Goal: Task Accomplishment & Management: Manage account settings

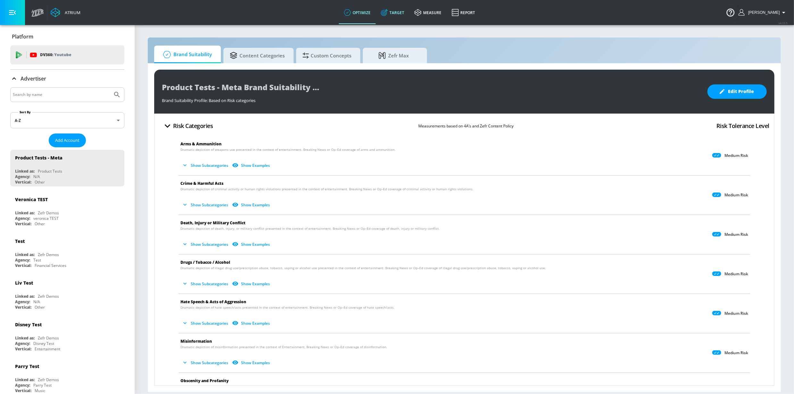
click at [409, 14] on link "Target" at bounding box center [393, 12] width 34 height 23
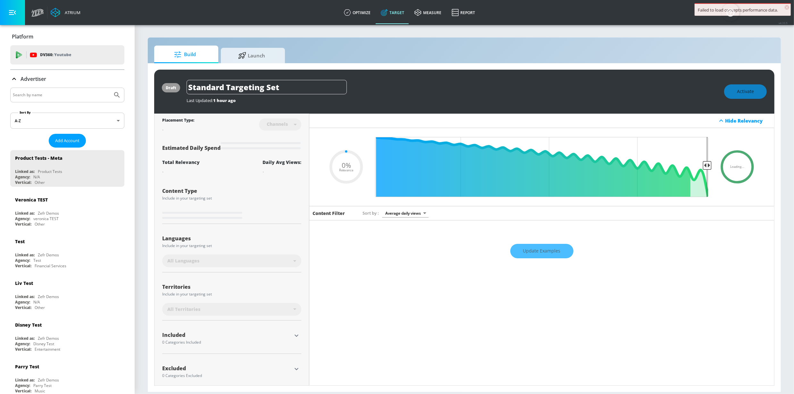
type input "0.6"
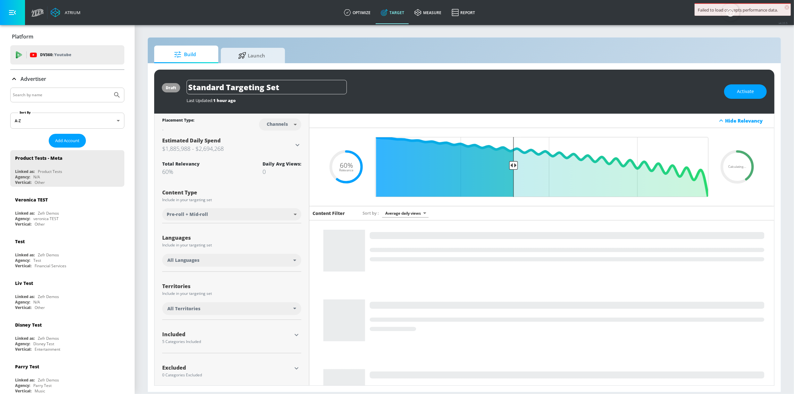
click at [65, 97] on input "Search by name" at bounding box center [61, 95] width 97 height 8
type input "king county"
click at [110, 88] on button "Submit Search" at bounding box center [117, 95] width 14 height 14
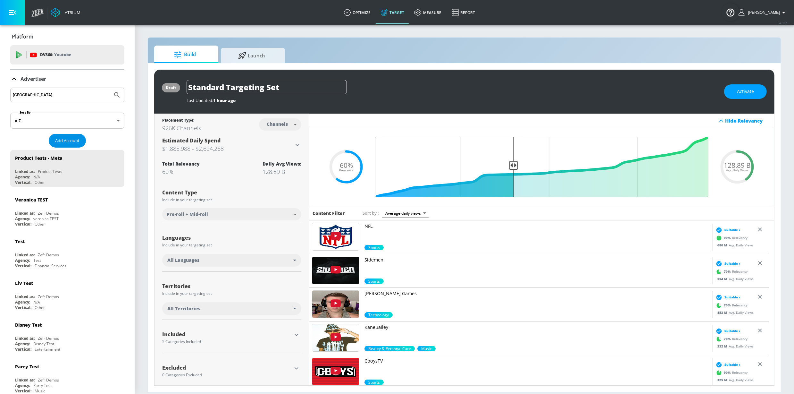
click at [59, 138] on span "Add Account" at bounding box center [67, 140] width 24 height 7
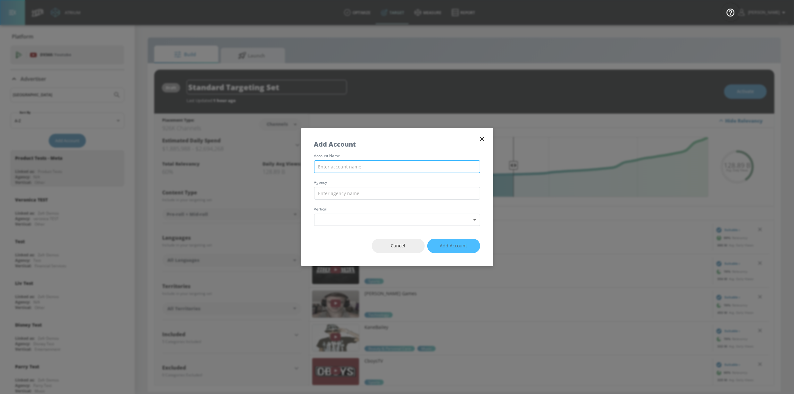
click at [365, 167] on input "text" at bounding box center [397, 166] width 166 height 13
type input "King County Library System"
click at [372, 191] on input "text" at bounding box center [397, 193] width 166 height 13
click at [371, 188] on input "Copacino" at bounding box center [397, 193] width 166 height 13
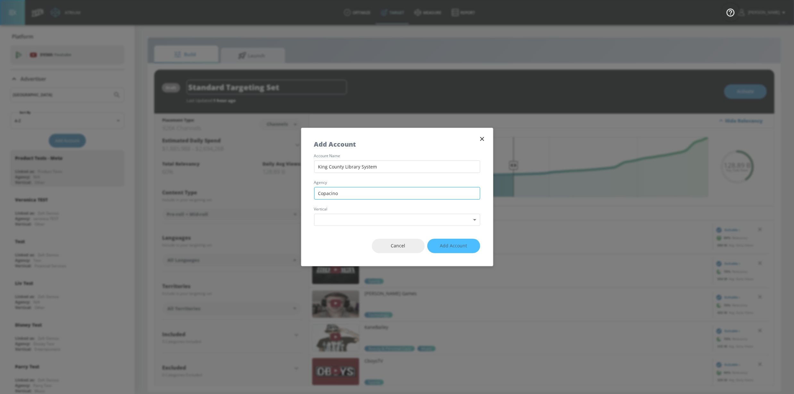
click at [371, 188] on input "Copacino" at bounding box center [397, 193] width 166 height 13
paste input "+ Fujikado - SEA"
type input "Copacino + Fujikado - SEA"
click at [359, 216] on body "Atrium optimize Target measure Report optimize Target measure Report v 4.33.5 S…" at bounding box center [397, 197] width 794 height 394
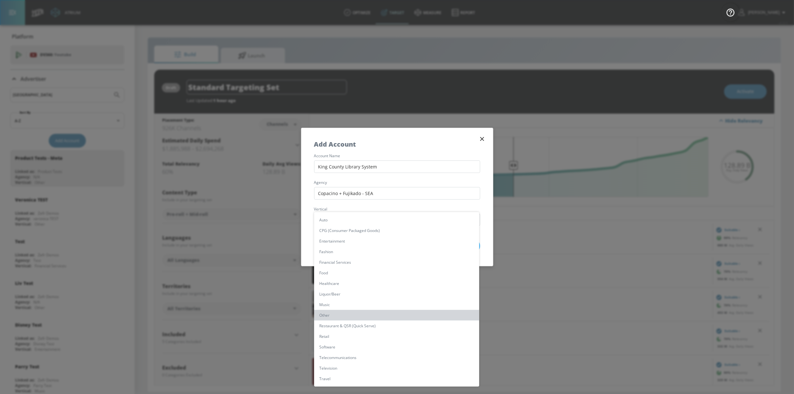
click at [338, 315] on li "Other" at bounding box center [396, 315] width 165 height 11
type input "[object Object]"
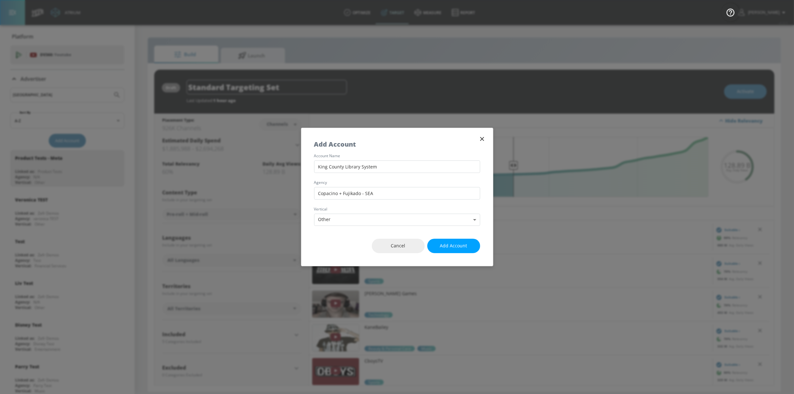
click at [467, 244] on button "Add Account" at bounding box center [453, 245] width 53 height 14
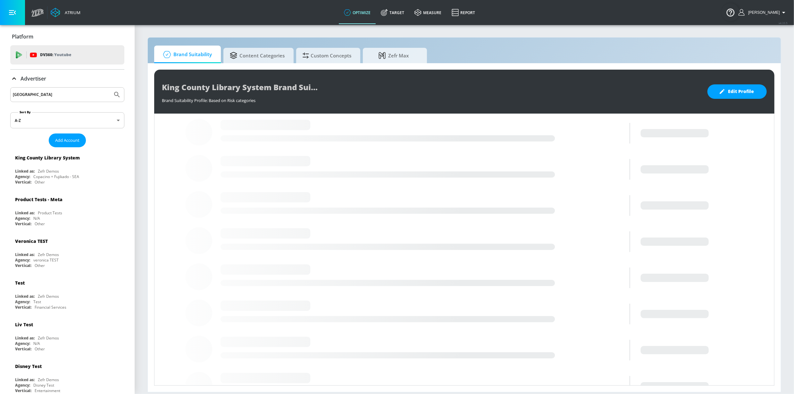
click at [61, 165] on div "King County Library System" at bounding box center [69, 157] width 108 height 15
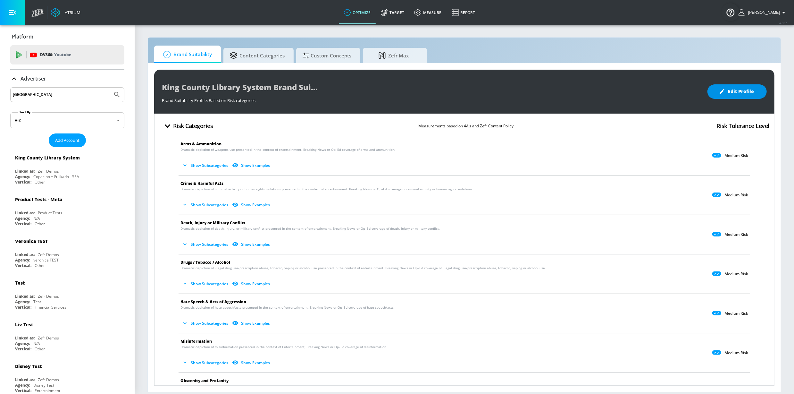
click at [740, 88] on button "Edit Profile" at bounding box center [736, 91] width 59 height 14
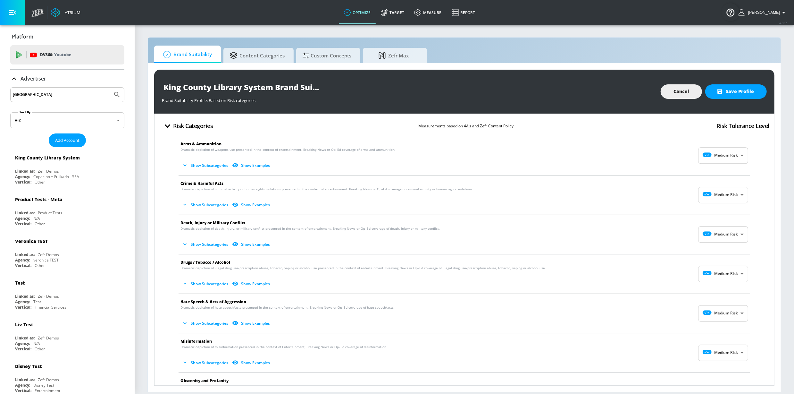
click at [730, 155] on body "Atrium optimize Target measure Report optimize Target measure Report v 4.33.5 S…" at bounding box center [397, 197] width 794 height 394
click at [732, 171] on p "No Risk" at bounding box center [730, 172] width 14 height 6
type input "MINIMAL"
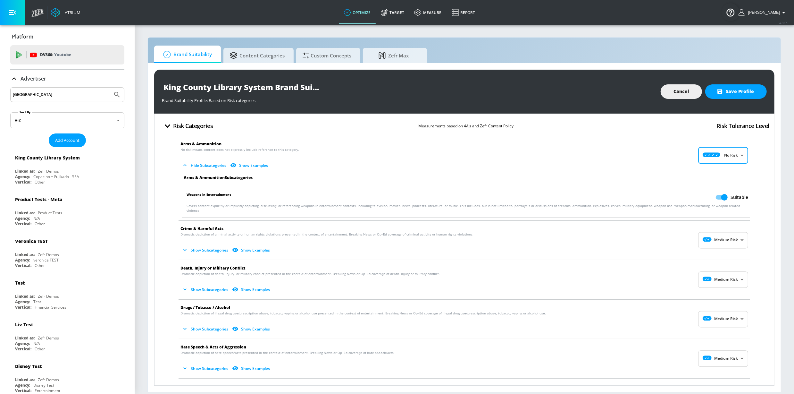
click at [722, 229] on body "Atrium optimize Target measure Report optimize Target measure Report v 4.33.5 S…" at bounding box center [397, 197] width 794 height 394
click at [712, 249] on icon at bounding box center [706, 250] width 18 height 4
type input "MINIMAL"
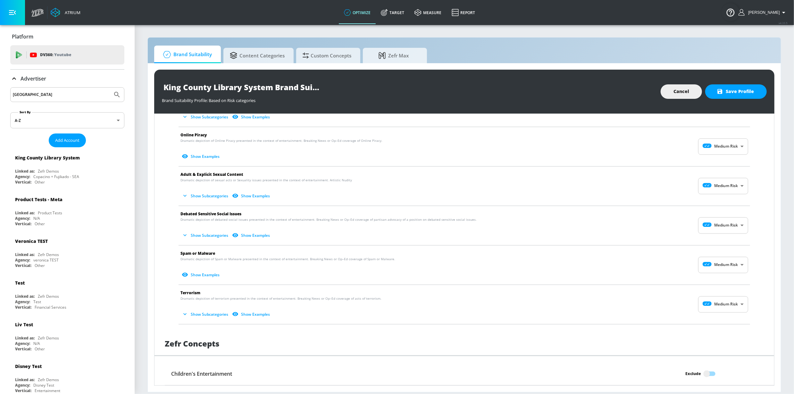
scroll to position [490, 0]
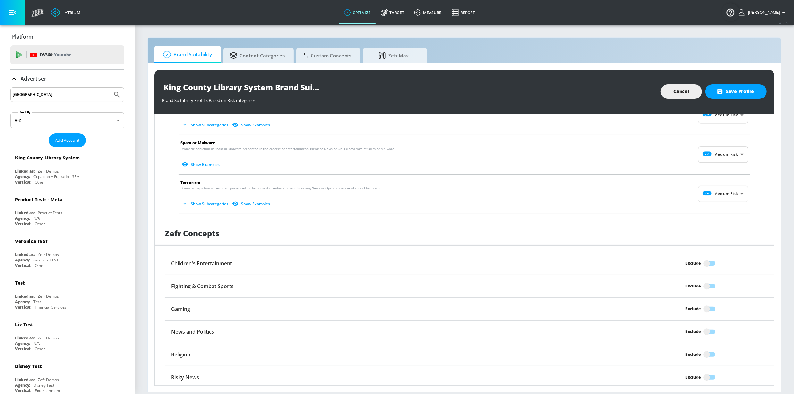
click at [721, 187] on body "Atrium optimize Target measure Report optimize Target measure Report v 4.33.5 S…" at bounding box center [397, 197] width 794 height 394
click at [716, 204] on div "No Risk" at bounding box center [717, 206] width 40 height 7
type input "MINIMAL"
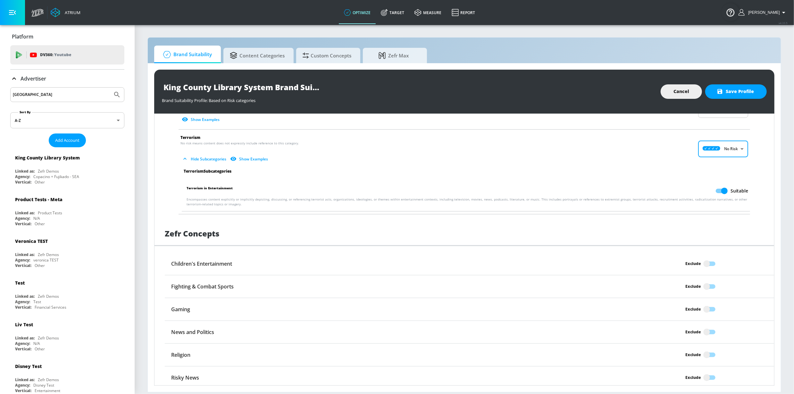
scroll to position [536, 0]
click at [709, 260] on input "Exclude" at bounding box center [707, 263] width 37 height 12
checkbox input "true"
drag, startPoint x: 704, startPoint y: 374, endPoint x: 714, endPoint y: 343, distance: 32.8
click at [704, 374] on input "Exclude" at bounding box center [707, 377] width 37 height 12
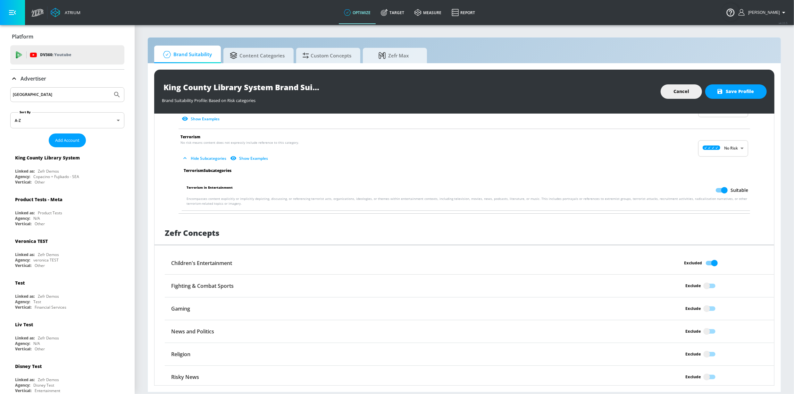
checkbox input "true"
click at [710, 349] on input "Exclude" at bounding box center [707, 354] width 37 height 12
checkbox input "true"
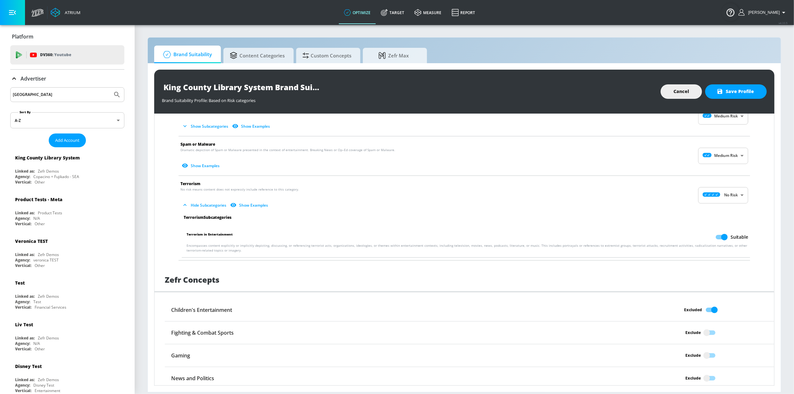
scroll to position [489, 0]
click at [724, 197] on body "Atrium optimize Target measure Report optimize Target measure Report v 4.33.5 S…" at bounding box center [397, 197] width 794 height 394
click at [745, 181] on div at bounding box center [397, 197] width 794 height 394
click at [721, 153] on body "Atrium optimize Target measure Report optimize Target measure Report v 4.33.5 S…" at bounding box center [397, 197] width 794 height 394
click at [718, 169] on div "No Risk" at bounding box center [717, 168] width 40 height 7
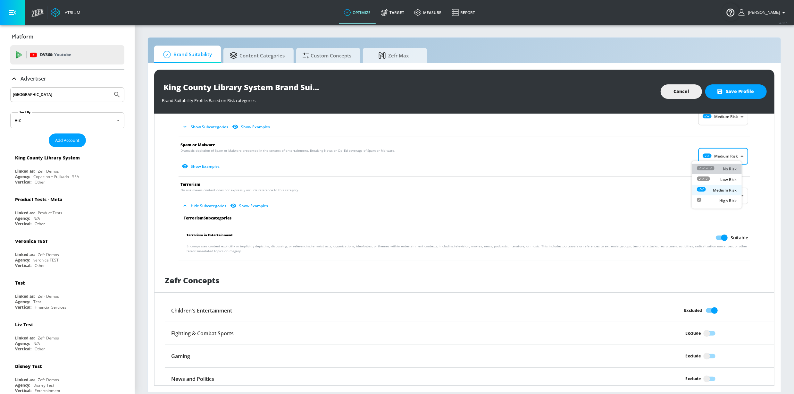
type input "MINIMAL"
drag, startPoint x: 717, startPoint y: 236, endPoint x: 723, endPoint y: 225, distance: 12.8
click at [717, 235] on input "Suitable" at bounding box center [724, 237] width 37 height 12
checkbox input "false"
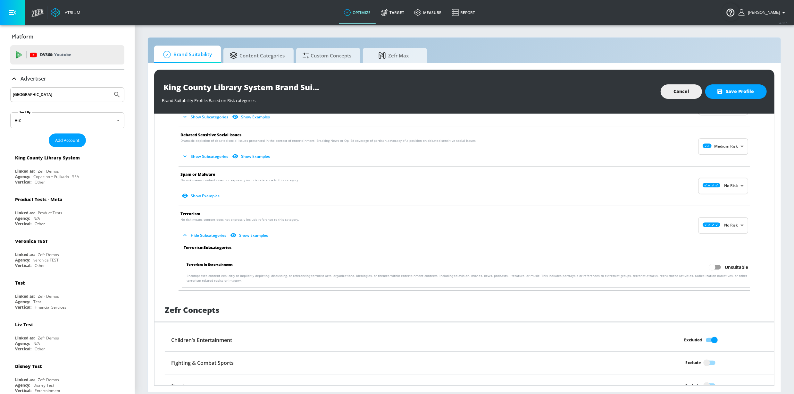
scroll to position [447, 0]
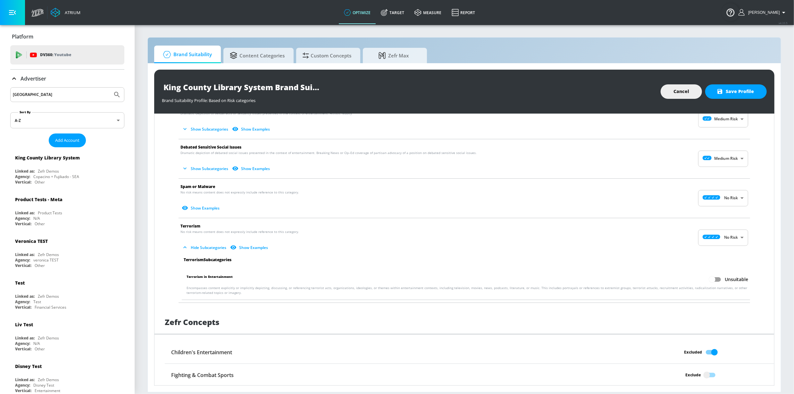
click at [730, 204] on span "Show Examples" at bounding box center [458, 208] width 557 height 11
click at [728, 152] on body "Atrium optimize Target measure Report optimize Target measure Report v 4.33.5 S…" at bounding box center [397, 197] width 794 height 394
click at [714, 171] on icon at bounding box center [706, 170] width 18 height 4
type input "MINIMAL"
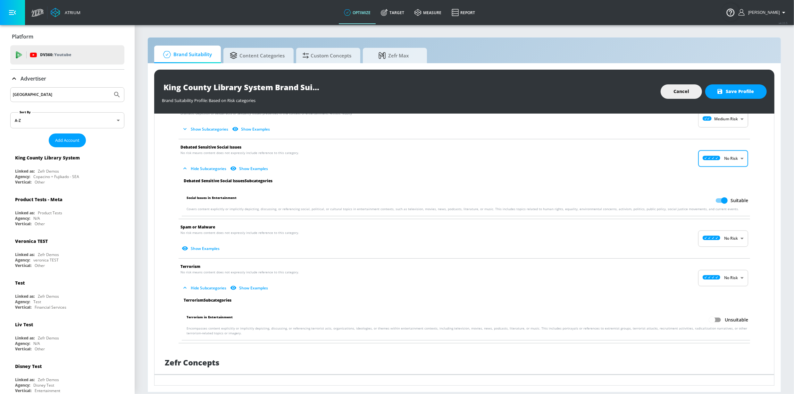
click at [716, 195] on input "Suitable" at bounding box center [724, 200] width 37 height 12
checkbox input "false"
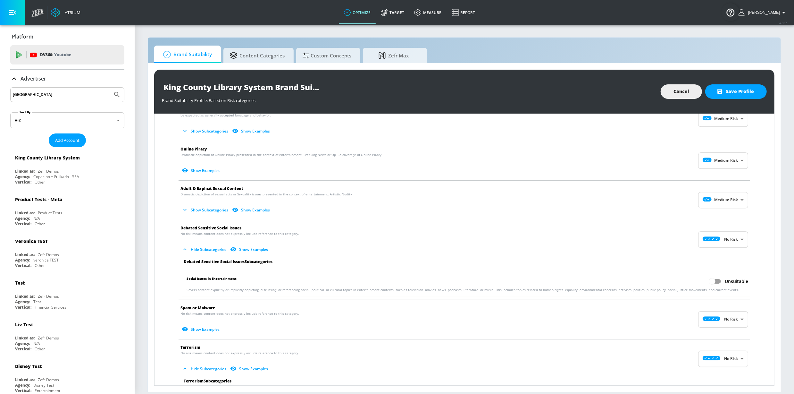
scroll to position [351, 0]
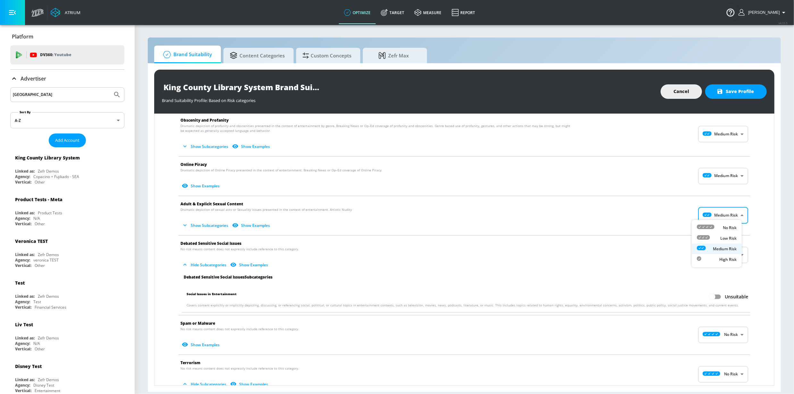
click at [723, 208] on body "Atrium optimize Target measure Report optimize Target measure Report v 4.33.5 S…" at bounding box center [397, 197] width 794 height 394
click at [719, 225] on div "No Risk" at bounding box center [717, 227] width 40 height 7
type input "MINIMAL"
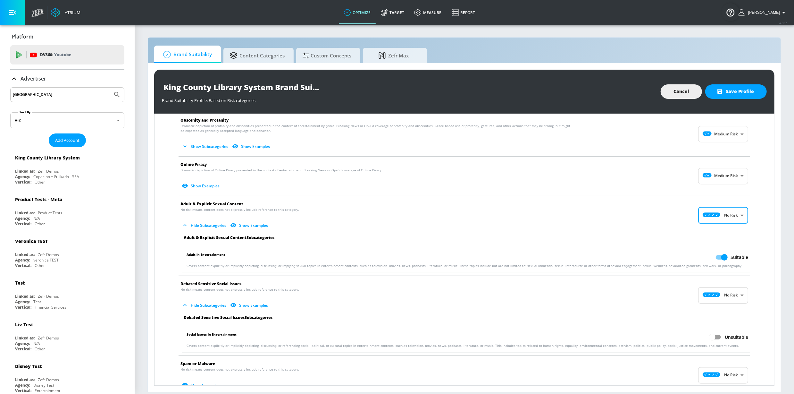
click at [712, 335] on input "Unsuitable" at bounding box center [712, 337] width 37 height 12
checkbox input "true"
click at [723, 252] on input "Suitable" at bounding box center [724, 257] width 37 height 12
checkbox input "false"
click at [723, 171] on body "Atrium optimize Target measure Report optimize Target measure Report v 4.33.5 S…" at bounding box center [397, 197] width 794 height 394
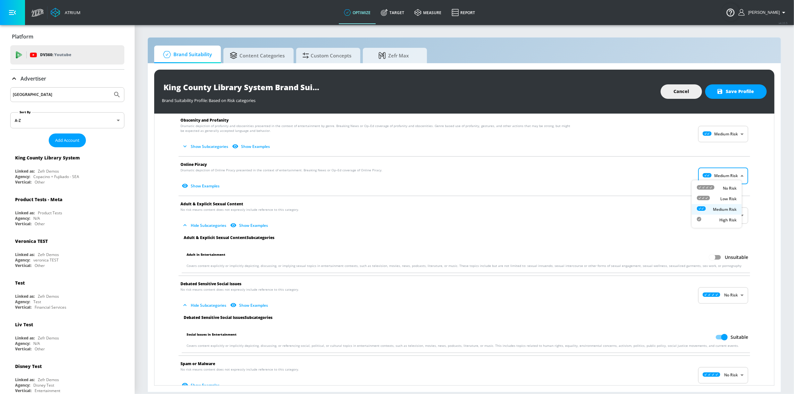
click at [716, 185] on div "No Risk" at bounding box center [717, 188] width 40 height 7
type input "MINIMAL"
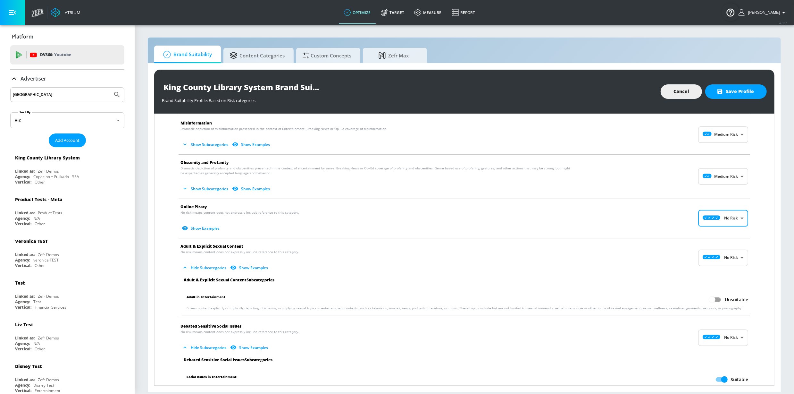
scroll to position [301, 0]
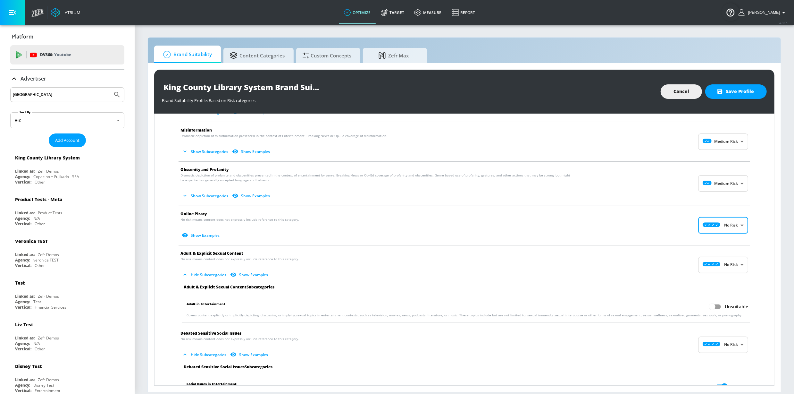
click at [716, 183] on body "Atrium optimize Target measure Report optimize Target measure Report v 4.33.5 S…" at bounding box center [397, 197] width 794 height 394
click at [716, 196] on div "No Risk" at bounding box center [717, 195] width 40 height 7
type input "MINIMAL"
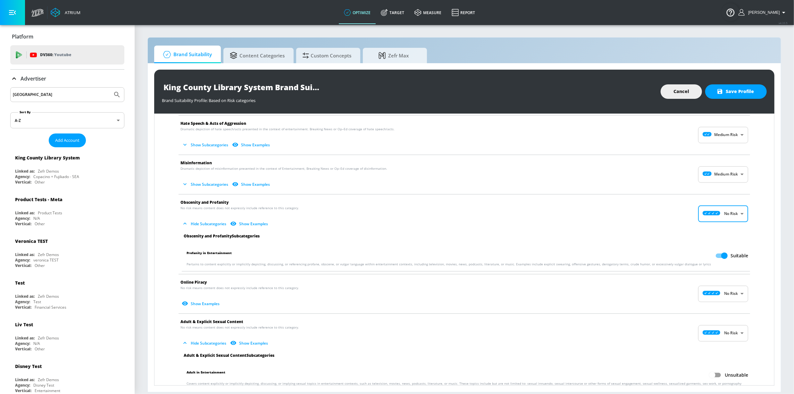
scroll to position [254, 0]
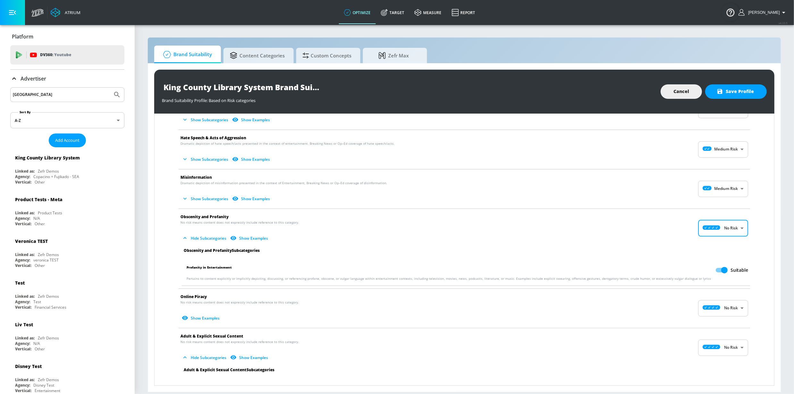
click at [713, 264] on input "Suitable" at bounding box center [724, 270] width 37 height 12
checkbox input "false"
click at [717, 185] on body "Atrium optimize Target measure Report optimize Target measure Report v 4.33.5 S…" at bounding box center [397, 197] width 794 height 394
click at [719, 199] on div "No Risk" at bounding box center [717, 200] width 40 height 7
type input "MINIMAL"
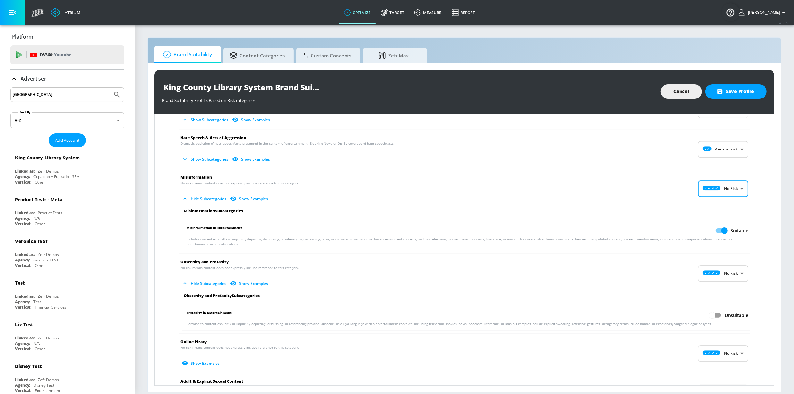
click at [715, 228] on input "Suitable" at bounding box center [724, 230] width 37 height 12
checkbox input "false"
click at [718, 134] on span "Hate Speech & Acts of Aggression" at bounding box center [458, 137] width 557 height 7
click at [717, 145] on body "Atrium optimize Target measure Report optimize Target measure Report v 4.33.5 S…" at bounding box center [397, 197] width 794 height 394
click at [716, 158] on div "No Risk" at bounding box center [717, 161] width 40 height 7
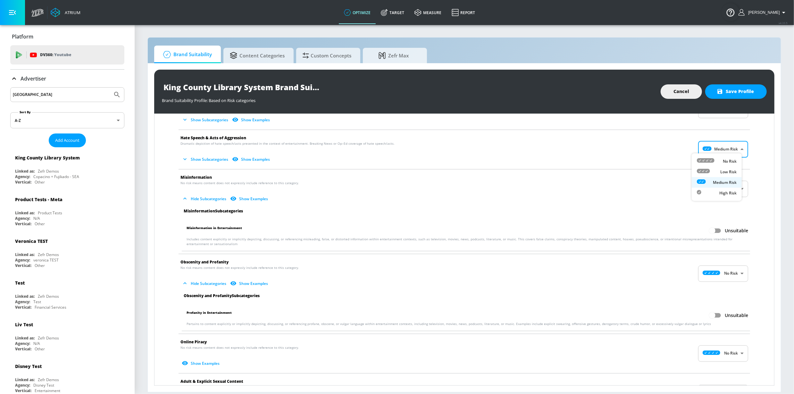
type input "MINIMAL"
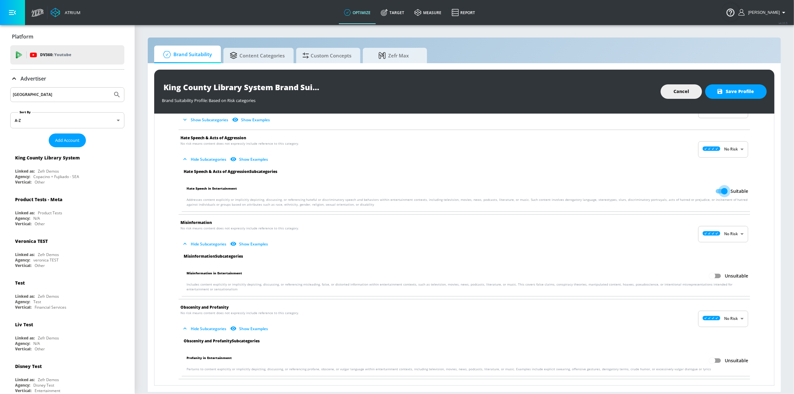
click at [719, 188] on input "Suitable" at bounding box center [724, 191] width 37 height 12
checkbox input "false"
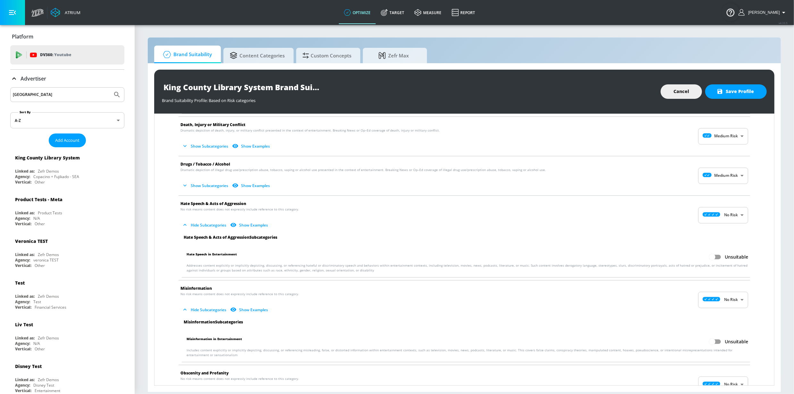
scroll to position [187, 0]
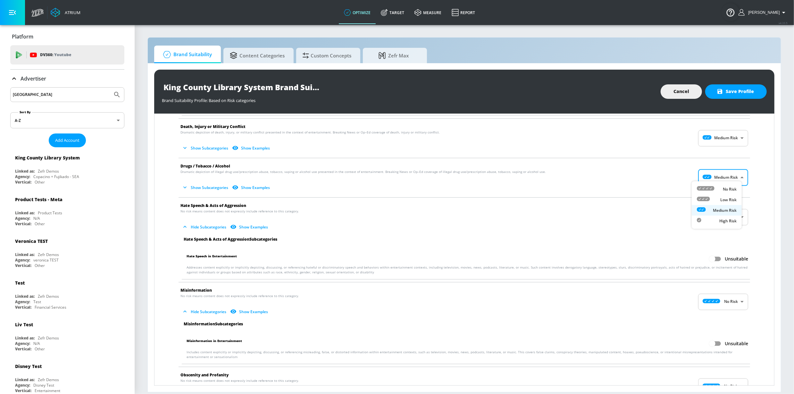
click at [717, 172] on body "Atrium optimize Target measure Report optimize Target measure Report v 4.33.5 S…" at bounding box center [397, 197] width 794 height 394
click at [711, 190] on div at bounding box center [706, 189] width 18 height 7
type input "MINIMAL"
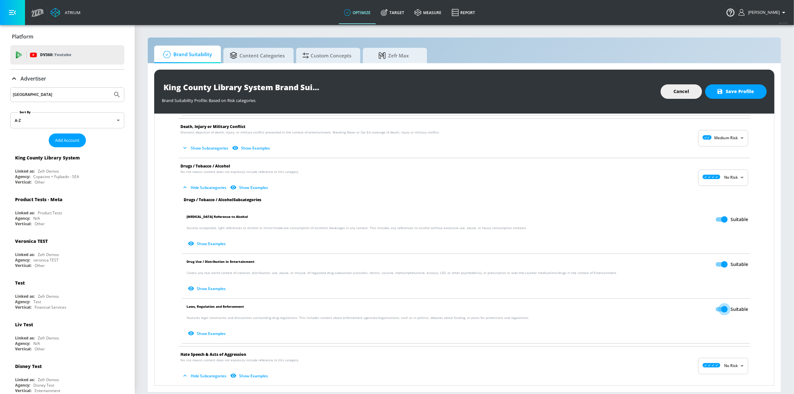
drag, startPoint x: 722, startPoint y: 306, endPoint x: 721, endPoint y: 261, distance: 44.9
click at [722, 305] on input "Suitable" at bounding box center [724, 309] width 37 height 12
checkbox input "false"
drag, startPoint x: 720, startPoint y: 259, endPoint x: 715, endPoint y: 220, distance: 39.2
click at [720, 258] on input "Suitable" at bounding box center [724, 264] width 37 height 12
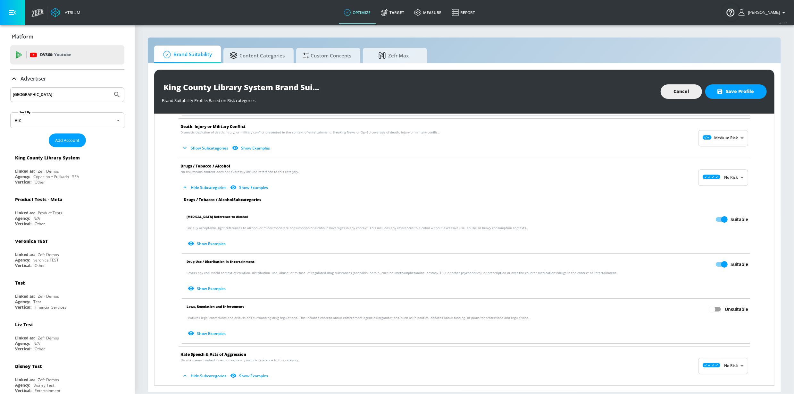
checkbox input "false"
click at [714, 213] on input "Suitable" at bounding box center [724, 219] width 37 height 12
checkbox input "false"
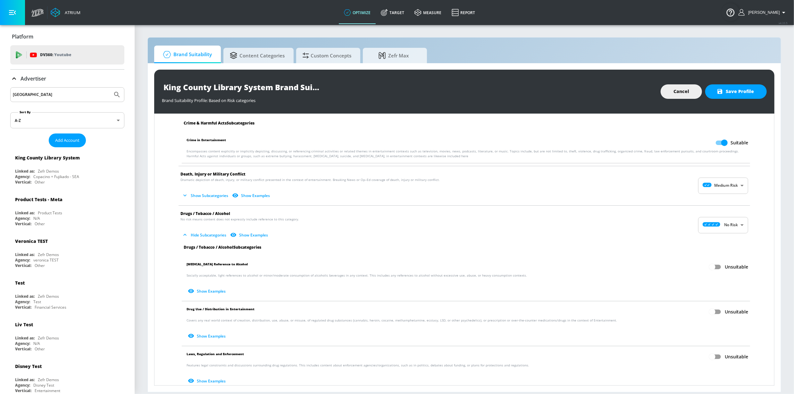
scroll to position [117, 0]
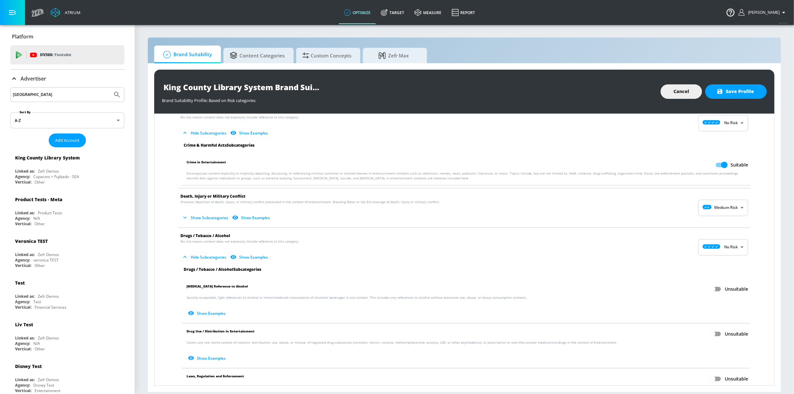
click at [715, 212] on span "Show Subcategories Show Examples" at bounding box center [458, 217] width 557 height 11
click at [715, 209] on body "Atrium optimize Target measure Report optimize Target measure Report v 4.33.5 S…" at bounding box center [397, 197] width 794 height 394
click at [712, 218] on icon at bounding box center [706, 218] width 18 height 4
type input "MINIMAL"
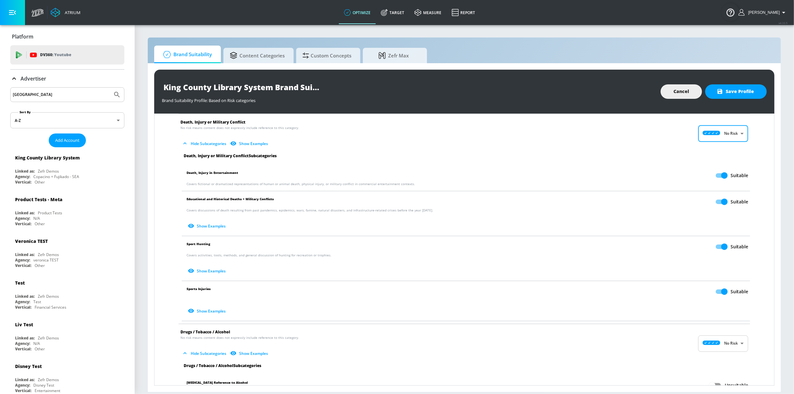
scroll to position [193, 0]
drag, startPoint x: 720, startPoint y: 241, endPoint x: 717, endPoint y: 218, distance: 22.6
click at [720, 241] on input "Suitable" at bounding box center [724, 245] width 37 height 12
checkbox input "false"
click at [719, 194] on input "Suitable" at bounding box center [724, 200] width 37 height 12
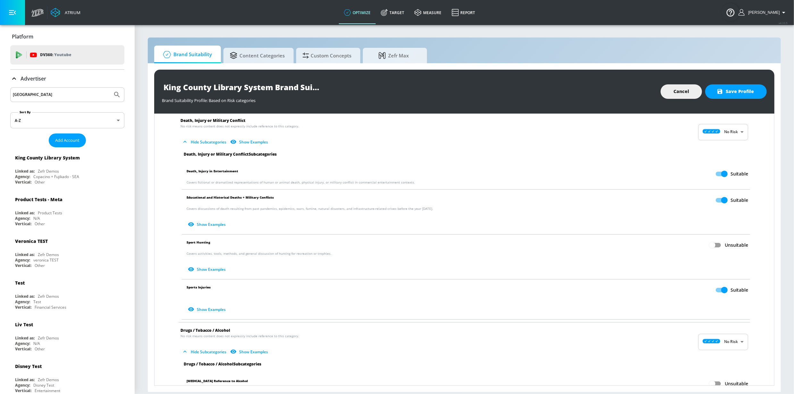
checkbox input "false"
click at [715, 289] on input "Suitable" at bounding box center [724, 290] width 37 height 12
checkbox input "false"
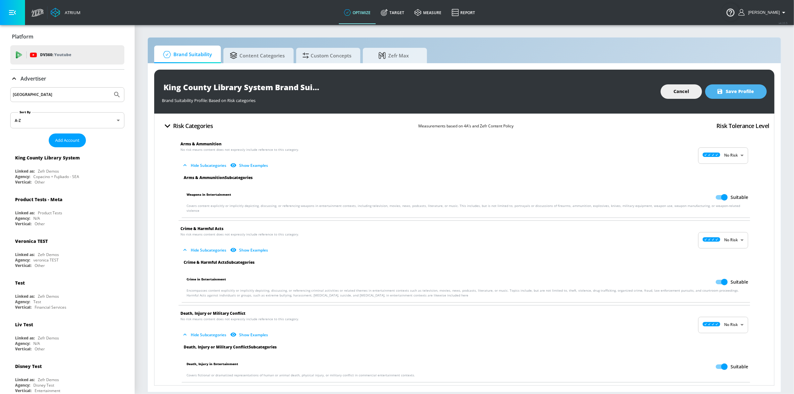
click at [721, 93] on icon "button" at bounding box center [720, 91] width 5 height 5
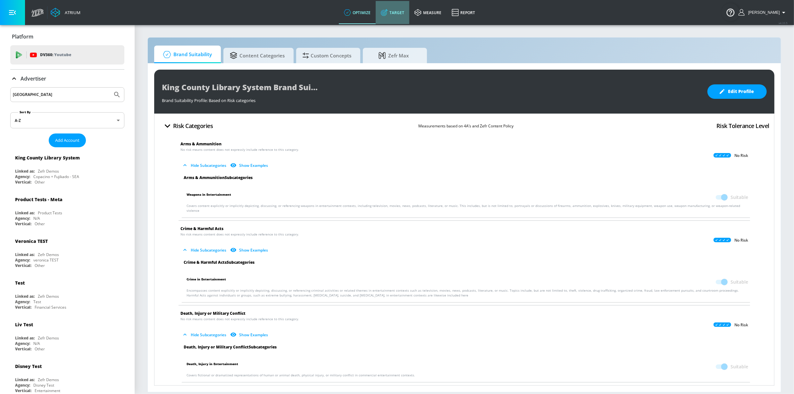
click at [395, 17] on link "Target" at bounding box center [393, 12] width 34 height 23
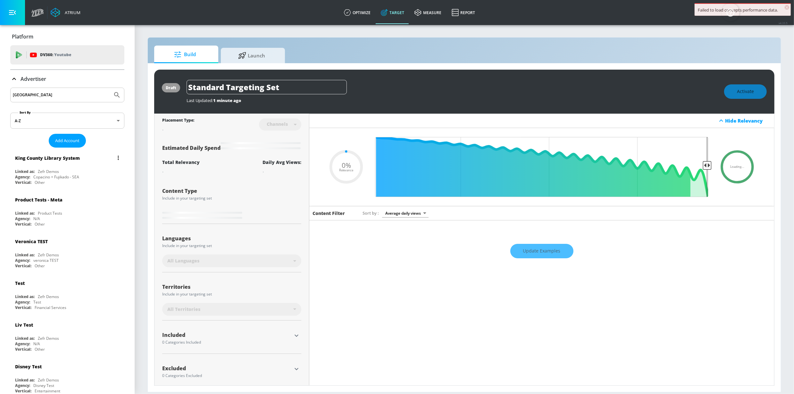
click at [54, 171] on div "Zefr Demos" at bounding box center [48, 171] width 21 height 5
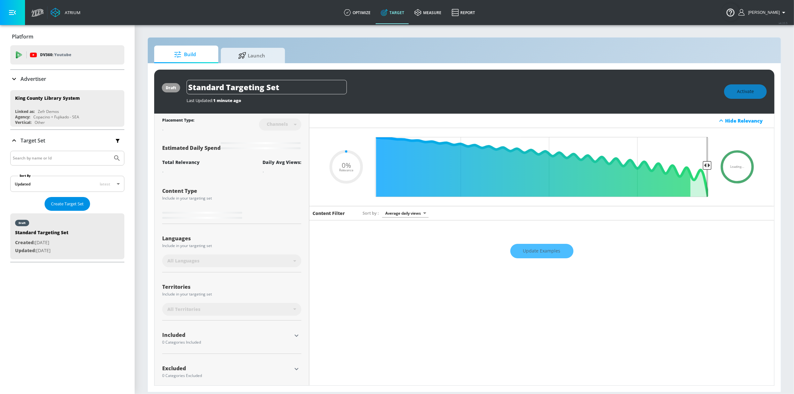
type input "0.6"
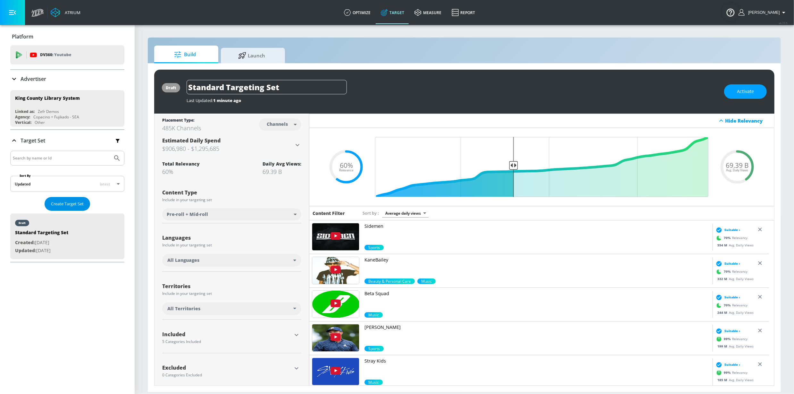
click at [71, 202] on span "Create Target Set" at bounding box center [67, 203] width 33 height 7
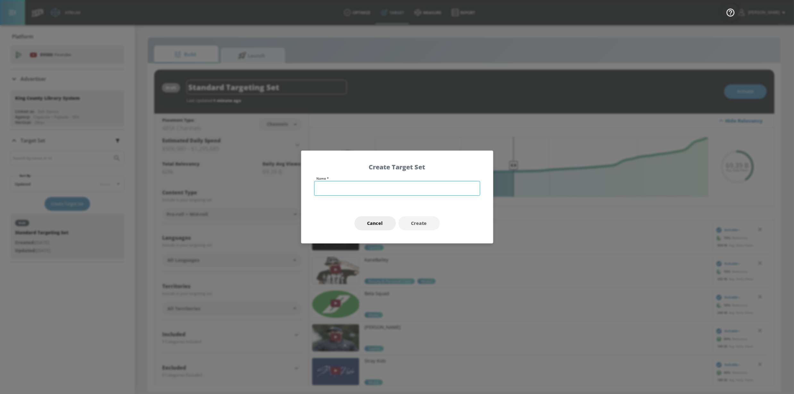
click at [368, 186] on input "text" at bounding box center [397, 188] width 166 height 15
click at [436, 188] on input "A18+ Adult Readers - [GEOGRAPHIC_DATA] - KCLS'26 - CT" at bounding box center [397, 188] width 166 height 15
type input "A18+ Adult Readers - [GEOGRAPHIC_DATA] - KCLS'26 - CT"
click at [433, 221] on button "Create" at bounding box center [418, 223] width 41 height 14
type input "A18+ Adult Readers - [GEOGRAPHIC_DATA] - KCLS'26 - CT"
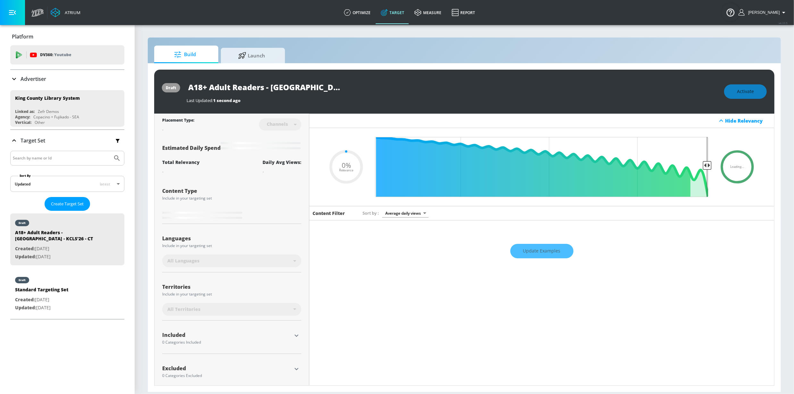
type input "0.6"
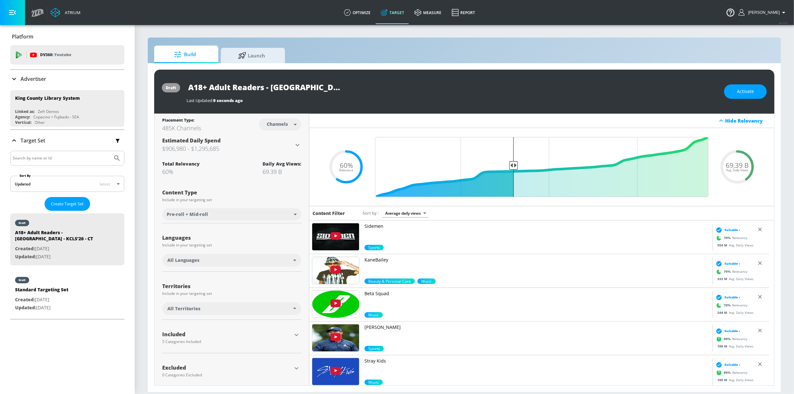
click at [233, 262] on div "All Languages" at bounding box center [230, 260] width 126 height 6
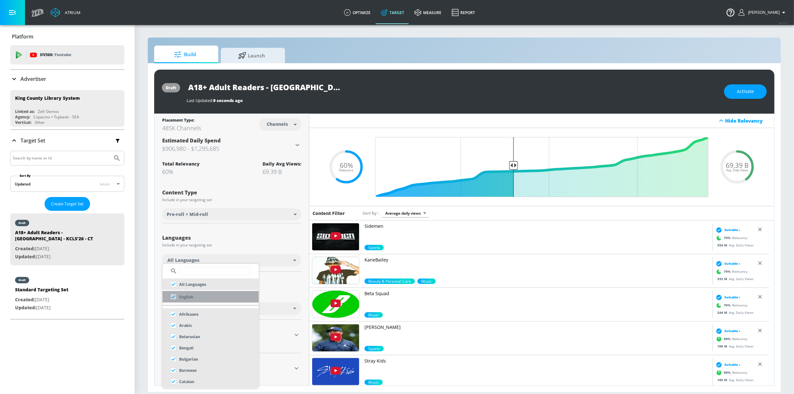
click at [204, 297] on li "English" at bounding box center [211, 297] width 96 height 12
checkbox input "false"
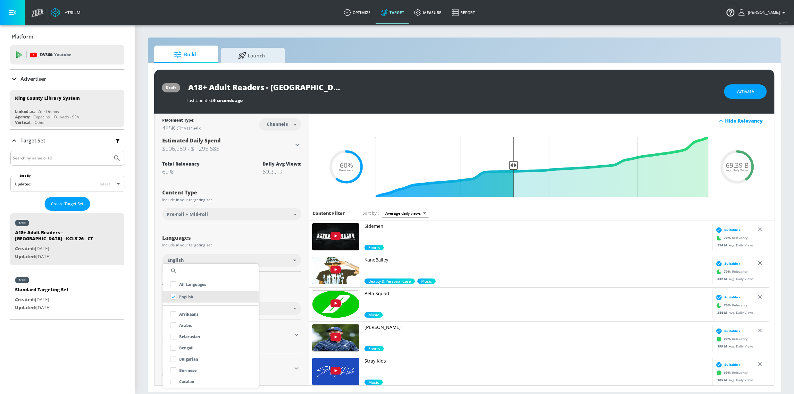
drag, startPoint x: 287, startPoint y: 302, endPoint x: 276, endPoint y: 306, distance: 11.6
click at [286, 302] on div at bounding box center [397, 197] width 794 height 394
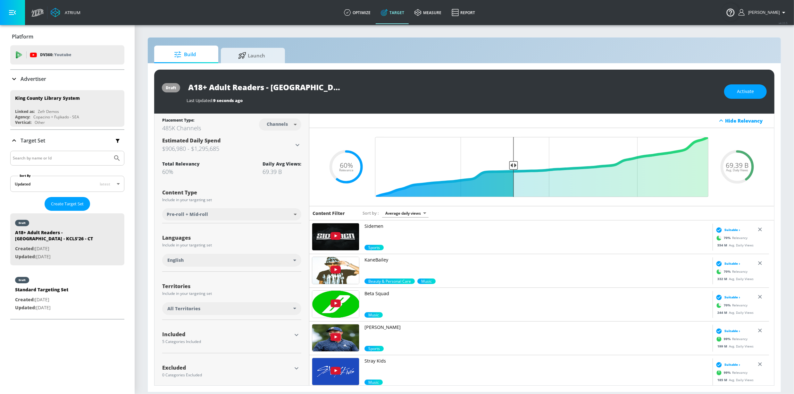
click at [264, 311] on div "All Territories" at bounding box center [230, 308] width 126 height 6
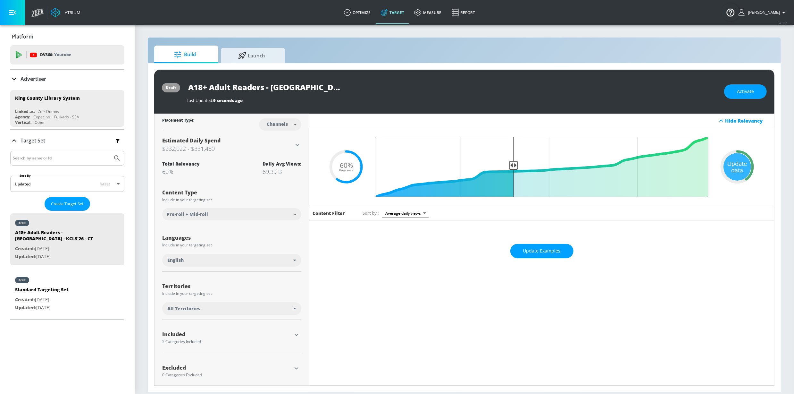
click at [249, 313] on div "All Territories" at bounding box center [231, 308] width 139 height 13
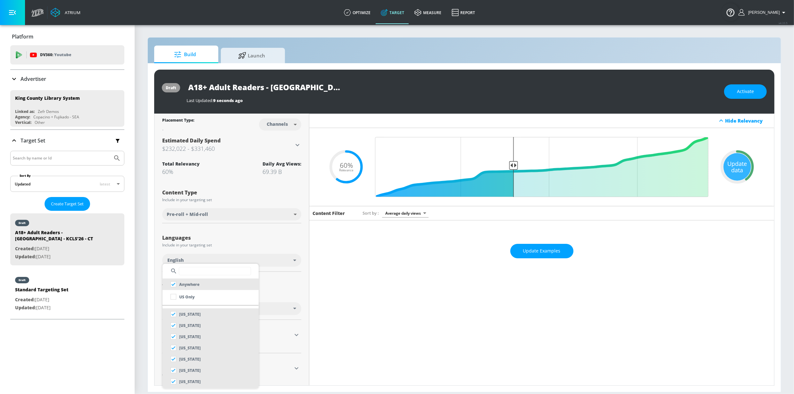
click at [225, 270] on input "text" at bounding box center [215, 271] width 72 height 8
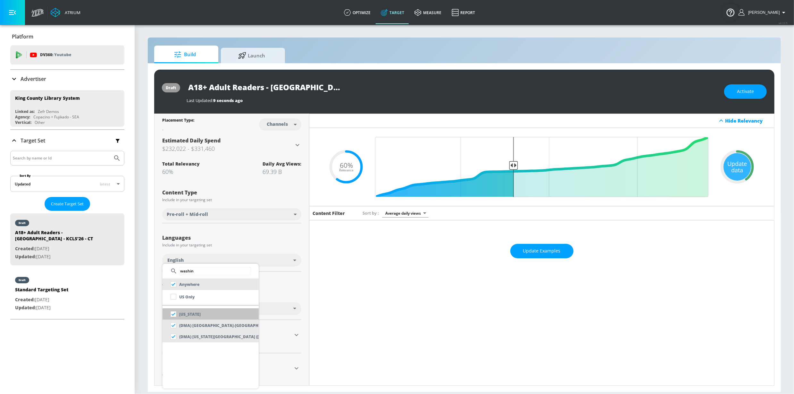
type input "washin"
click at [190, 314] on p "[US_STATE]" at bounding box center [189, 314] width 21 height 7
checkbox input "false"
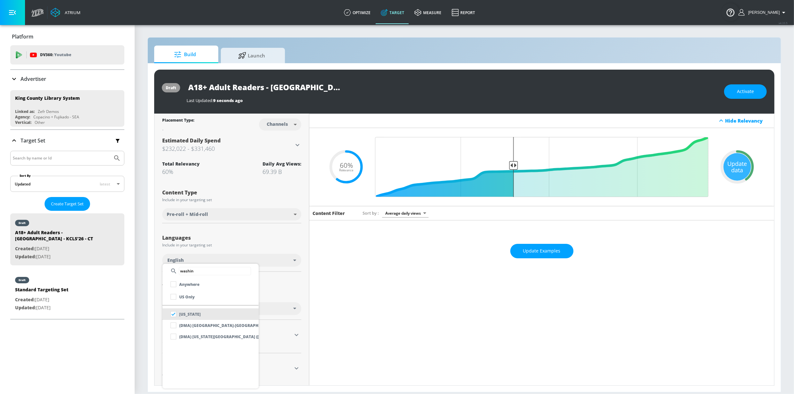
click at [303, 271] on div at bounding box center [397, 197] width 794 height 394
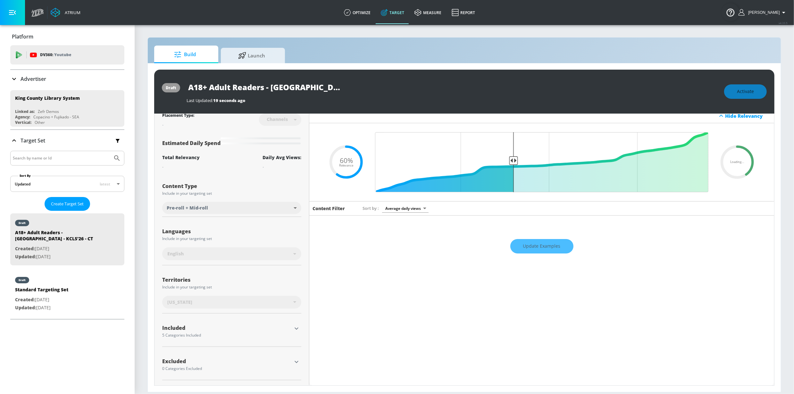
scroll to position [7, 0]
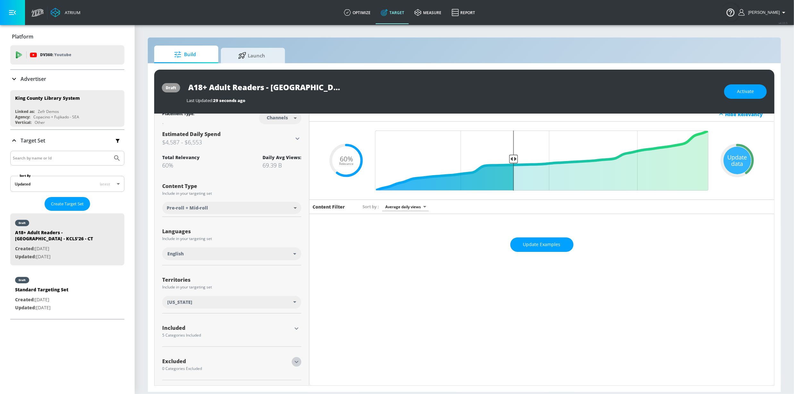
drag, startPoint x: 296, startPoint y: 362, endPoint x: 250, endPoint y: 300, distance: 77.1
click at [296, 362] on icon "button" at bounding box center [297, 362] width 8 height 8
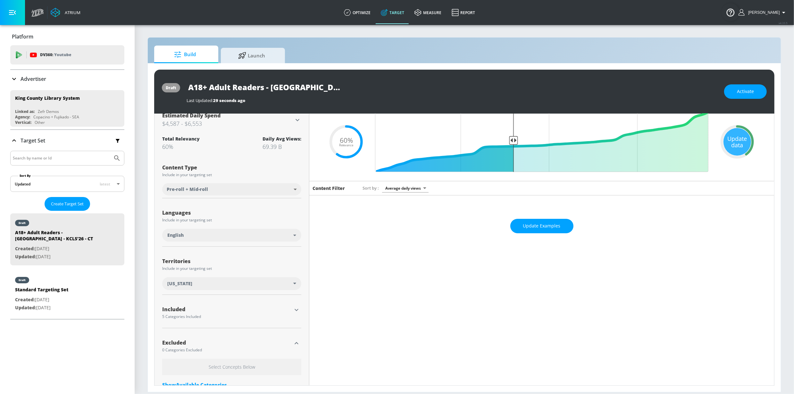
scroll to position [65, 0]
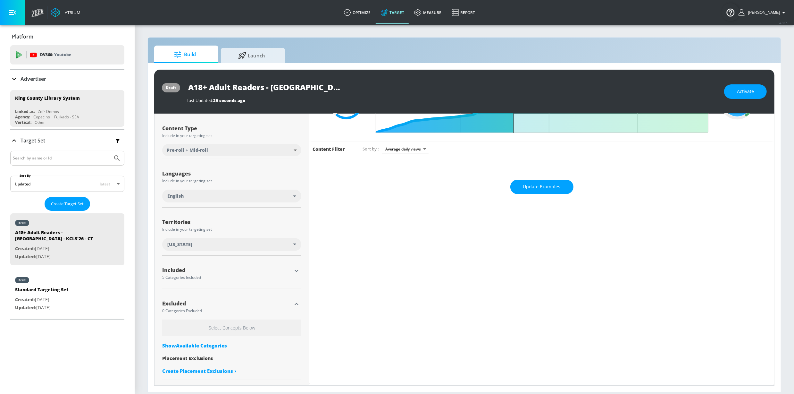
click at [194, 343] on div "Show Available Categories" at bounding box center [231, 345] width 139 height 6
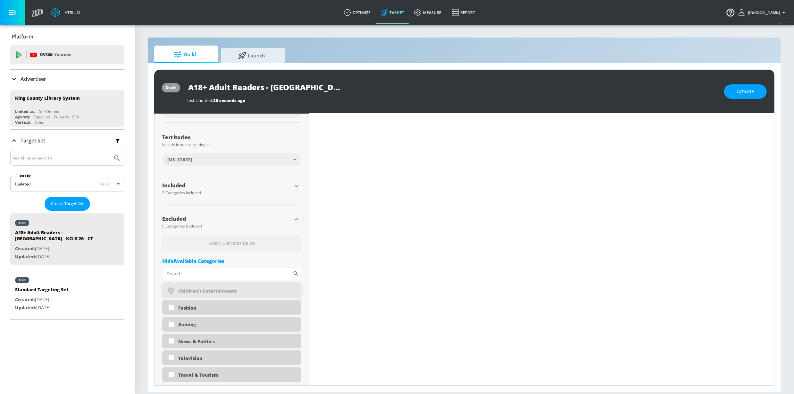
scroll to position [185, 0]
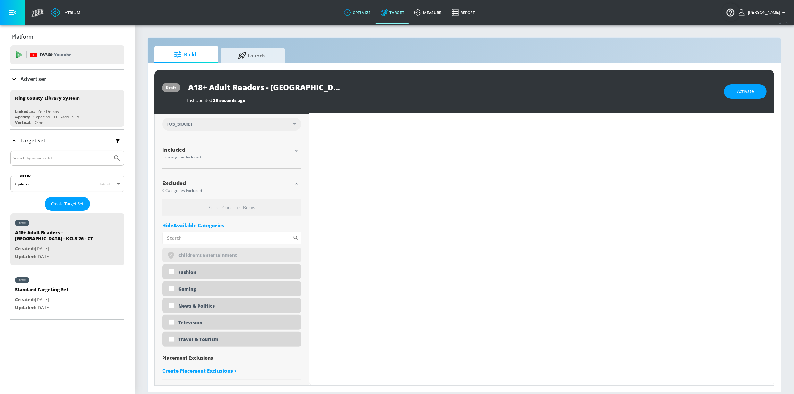
click at [363, 12] on link "optimize" at bounding box center [357, 12] width 37 height 23
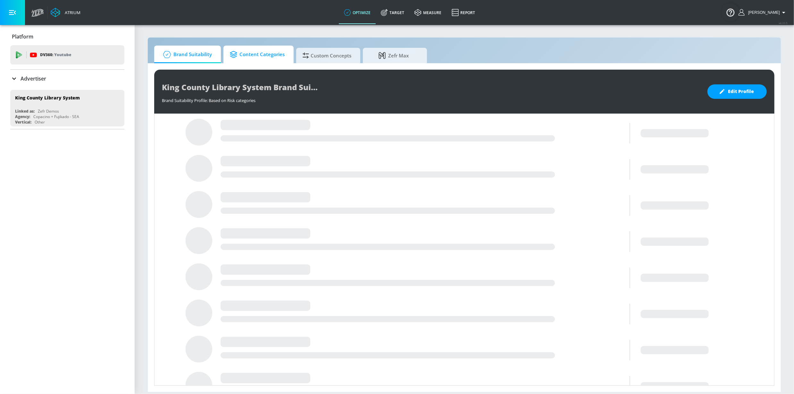
click at [258, 56] on span "Content Categories" at bounding box center [257, 54] width 55 height 15
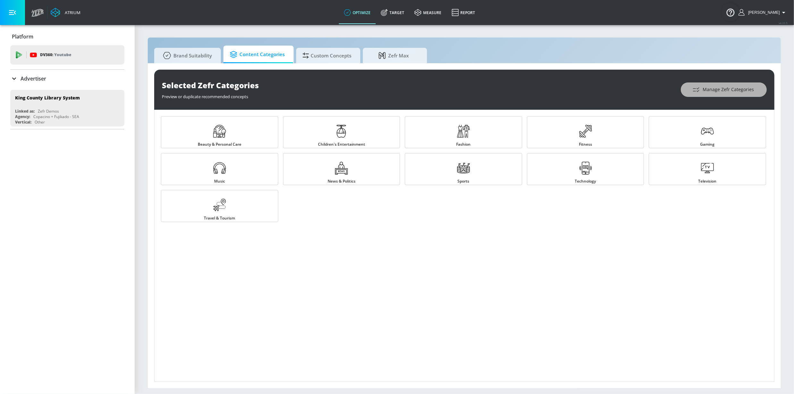
drag, startPoint x: 729, startPoint y: 91, endPoint x: 717, endPoint y: 97, distance: 13.3
click at [728, 91] on span "Manage Zefr Categories" at bounding box center [724, 90] width 60 height 8
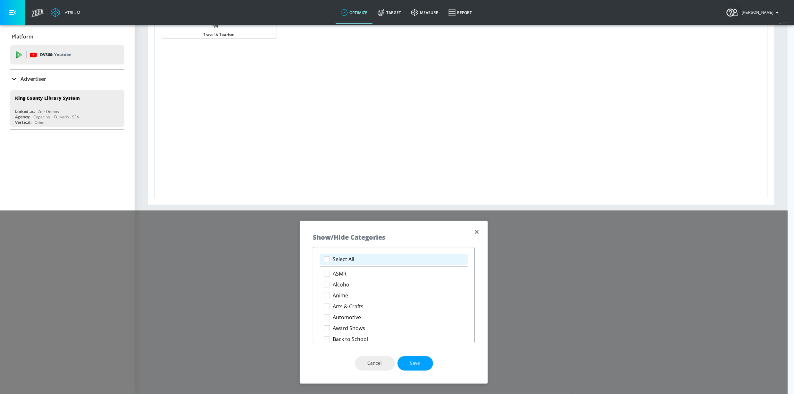
click at [352, 256] on p "Select All" at bounding box center [343, 259] width 21 height 7
checkbox input "true"
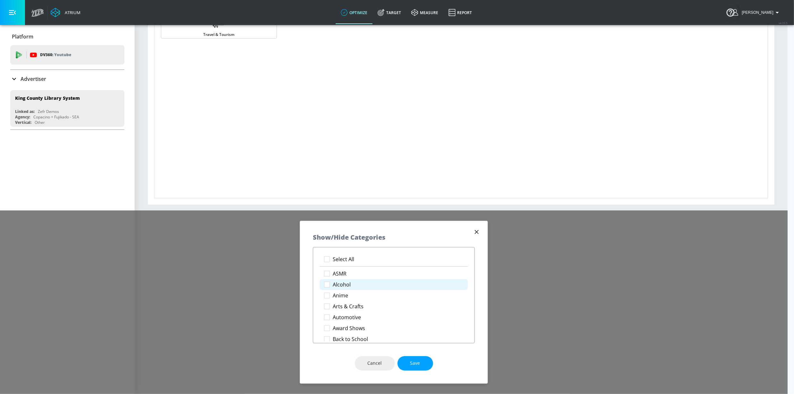
checkbox input "true"
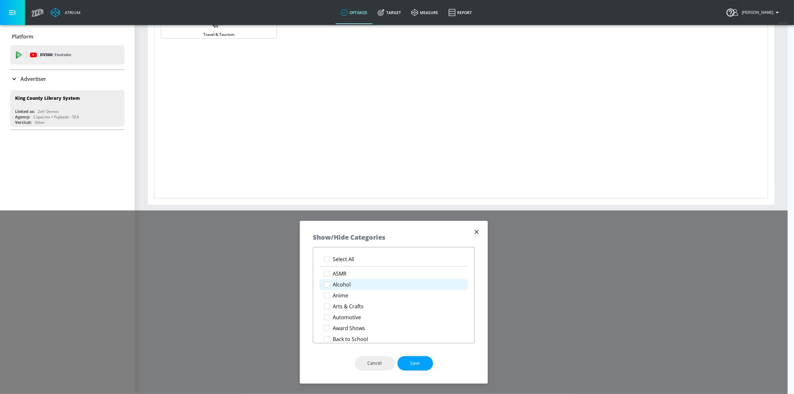
checkbox input "true"
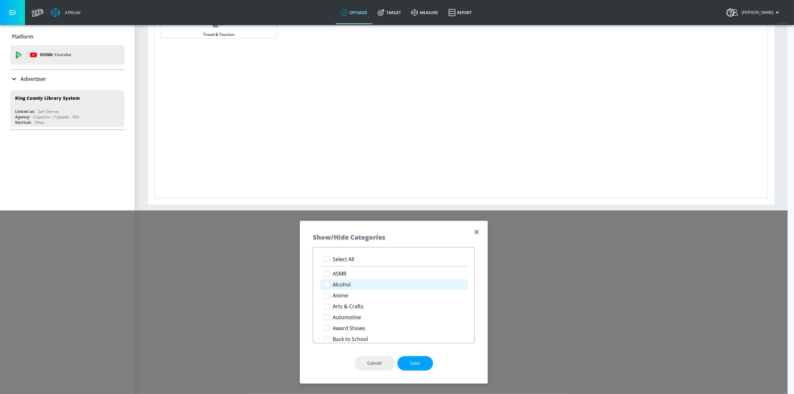
checkbox input "true"
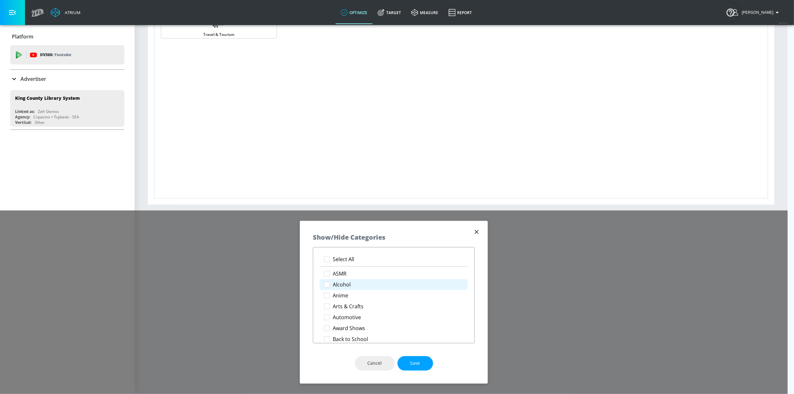
checkbox input "true"
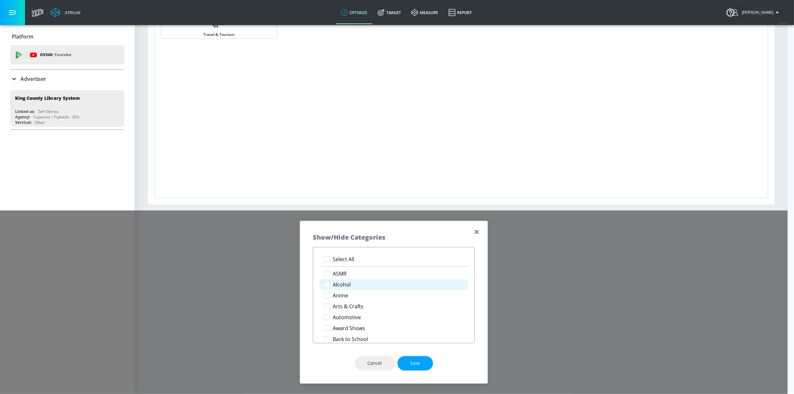
checkbox input "true"
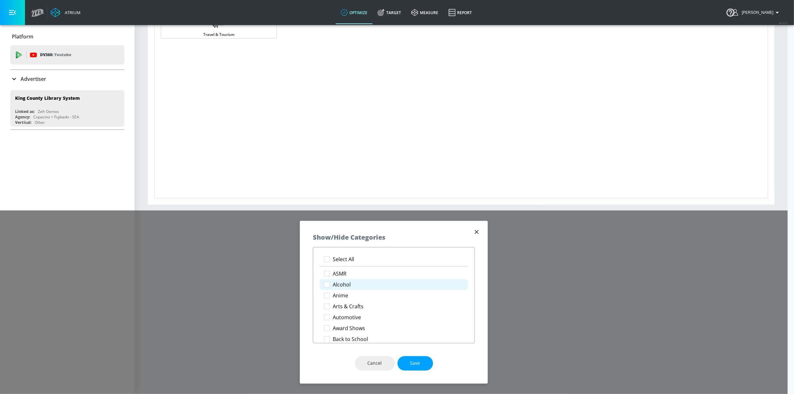
checkbox input "true"
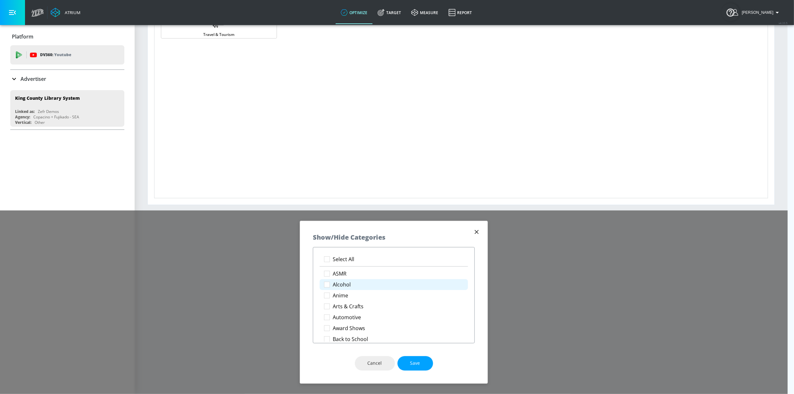
checkbox input "true"
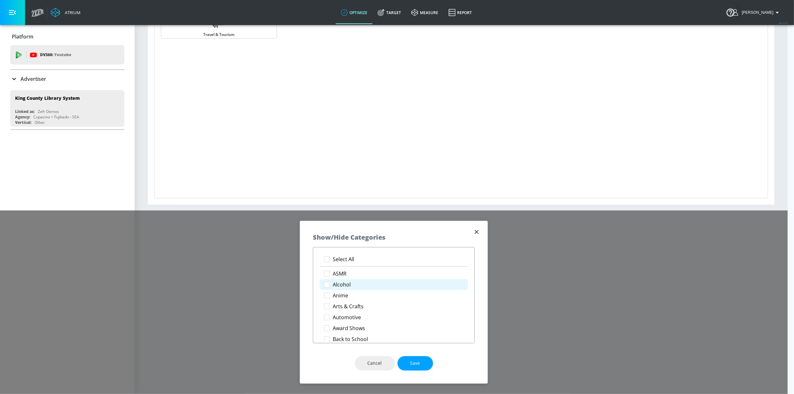
checkbox input "true"
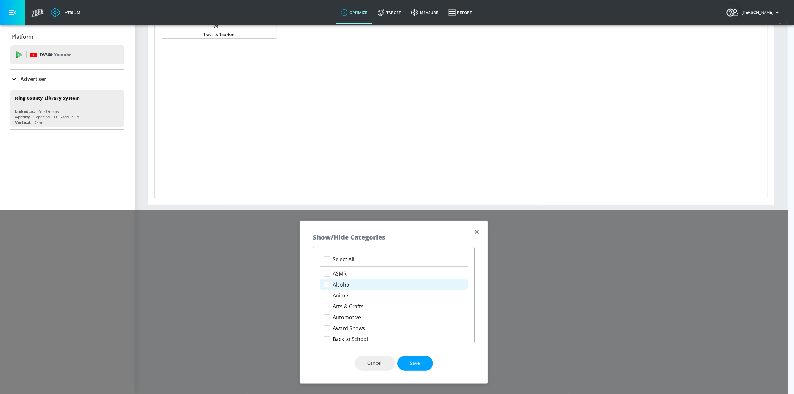
checkbox input "true"
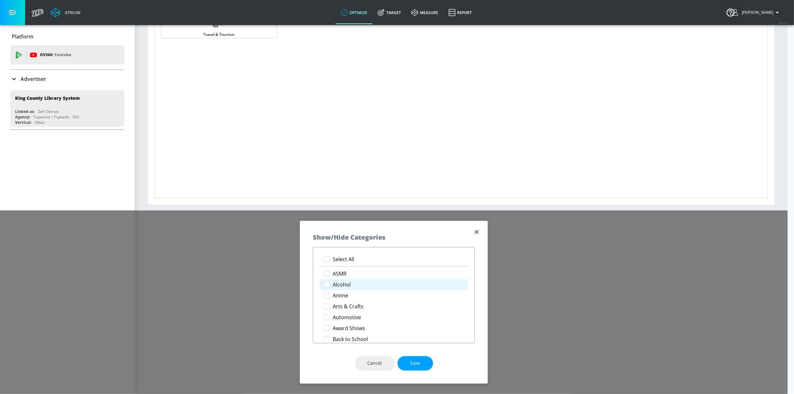
checkbox input "true"
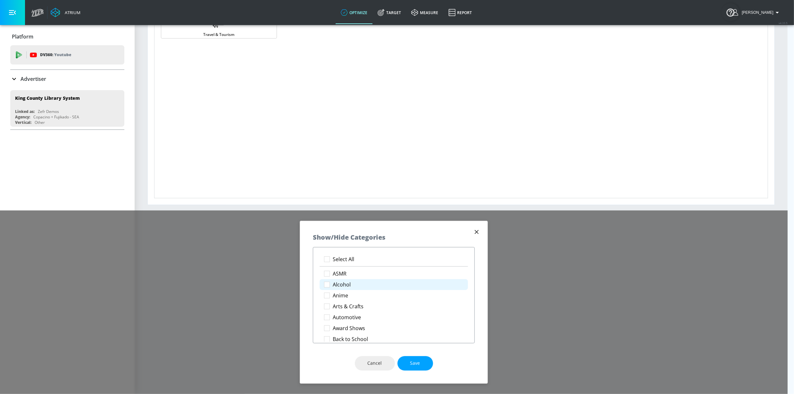
checkbox input "true"
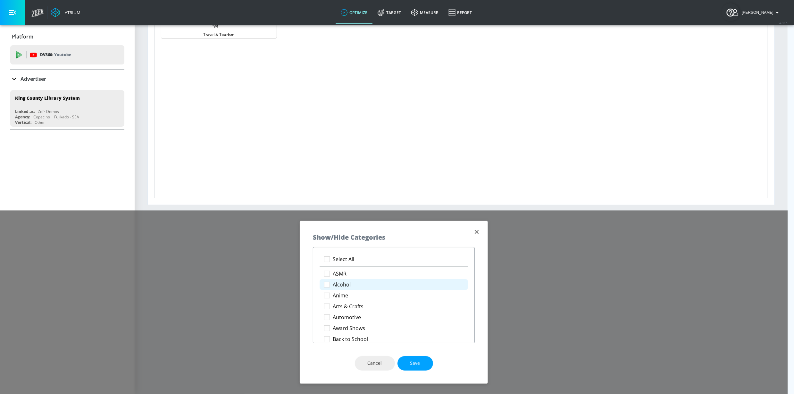
checkbox input "true"
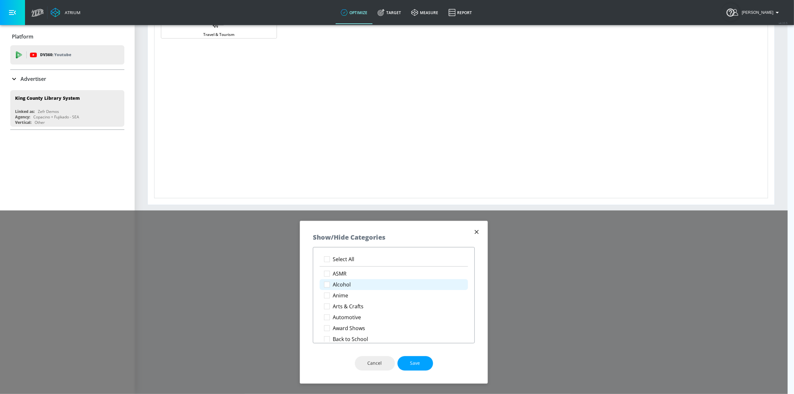
checkbox input "true"
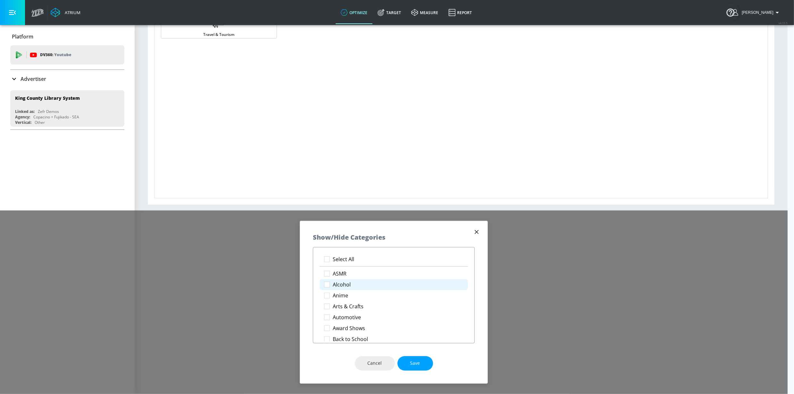
checkbox input "true"
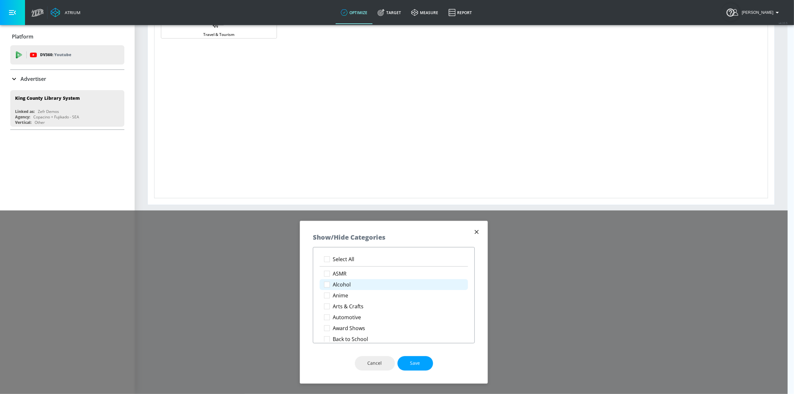
checkbox input "true"
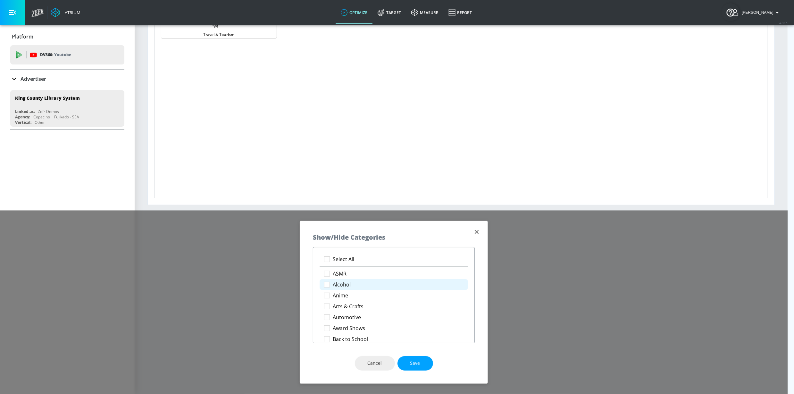
checkbox input "true"
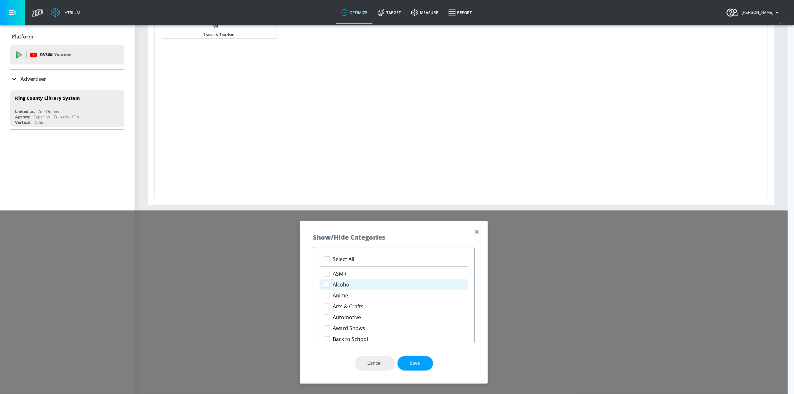
checkbox input "true"
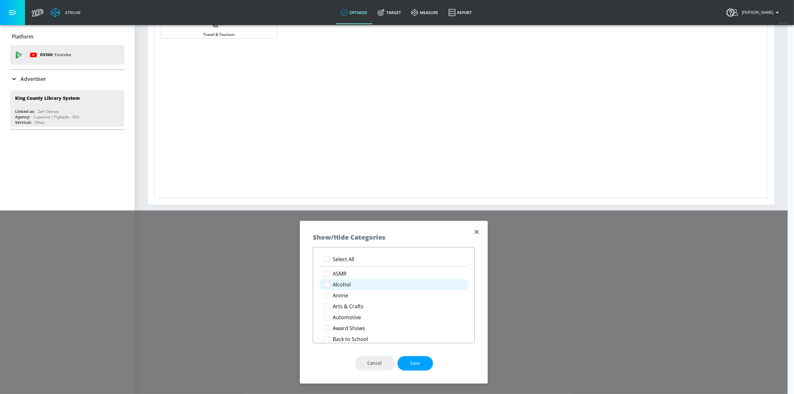
checkbox input "true"
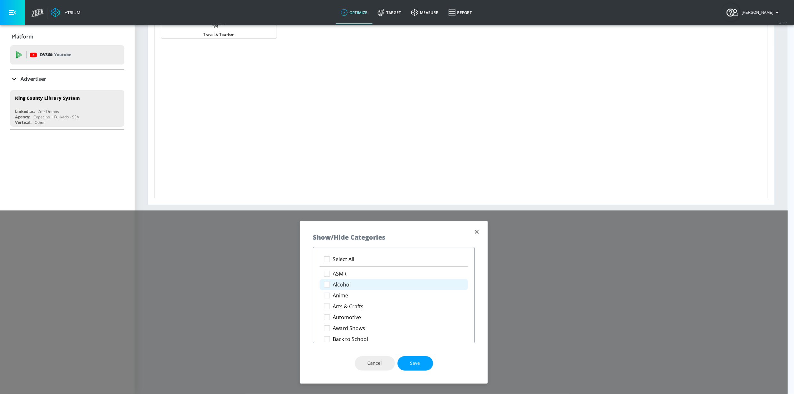
checkbox input "true"
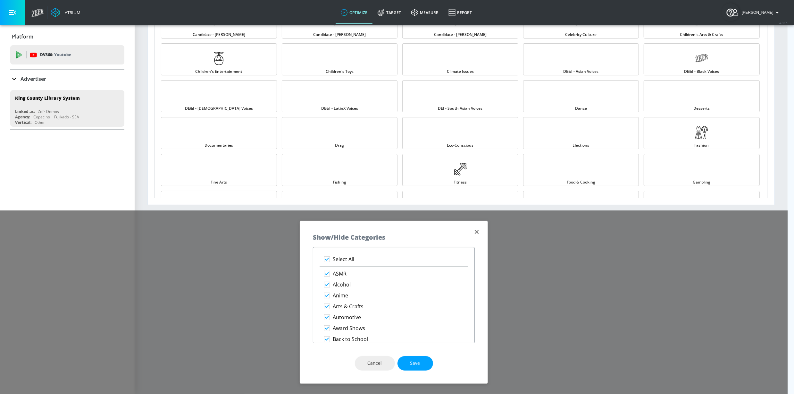
click at [412, 362] on span "Save" at bounding box center [415, 363] width 10 height 8
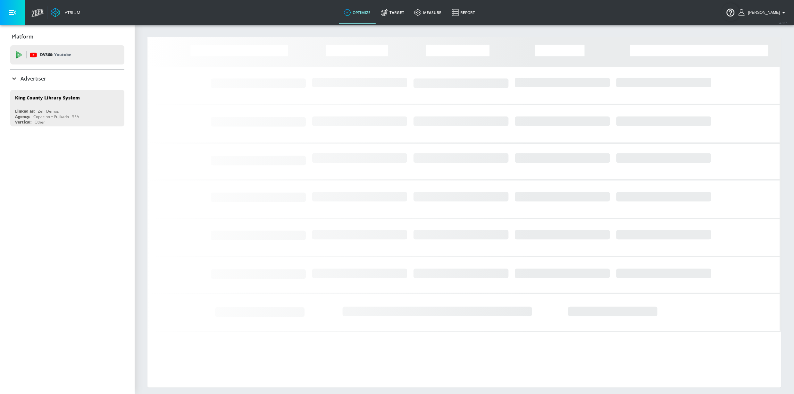
scroll to position [0, 0]
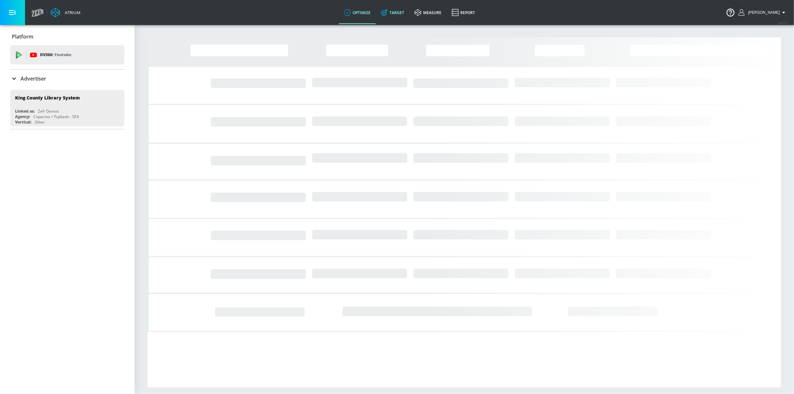
click at [401, 14] on link "Target" at bounding box center [393, 12] width 34 height 23
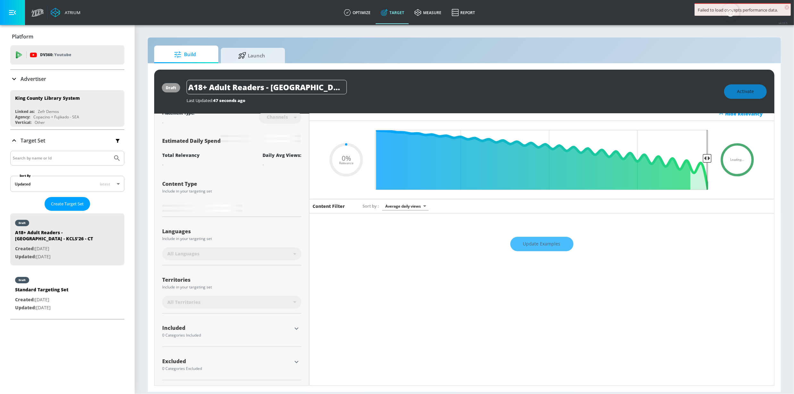
scroll to position [15, 0]
click at [296, 360] on icon "button" at bounding box center [297, 362] width 8 height 8
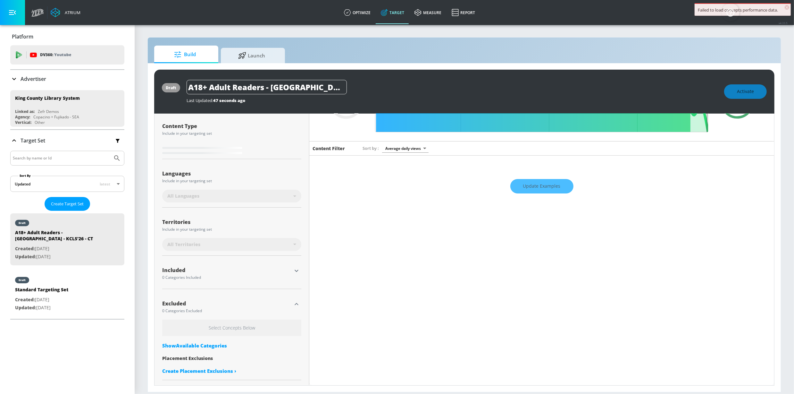
scroll to position [72, 0]
click at [192, 346] on div "Show Available Categories" at bounding box center [231, 345] width 139 height 6
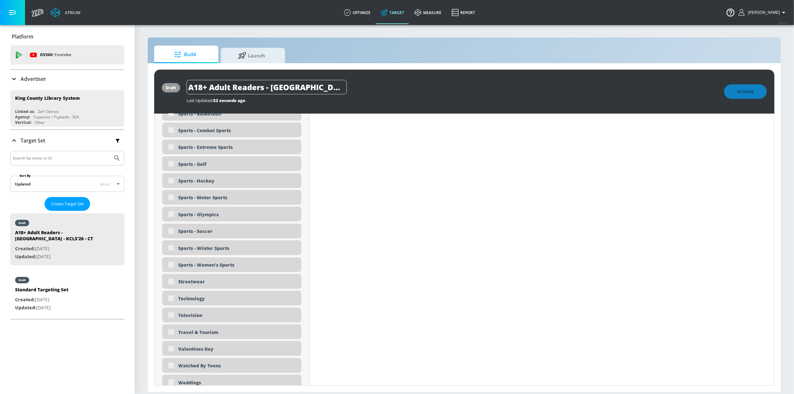
scroll to position [1530, 0]
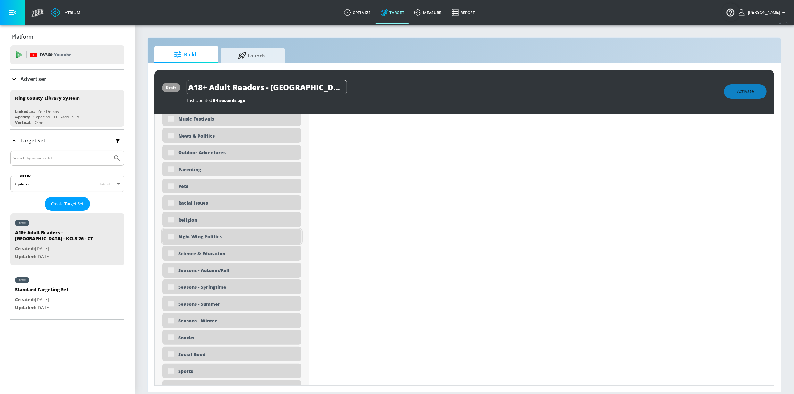
type input "0.6"
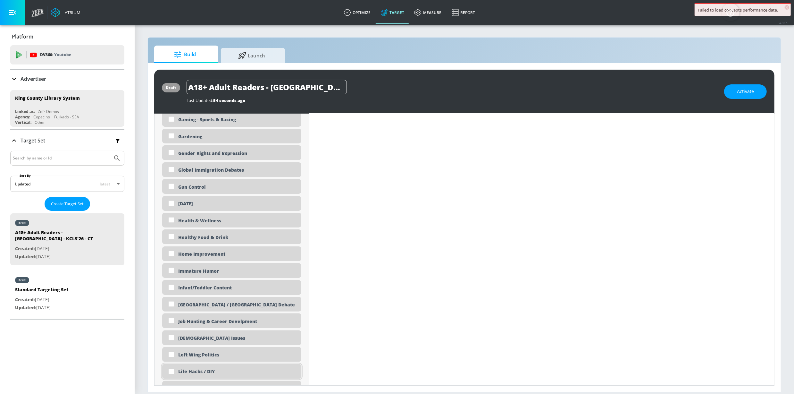
scroll to position [926, 0]
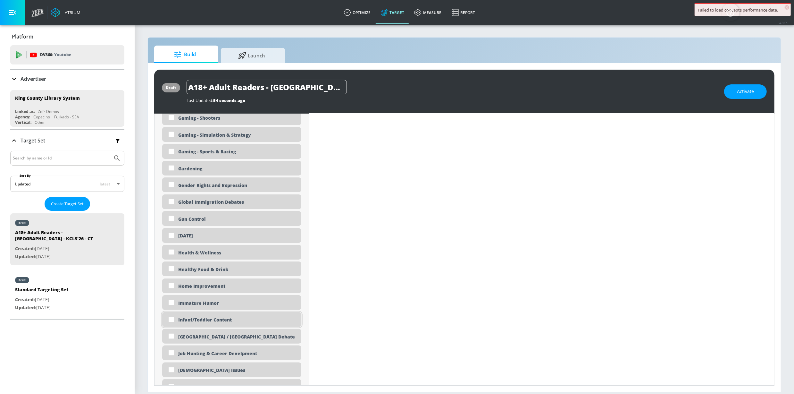
click at [216, 318] on div "Infant/Toddler Content" at bounding box center [237, 319] width 118 height 6
checkbox input "true"
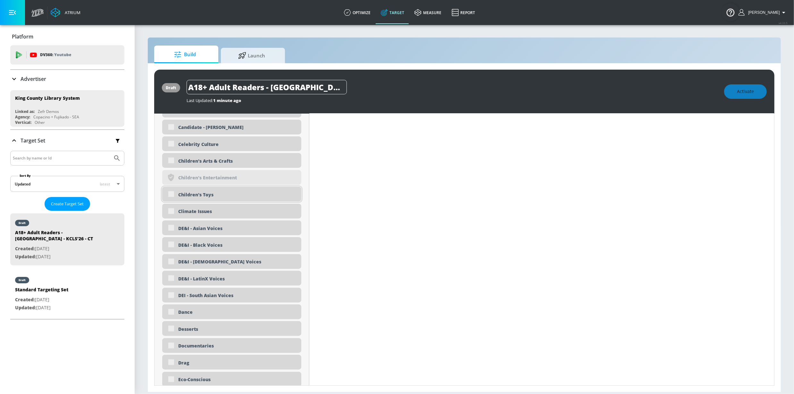
scroll to position [494, 0]
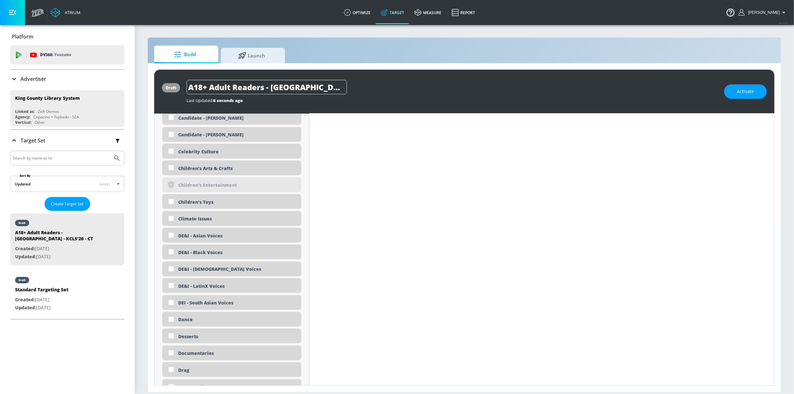
drag, startPoint x: 226, startPoint y: 202, endPoint x: 226, endPoint y: 175, distance: 26.3
click at [226, 202] on div "Children's Toys" at bounding box center [237, 202] width 118 height 6
checkbox input "true"
click at [226, 168] on div "Children's Arts & Crafts" at bounding box center [237, 168] width 118 height 6
checkbox input "true"
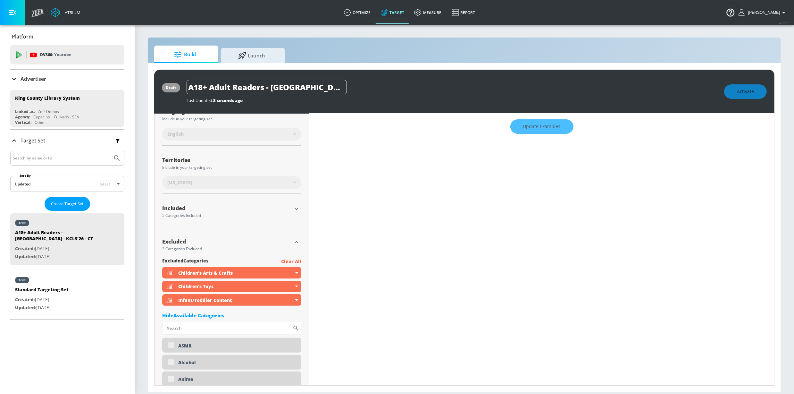
scroll to position [122, 0]
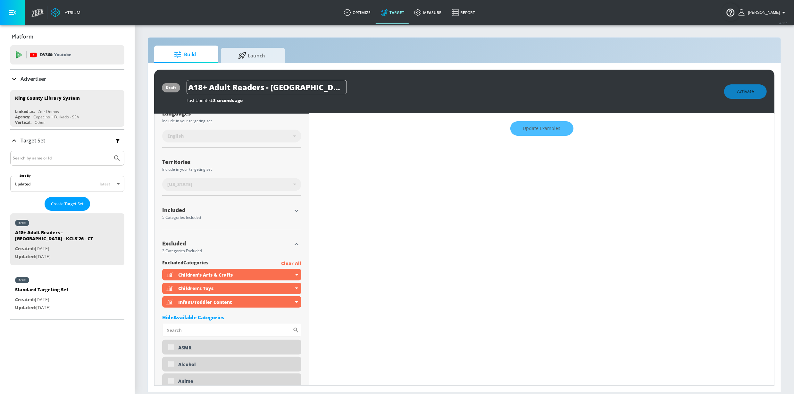
click at [294, 214] on icon "button" at bounding box center [297, 211] width 8 height 8
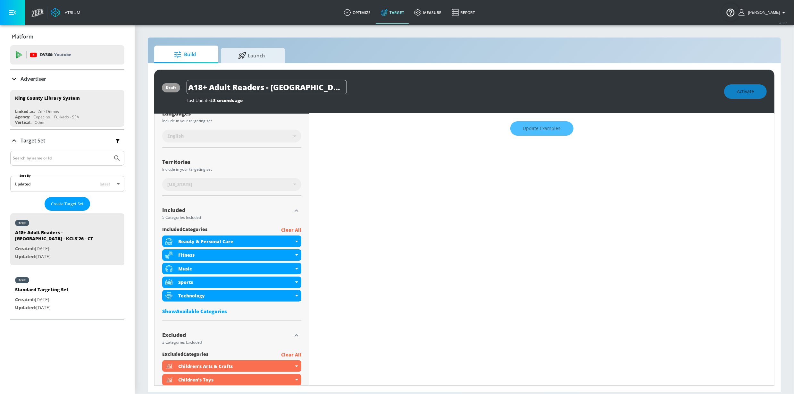
click at [288, 234] on p "Clear All" at bounding box center [291, 230] width 20 height 8
drag, startPoint x: 208, startPoint y: 318, endPoint x: 234, endPoint y: 280, distance: 45.8
click at [208, 314] on div "Show Available Categories" at bounding box center [231, 311] width 139 height 6
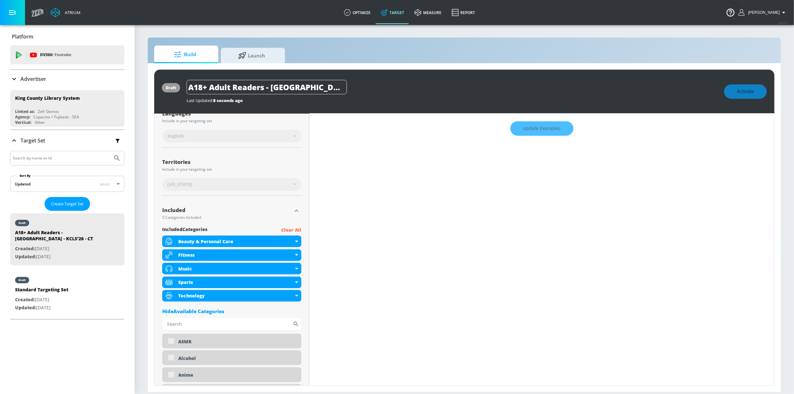
click at [290, 234] on p "Clear All" at bounding box center [291, 230] width 20 height 8
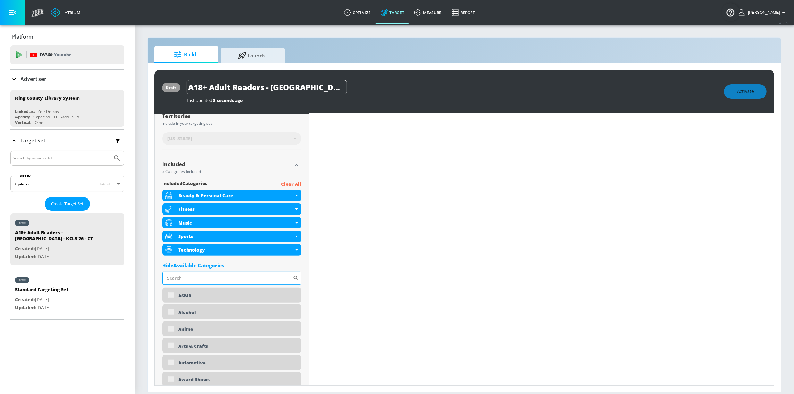
scroll to position [174, 0]
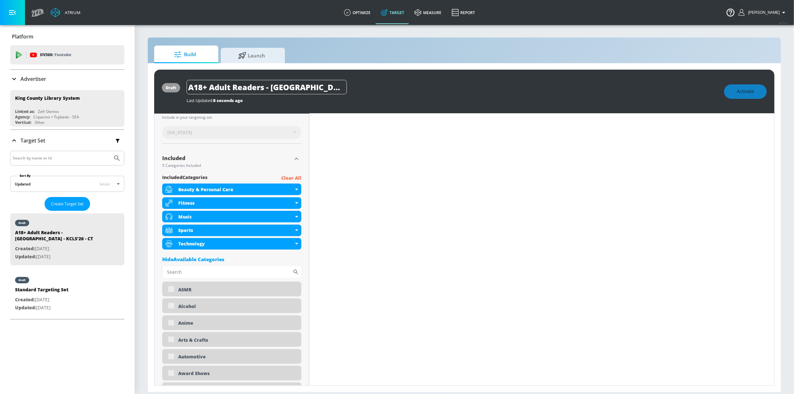
click at [296, 182] on p "Clear All" at bounding box center [291, 178] width 20 height 8
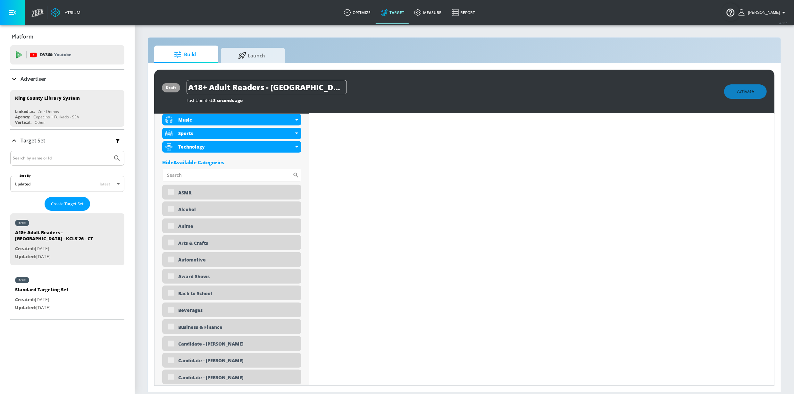
scroll to position [0, 0]
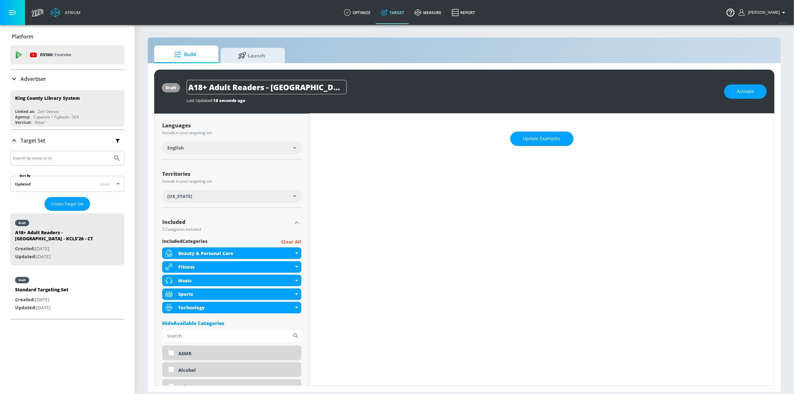
click at [292, 241] on p "Clear All" at bounding box center [291, 242] width 20 height 8
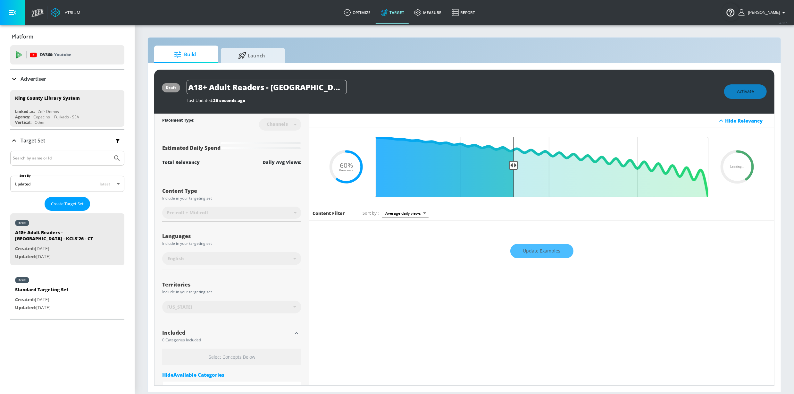
click at [252, 237] on div "Languages Include in your targeting set English" at bounding box center [231, 248] width 139 height 43
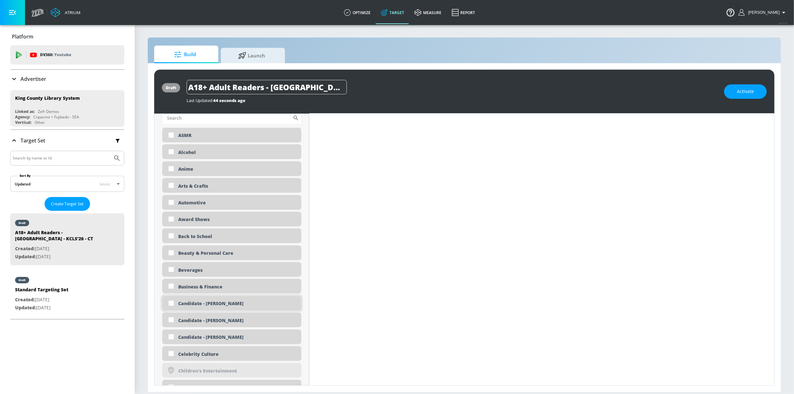
scroll to position [272, 0]
click at [220, 238] on div "Back to School" at bounding box center [231, 234] width 139 height 15
checkbox input "true"
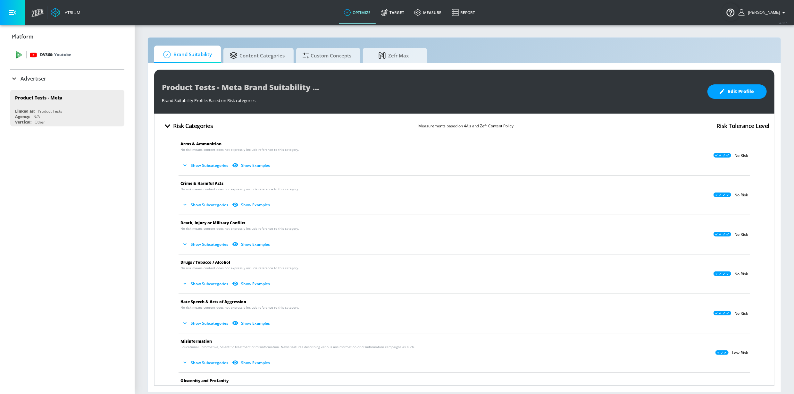
click at [406, 14] on link "Target" at bounding box center [393, 12] width 34 height 23
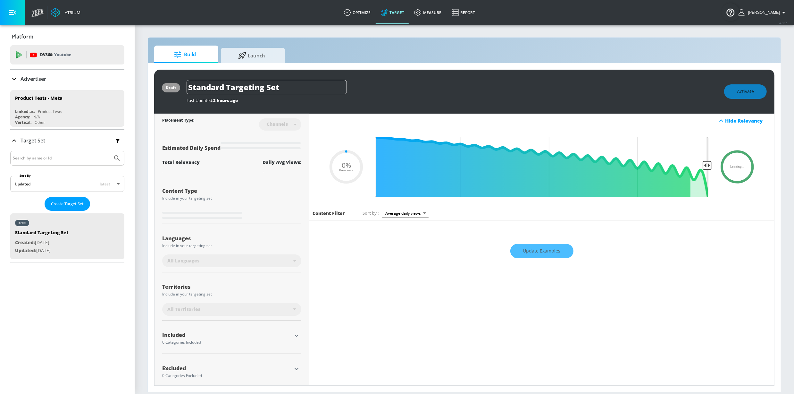
type input "0.05"
click at [62, 76] on div "Advertiser" at bounding box center [67, 79] width 114 height 8
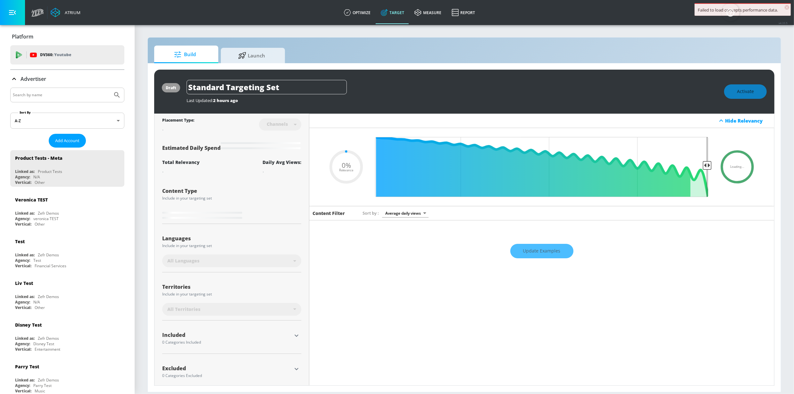
click at [54, 93] on input "Search by name" at bounding box center [61, 95] width 97 height 8
type input "king county"
click at [110, 88] on button "Submit Search" at bounding box center [117, 95] width 14 height 14
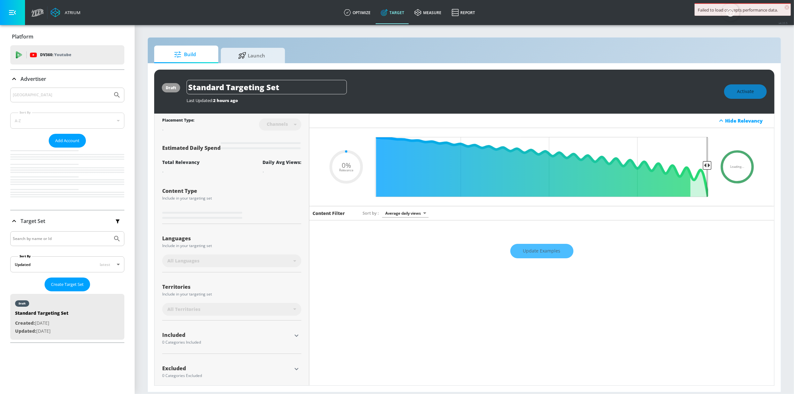
type input "0.05"
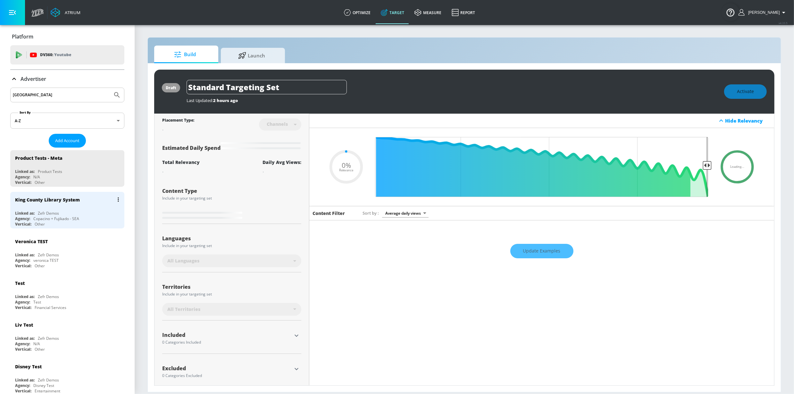
click at [60, 202] on div "King County Library System" at bounding box center [47, 200] width 65 height 6
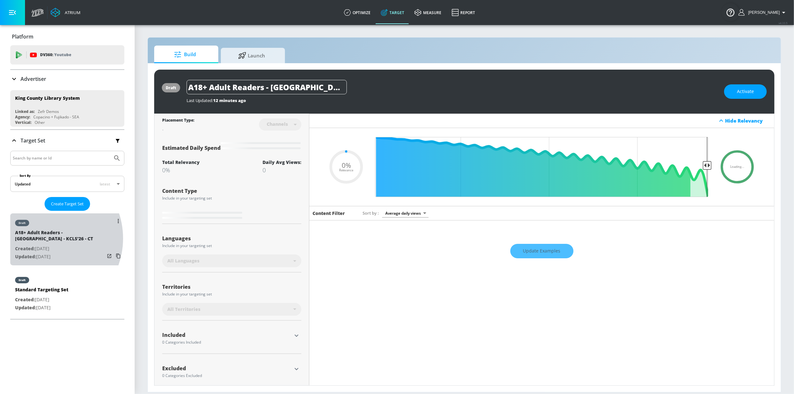
click at [44, 239] on div "A18+ Adult Readers - [GEOGRAPHIC_DATA] - KCLS'26 - CT" at bounding box center [60, 236] width 90 height 15
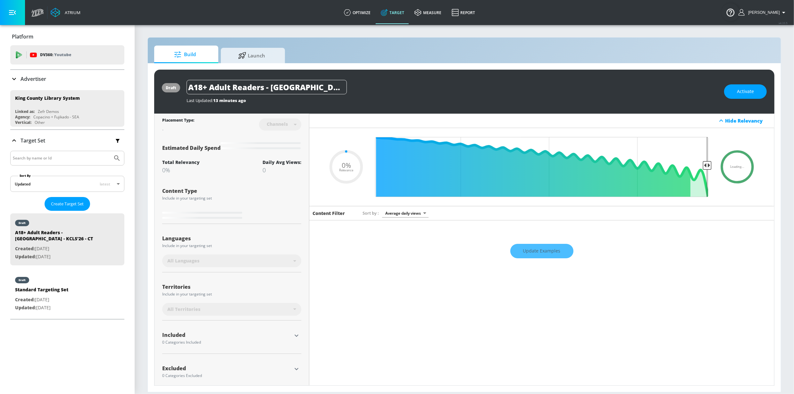
type input "0.6"
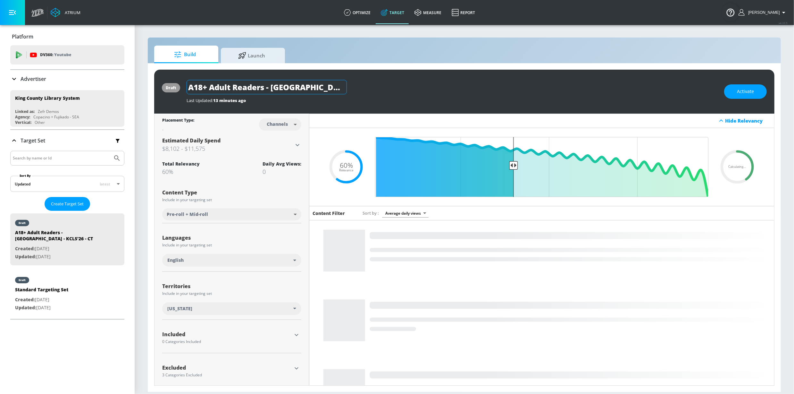
click at [230, 89] on input "A18+ Adult Readers - [GEOGRAPHIC_DATA] - KCLS'26 - CT" at bounding box center [267, 87] width 160 height 14
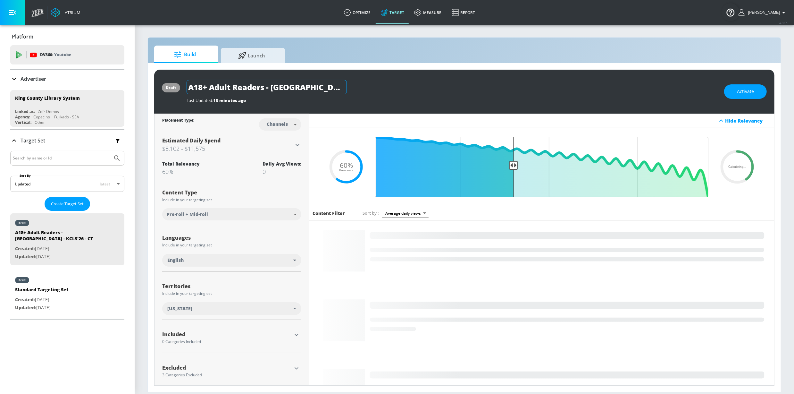
click at [230, 89] on input "A18+ Adult Readers - [GEOGRAPHIC_DATA] - KCLS'26 - CT" at bounding box center [267, 87] width 160 height 14
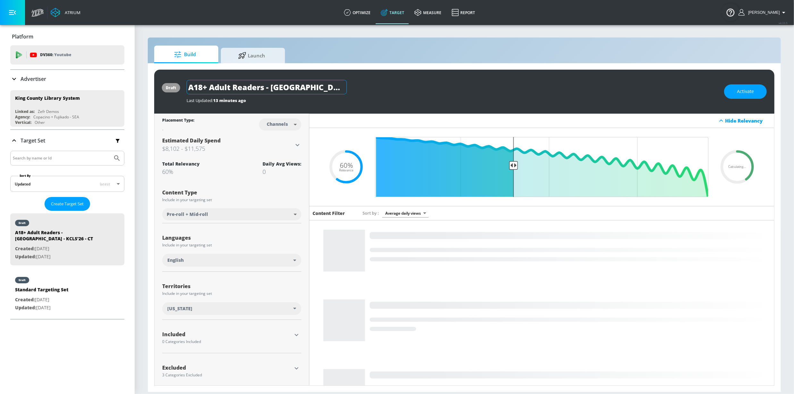
click at [230, 89] on input "A18+ Adult Readers - [GEOGRAPHIC_DATA] - KCLS'26 - CT" at bounding box center [267, 87] width 160 height 14
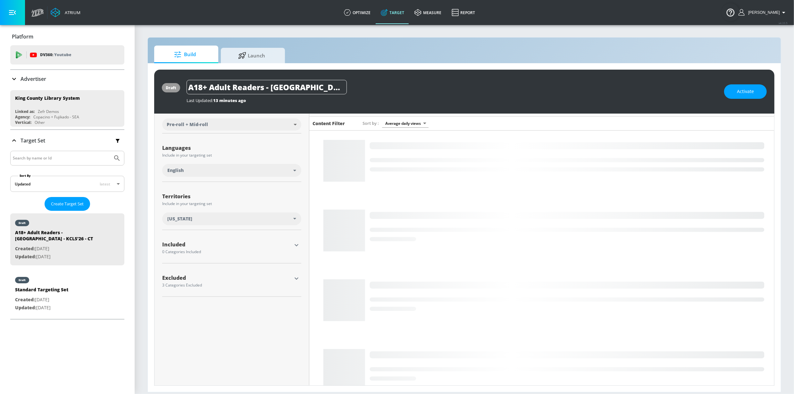
scroll to position [90, 0]
click at [277, 220] on div "[US_STATE]" at bounding box center [230, 218] width 126 height 6
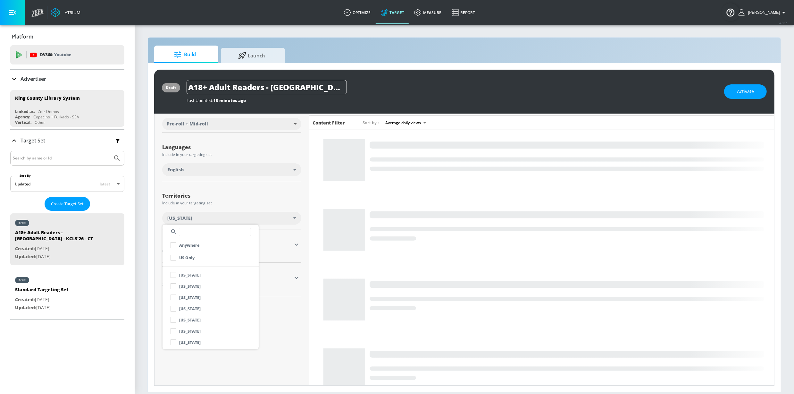
click at [288, 195] on div at bounding box center [397, 197] width 794 height 394
click at [296, 241] on icon "button" at bounding box center [297, 244] width 8 height 8
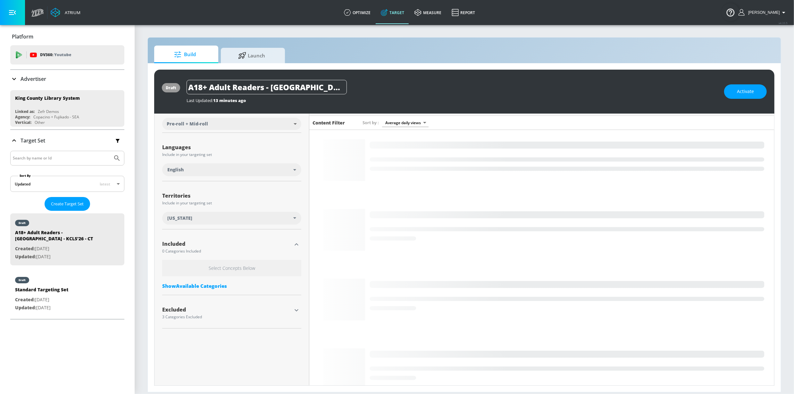
click at [227, 283] on div "Show Available Categories" at bounding box center [231, 285] width 139 height 6
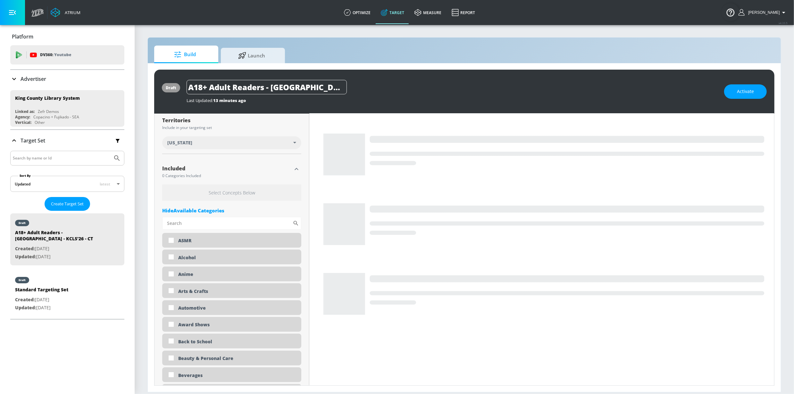
scroll to position [166, 0]
click at [216, 292] on div "Arts & Crafts" at bounding box center [237, 291] width 118 height 6
checkbox input "true"
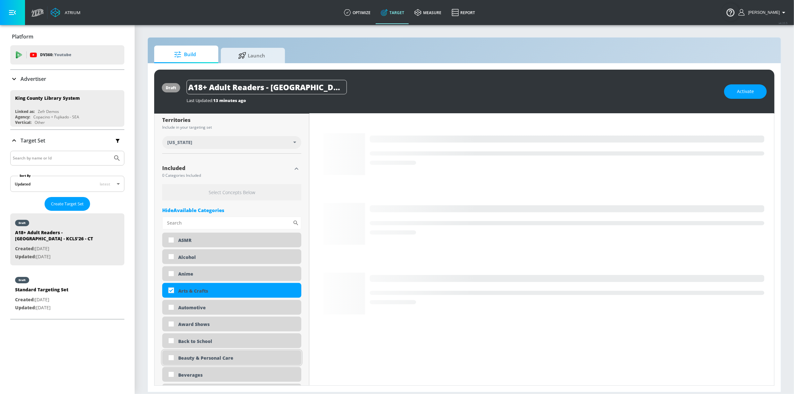
click at [227, 355] on div "Beauty & Personal Care" at bounding box center [237, 358] width 118 height 6
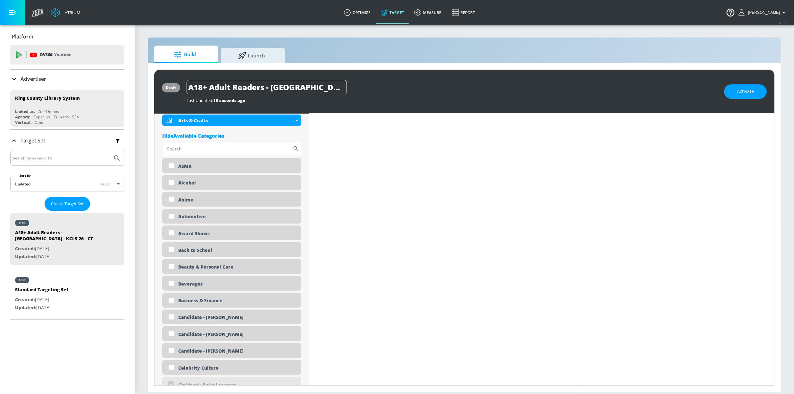
scroll to position [239, 0]
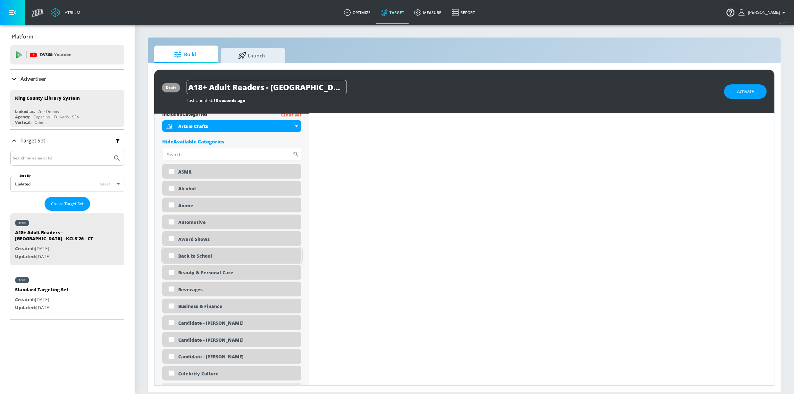
click at [192, 257] on div "Back to School" at bounding box center [237, 256] width 118 height 6
checkbox input "true"
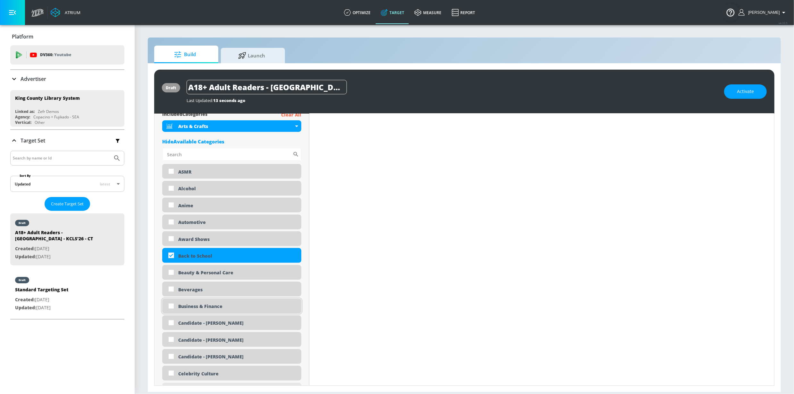
click at [193, 310] on div "Business & Finance" at bounding box center [231, 305] width 139 height 15
checkbox input "true"
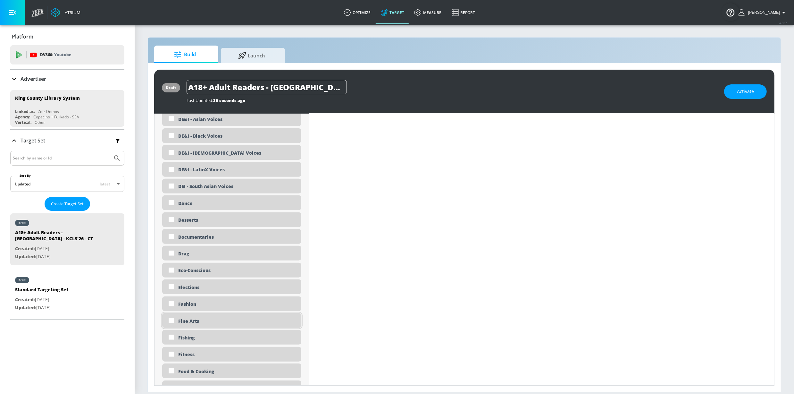
scroll to position [538, 0]
click at [215, 322] on div "Fine Arts" at bounding box center [237, 320] width 118 height 6
checkbox input "true"
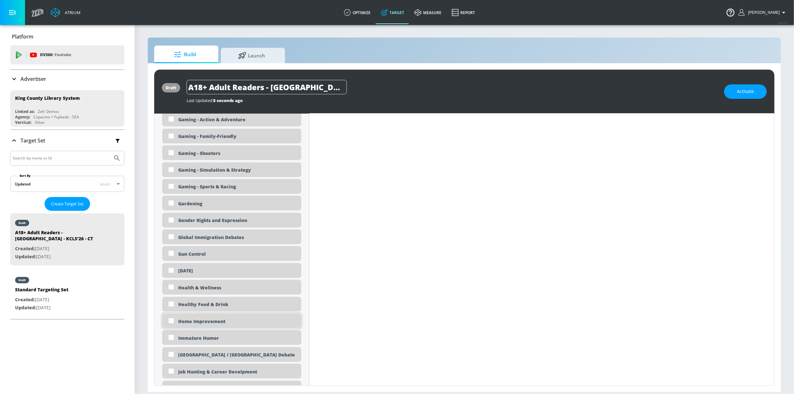
scroll to position [830, 0]
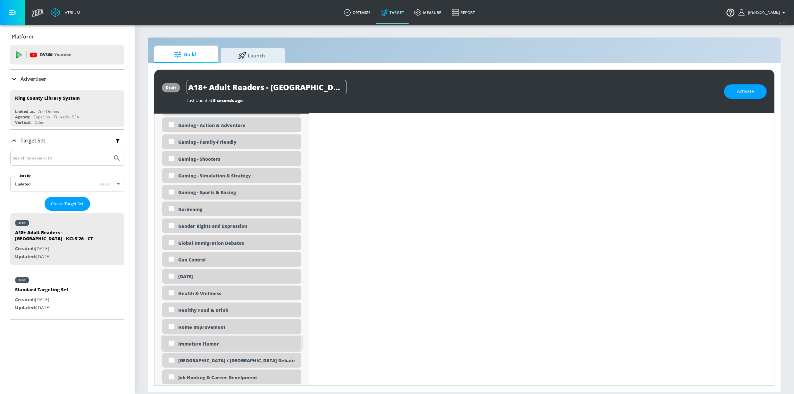
drag, startPoint x: 207, startPoint y: 378, endPoint x: 208, endPoint y: 338, distance: 40.4
click at [207, 369] on div "Job Hunting & Career Develpment" at bounding box center [237, 377] width 118 height 6
checkbox input "true"
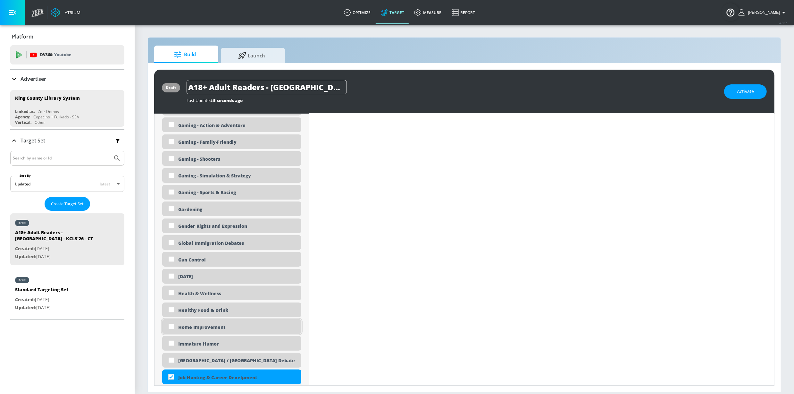
click at [208, 327] on div "Home Improvement" at bounding box center [237, 327] width 118 height 6
checkbox input "true"
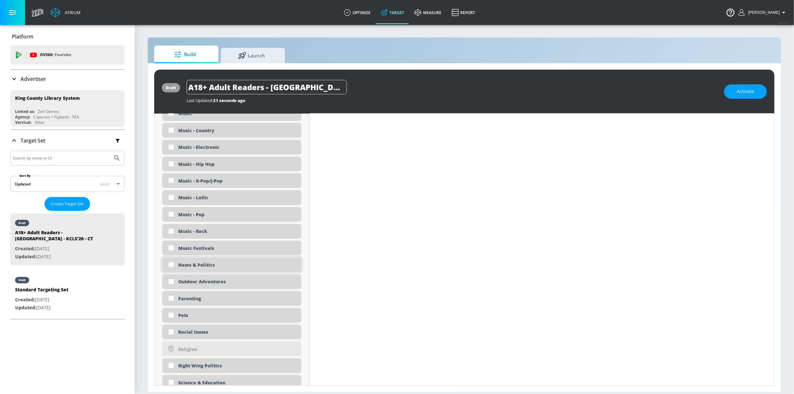
scroll to position [1283, 0]
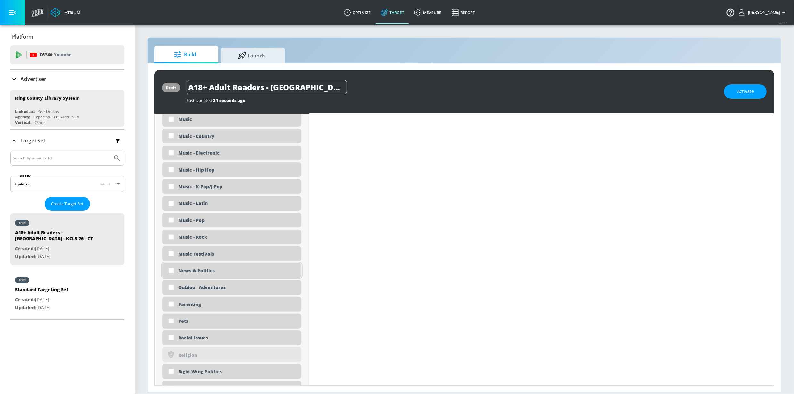
click at [208, 271] on div "News & Politics" at bounding box center [237, 271] width 118 height 6
checkbox input "true"
click at [204, 283] on div "Outdoor Adventures" at bounding box center [231, 287] width 139 height 15
checkbox input "true"
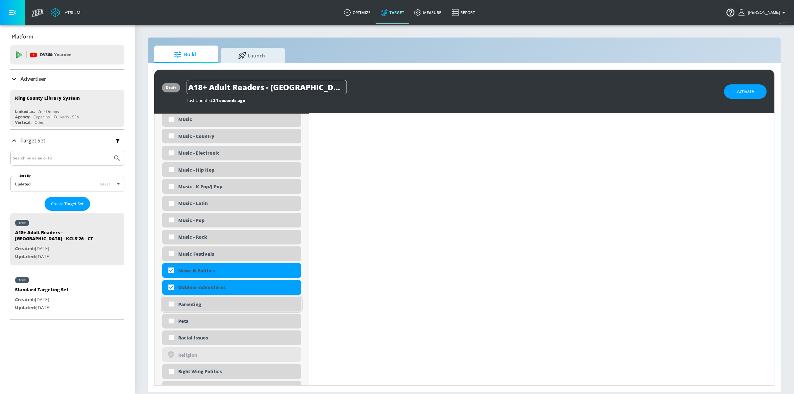
click at [195, 305] on div "Parenting" at bounding box center [237, 304] width 118 height 6
checkbox input "true"
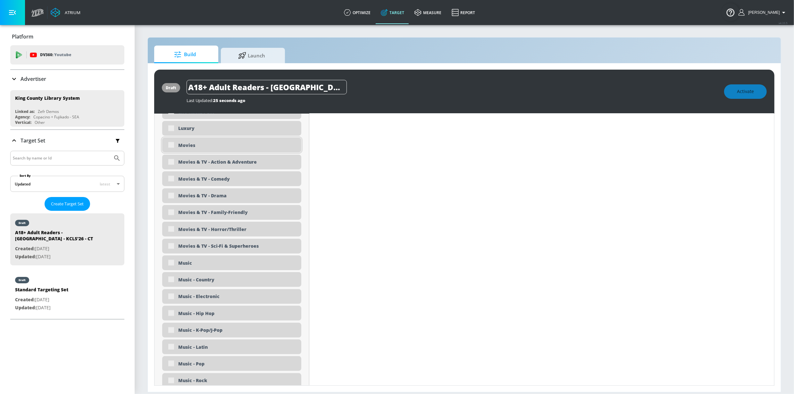
scroll to position [1173, 0]
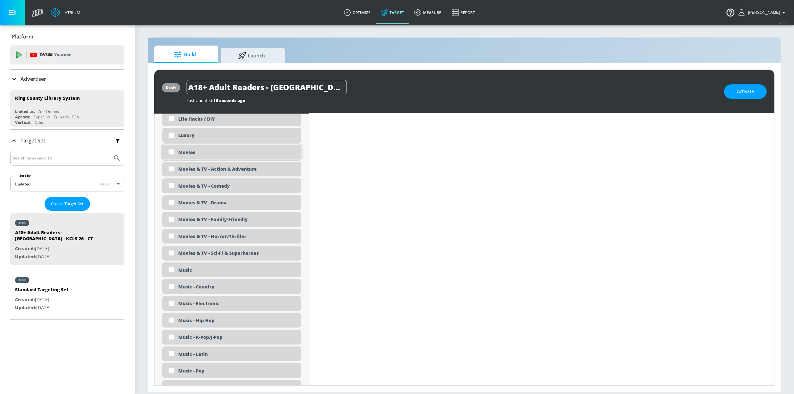
click at [193, 153] on div "Movies" at bounding box center [237, 152] width 118 height 6
checkbox input "true"
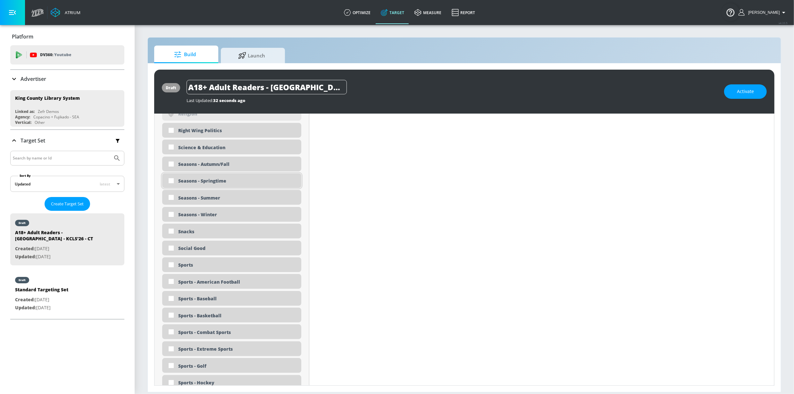
scroll to position [1513, 0]
click at [220, 147] on div "Science & Education" at bounding box center [237, 145] width 118 height 6
checkbox input "true"
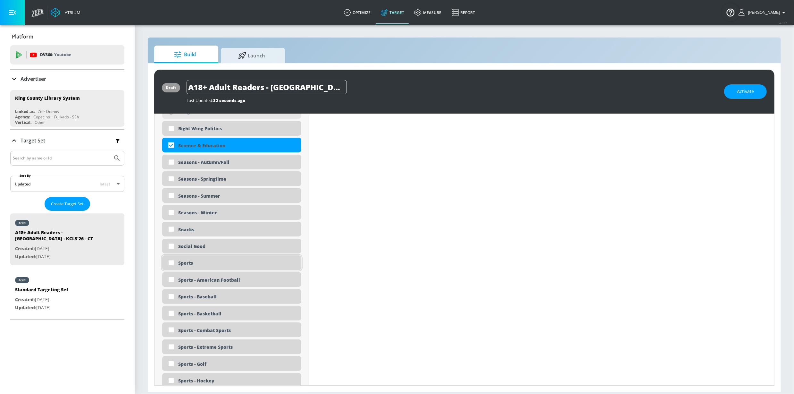
click at [199, 258] on div "Sports" at bounding box center [231, 262] width 139 height 15
checkbox input "true"
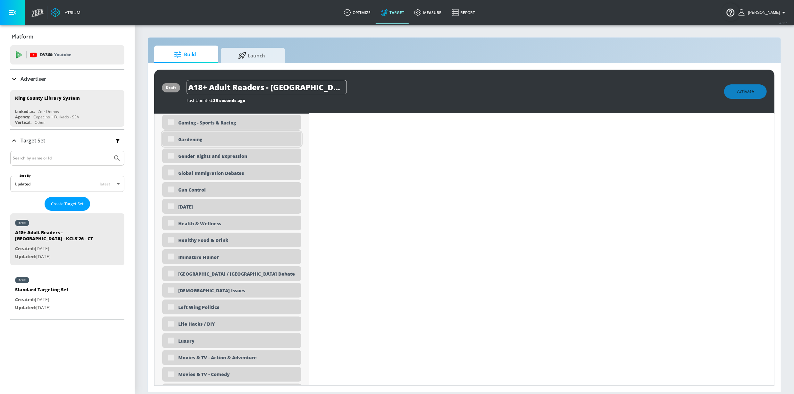
scroll to position [1002, 0]
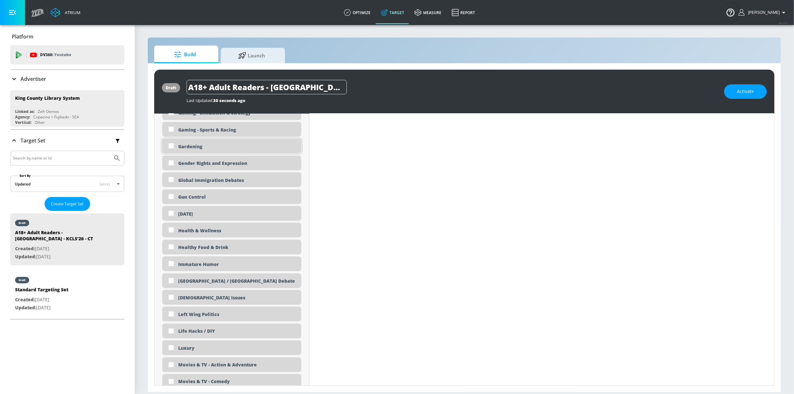
click at [197, 147] on div "Gardening" at bounding box center [237, 146] width 118 height 6
checkbox input "true"
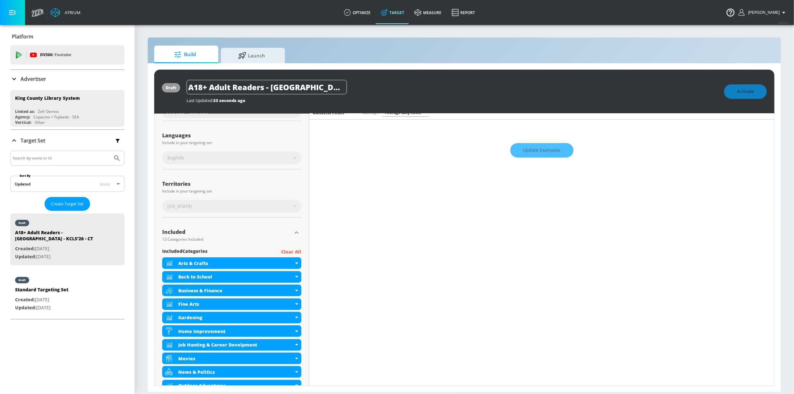
scroll to position [0, 0]
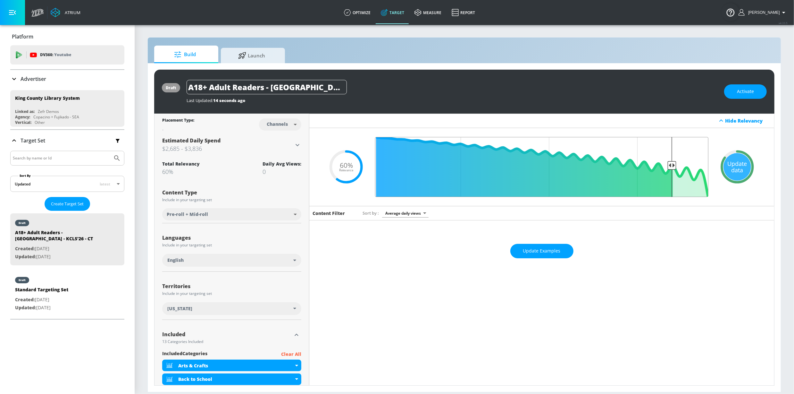
drag, startPoint x: 509, startPoint y: 164, endPoint x: 667, endPoint y: 180, distance: 158.8
type input "0.15"
click at [668, 180] on input "Final Threshold" at bounding box center [542, 167] width 340 height 60
click at [738, 170] on div "Update data" at bounding box center [738, 167] width 28 height 28
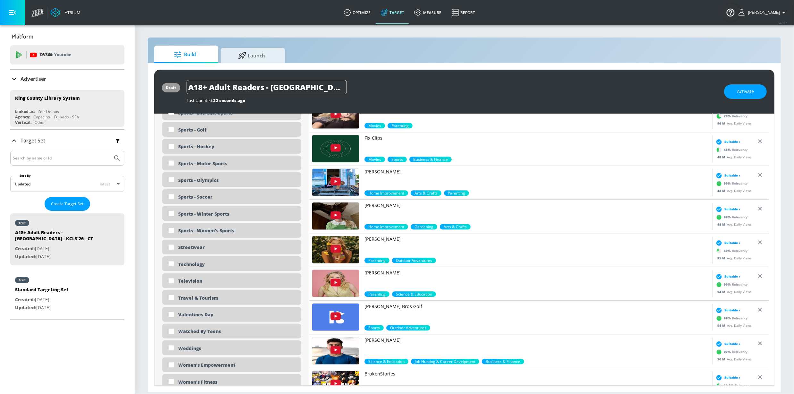
scroll to position [1739, 0]
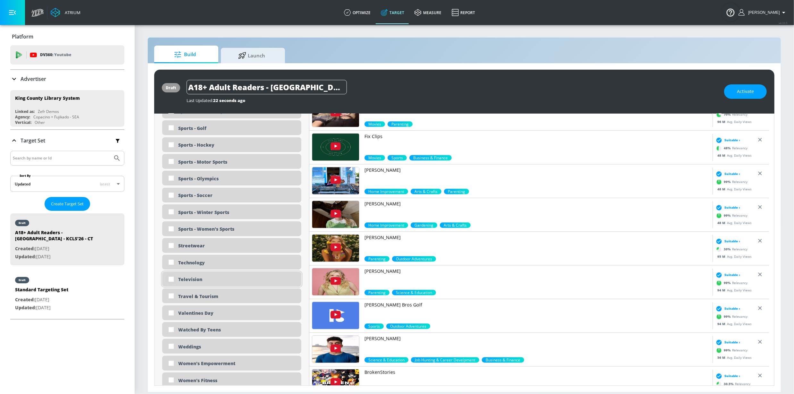
click at [176, 278] on input "checkbox" at bounding box center [171, 279] width 12 height 12
checkbox input "true"
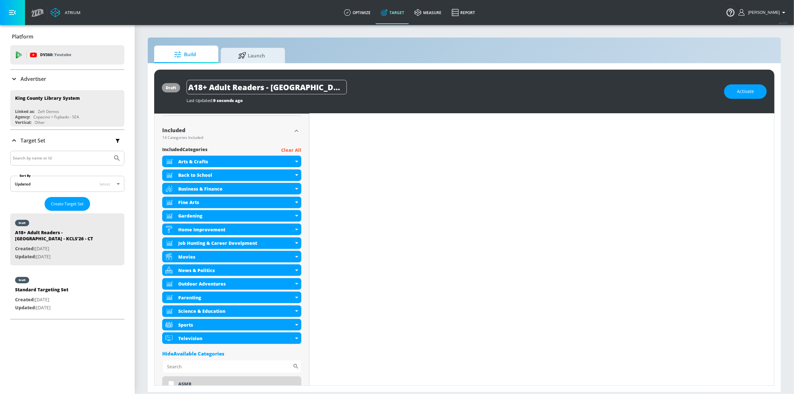
scroll to position [0, 0]
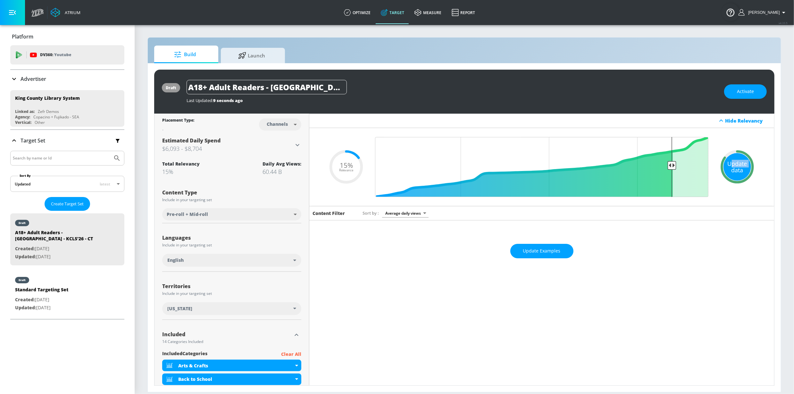
click at [728, 168] on div "Update data" at bounding box center [738, 167] width 28 height 28
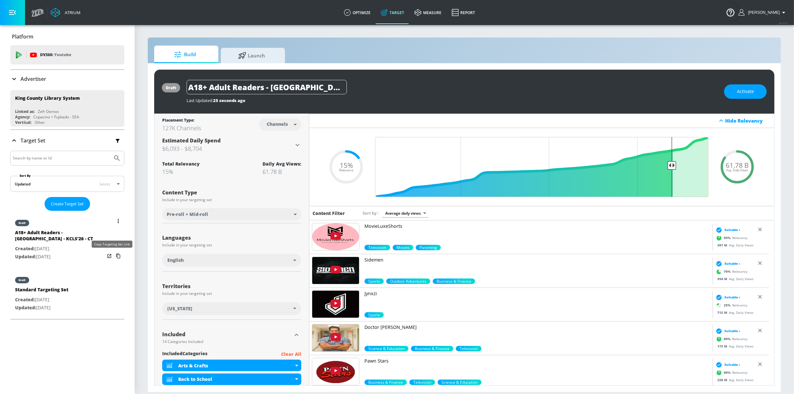
click at [116, 255] on icon "list of Target Set" at bounding box center [118, 256] width 4 height 5
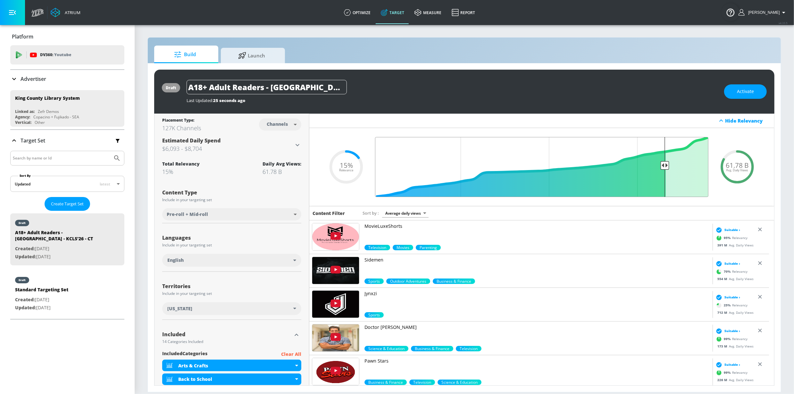
drag, startPoint x: 669, startPoint y: 167, endPoint x: 661, endPoint y: 167, distance: 8.0
click at [661, 167] on input "Final Threshold" at bounding box center [542, 167] width 340 height 60
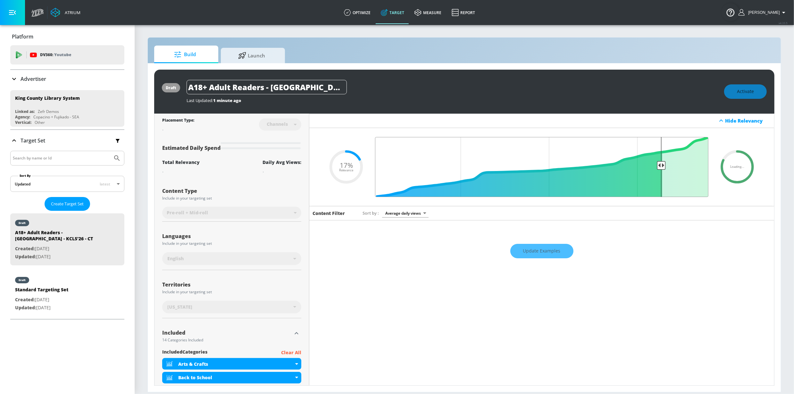
drag, startPoint x: 661, startPoint y: 167, endPoint x: 656, endPoint y: 168, distance: 5.1
click at [656, 168] on input "Final Threshold" at bounding box center [542, 167] width 340 height 60
drag, startPoint x: 658, startPoint y: 167, endPoint x: 654, endPoint y: 166, distance: 4.5
click at [654, 167] on input "Final Threshold" at bounding box center [542, 167] width 340 height 60
click at [650, 166] on input "Final Threshold" at bounding box center [542, 167] width 340 height 60
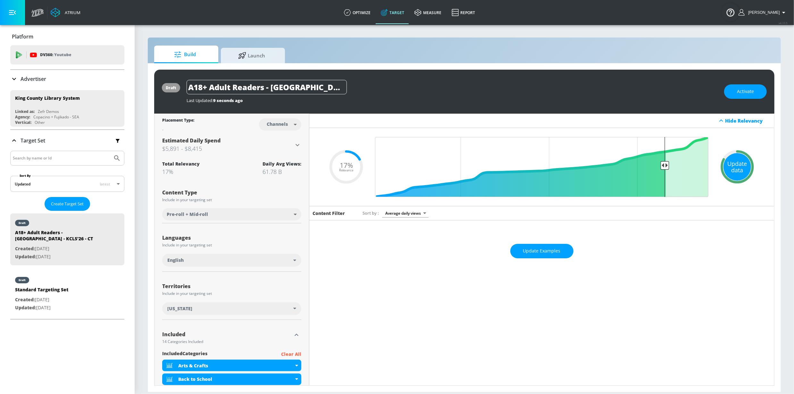
click at [729, 165] on div "Update data" at bounding box center [738, 167] width 28 height 28
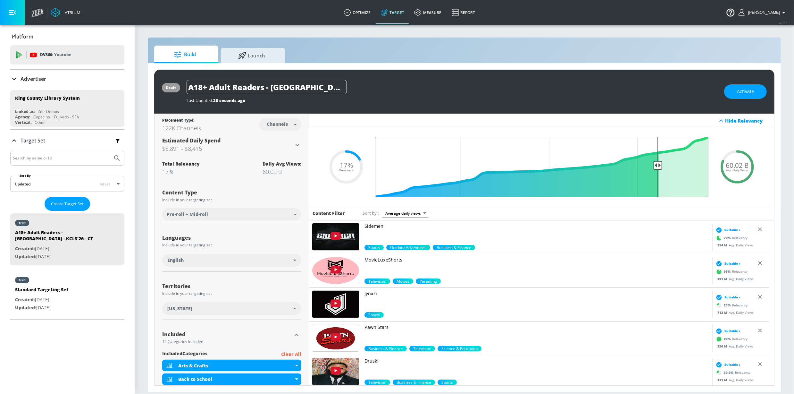
drag, startPoint x: 663, startPoint y: 165, endPoint x: 654, endPoint y: 165, distance: 9.0
click at [654, 165] on input "Final Threshold" at bounding box center [542, 167] width 340 height 60
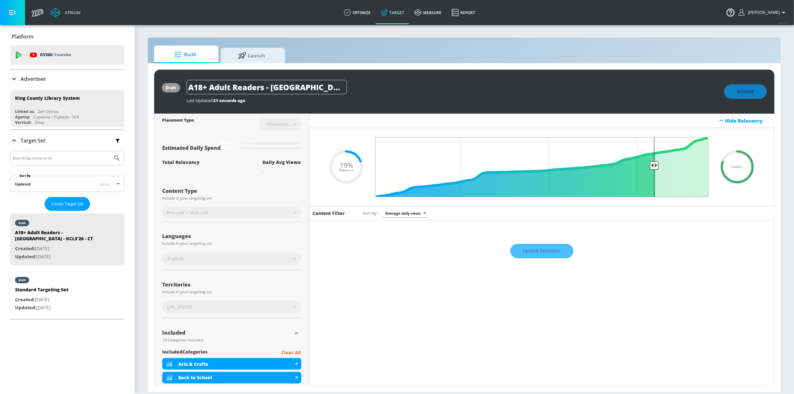
click at [651, 165] on input "Final Threshold" at bounding box center [542, 167] width 340 height 60
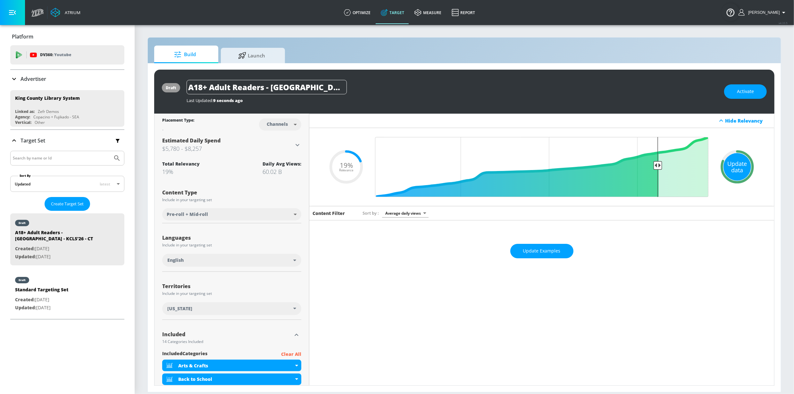
click at [728, 170] on div "Update data" at bounding box center [738, 167] width 28 height 28
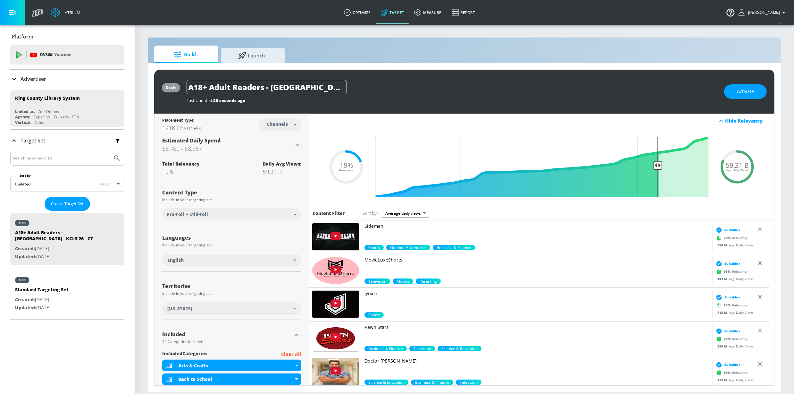
click at [653, 166] on input "Final Threshold" at bounding box center [542, 167] width 340 height 60
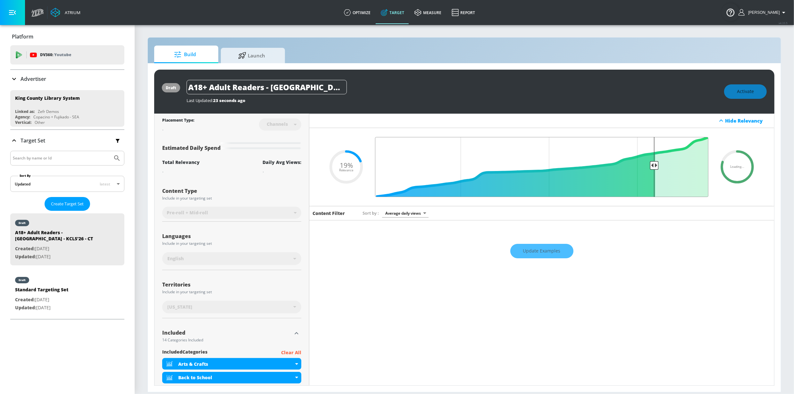
drag, startPoint x: 654, startPoint y: 167, endPoint x: 650, endPoint y: 167, distance: 3.8
click at [651, 167] on input "Final Threshold" at bounding box center [542, 167] width 340 height 60
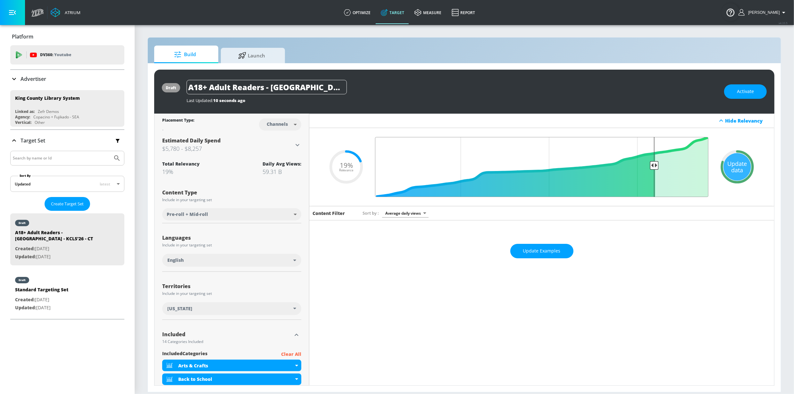
drag, startPoint x: 655, startPoint y: 166, endPoint x: 651, endPoint y: 166, distance: 4.2
click at [651, 166] on input "Final Threshold" at bounding box center [542, 167] width 340 height 60
click at [733, 171] on div "Update data" at bounding box center [738, 167] width 28 height 28
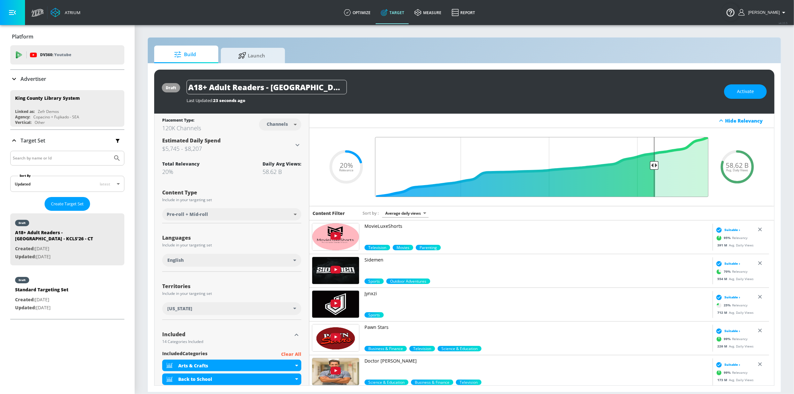
click at [651, 166] on input "Final Threshold" at bounding box center [542, 167] width 340 height 60
drag, startPoint x: 651, startPoint y: 167, endPoint x: 661, endPoint y: 169, distance: 10.1
click at [661, 169] on input "Final Threshold" at bounding box center [542, 167] width 340 height 60
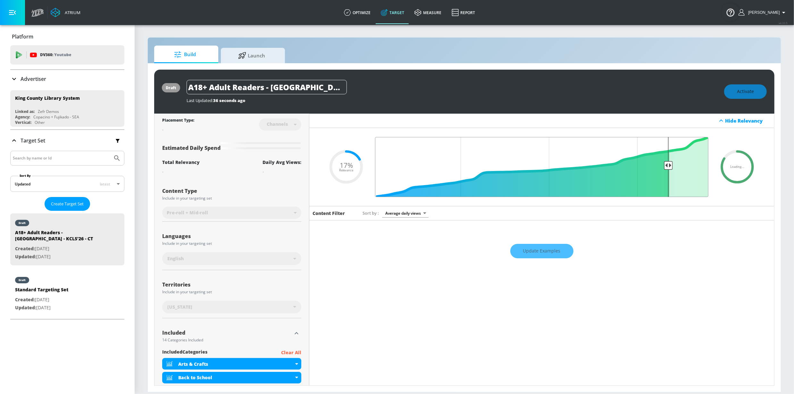
drag, startPoint x: 661, startPoint y: 168, endPoint x: 665, endPoint y: 169, distance: 3.9
click at [665, 169] on input "Final Threshold" at bounding box center [542, 167] width 340 height 60
drag, startPoint x: 664, startPoint y: 166, endPoint x: 667, endPoint y: 166, distance: 3.2
click at [667, 166] on input "Final Threshold" at bounding box center [542, 167] width 340 height 60
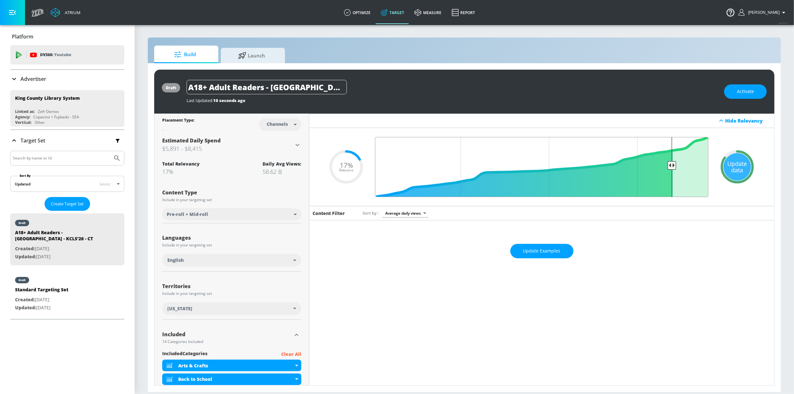
drag, startPoint x: 663, startPoint y: 168, endPoint x: 666, endPoint y: 168, distance: 3.5
type input "0.15"
click at [666, 168] on input "Final Threshold" at bounding box center [542, 167] width 340 height 60
click at [733, 176] on div "Update data" at bounding box center [738, 167] width 28 height 28
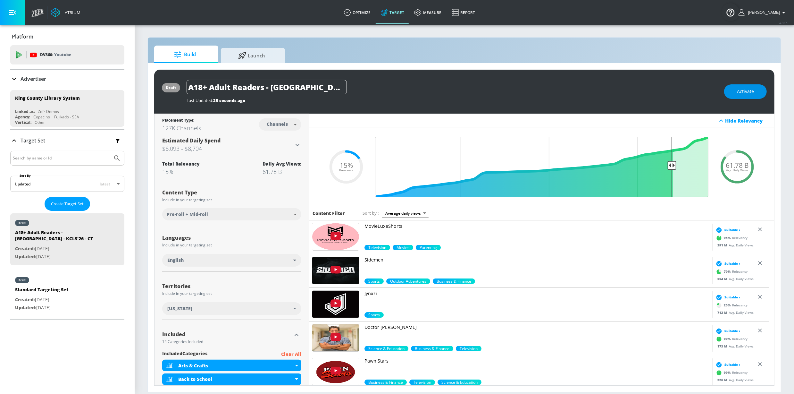
click at [738, 95] on span "Activate" at bounding box center [745, 92] width 17 height 8
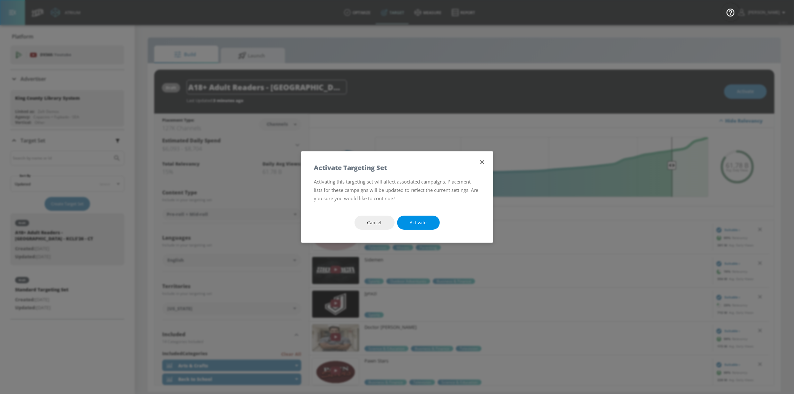
click at [422, 219] on span "Activate" at bounding box center [418, 223] width 17 height 8
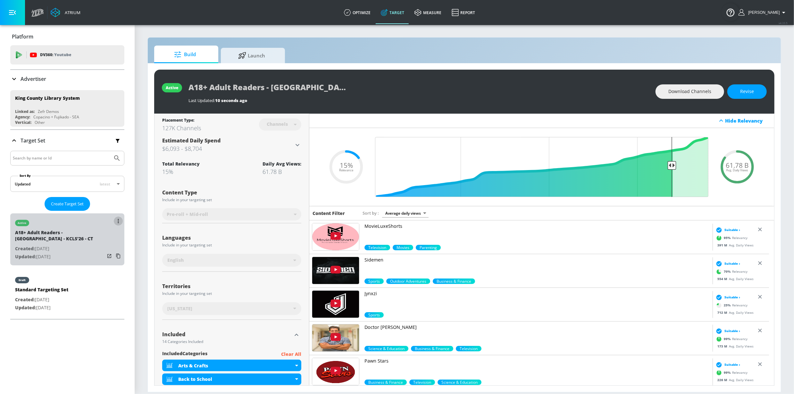
click at [118, 222] on icon "list of Target Set" at bounding box center [118, 221] width 1 height 4
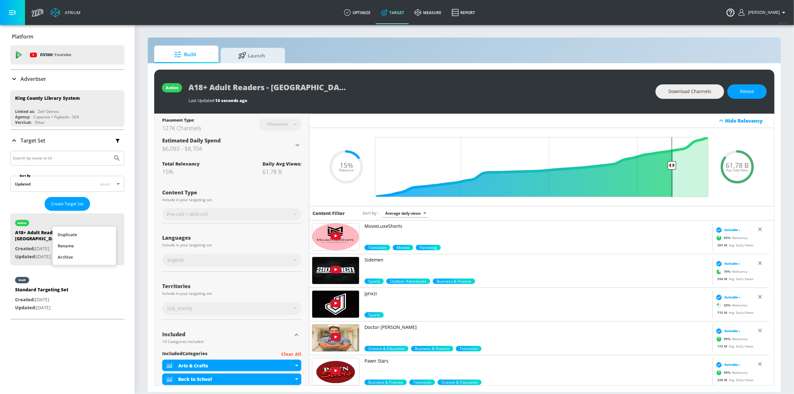
click at [90, 233] on li "Duplicate" at bounding box center [84, 234] width 63 height 11
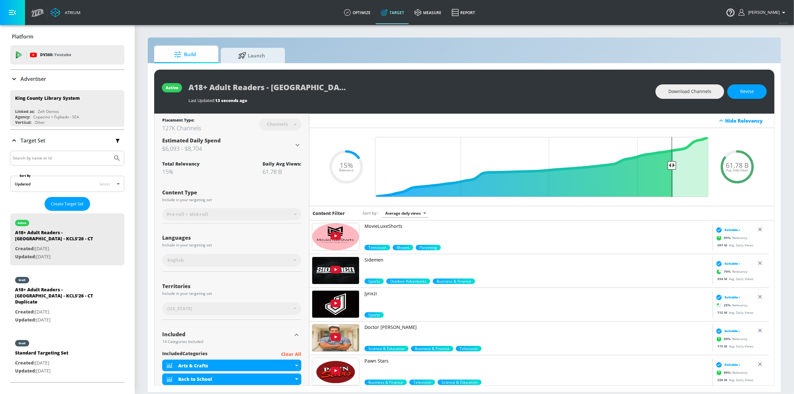
drag, startPoint x: 73, startPoint y: 298, endPoint x: 239, endPoint y: 173, distance: 207.8
click at [73, 298] on div "A18+ Adult Readers - King Country Library - KCLS'26 - CT Duplicate" at bounding box center [60, 296] width 90 height 21
type input "A18+ Adult Readers - King Country Library - KCLS'26 - CT Duplicate"
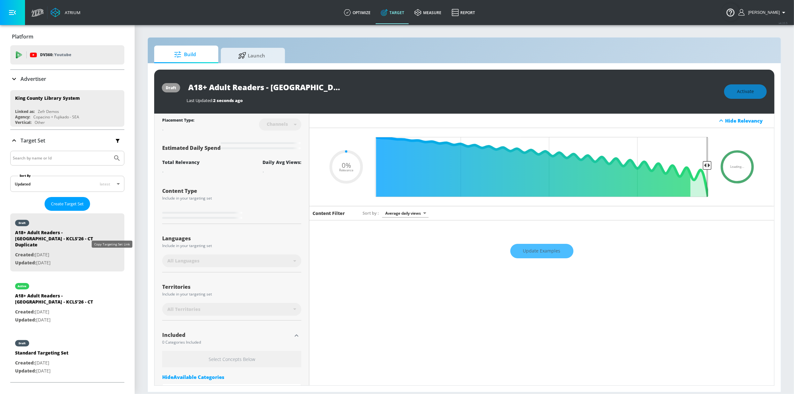
drag, startPoint x: 113, startPoint y: 256, endPoint x: 124, endPoint y: 197, distance: 59.9
click at [113, 257] on icon "list of Target Set" at bounding box center [118, 262] width 10 height 10
type input "0.15"
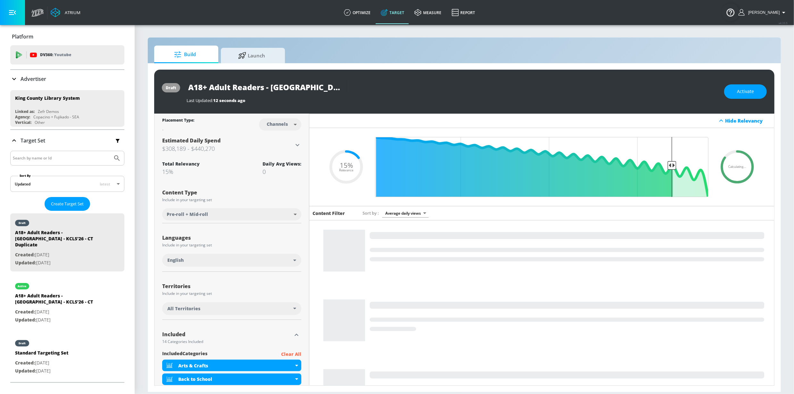
click at [288, 121] on body "Atrium optimize Target measure Report optimize Target measure Report v 4.33.5 S…" at bounding box center [397, 197] width 794 height 394
click at [278, 146] on div "Videos" at bounding box center [276, 149] width 18 height 7
type input "videos"
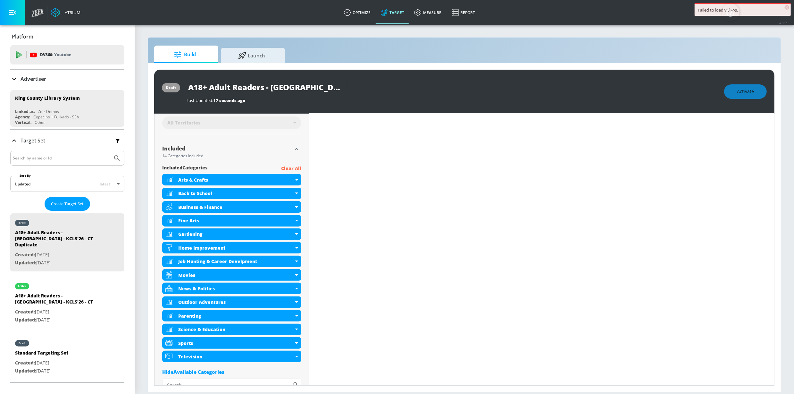
scroll to position [67, 0]
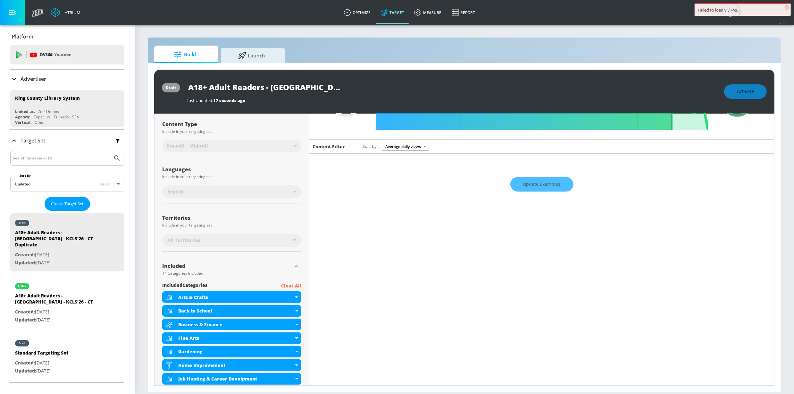
drag, startPoint x: 274, startPoint y: 257, endPoint x: 274, endPoint y: 254, distance: 3.5
click at [274, 251] on div "Territories Include in your targeting set All Territories" at bounding box center [231, 229] width 139 height 43
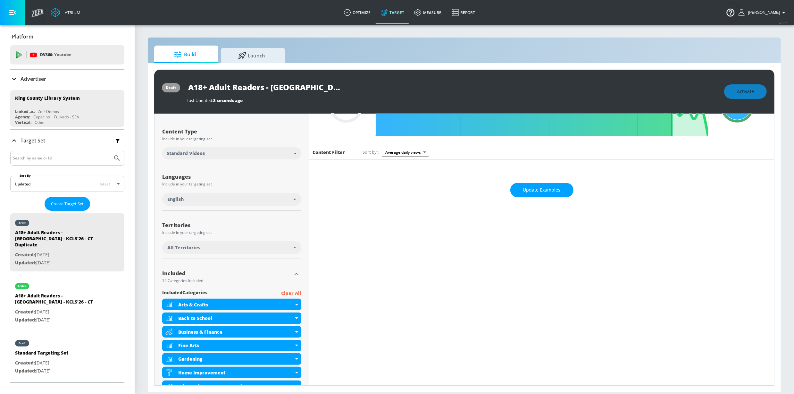
click at [286, 244] on div "All Territories" at bounding box center [230, 247] width 126 height 6
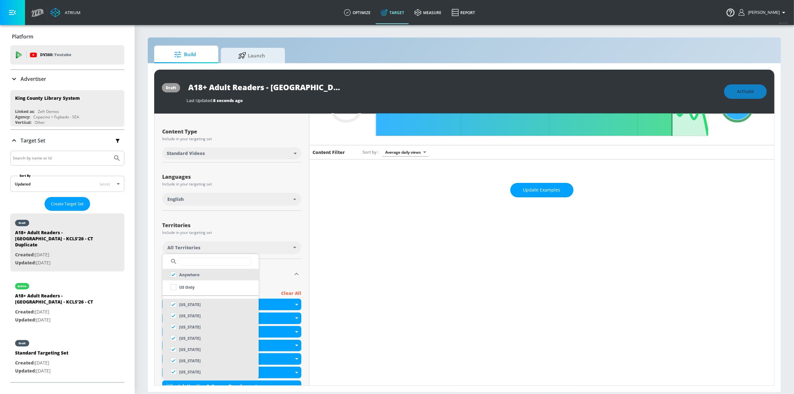
click at [201, 262] on input "text" at bounding box center [215, 261] width 72 height 8
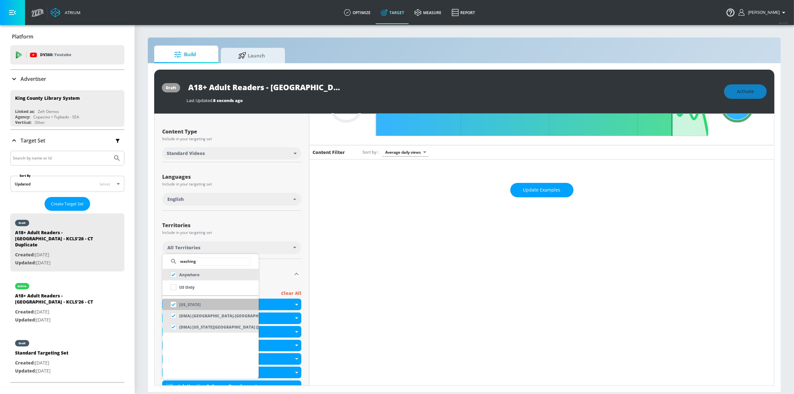
type input "washing"
click at [192, 305] on p "[US_STATE]" at bounding box center [189, 304] width 21 height 7
checkbox input "false"
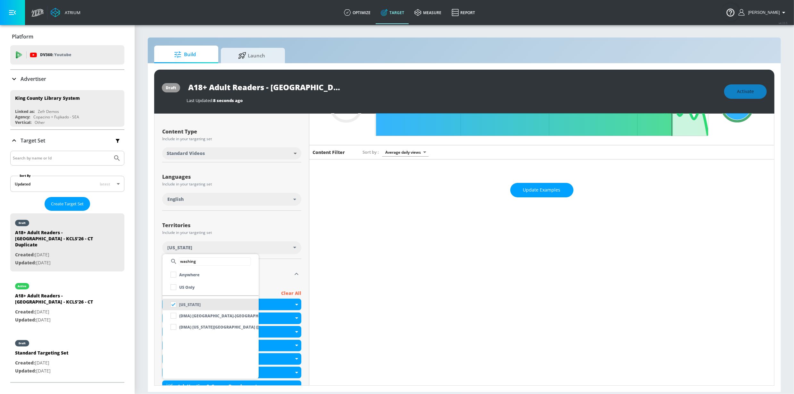
click at [290, 229] on div at bounding box center [397, 197] width 794 height 394
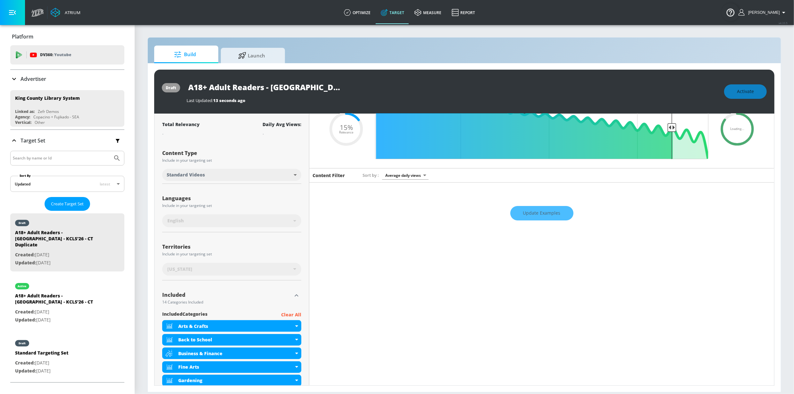
scroll to position [0, 0]
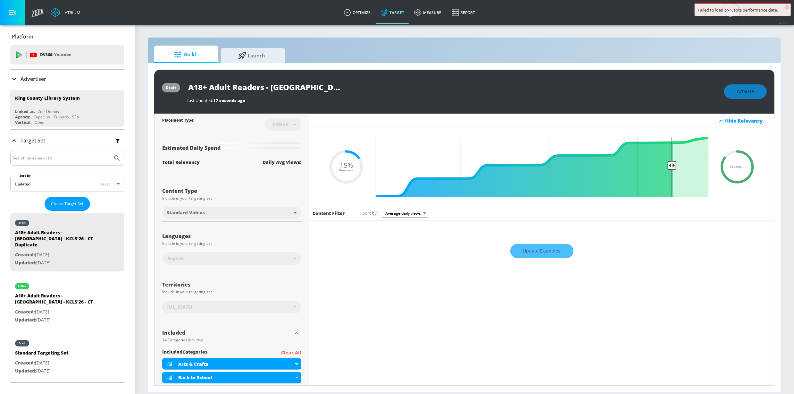
click at [314, 88] on input "A18+ Adult Readers - King Country Library - KCLS'26 - CT Duplicate" at bounding box center [267, 87] width 160 height 14
drag, startPoint x: 319, startPoint y: 88, endPoint x: 335, endPoint y: 88, distance: 15.4
click at [385, 90] on div "A18+ Adult Readers - King Country Library - KCLS'26 - CT Duplicate" at bounding box center [452, 87] width 531 height 14
drag, startPoint x: 328, startPoint y: 88, endPoint x: 315, endPoint y: 87, distance: 12.9
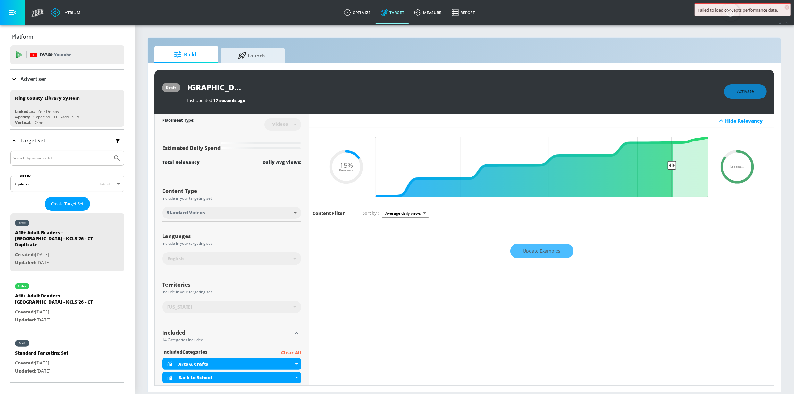
click at [328, 88] on input "A18+ Adult Readers - King Country Library - KCLS'26 - CT Duplicate" at bounding box center [267, 87] width 160 height 14
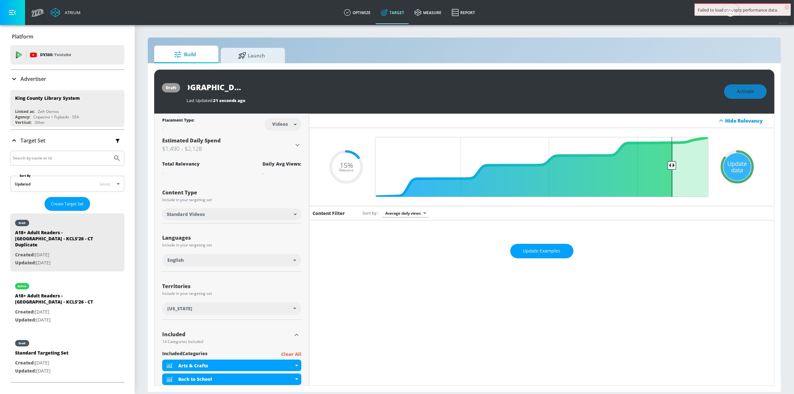
drag, startPoint x: 297, startPoint y: 87, endPoint x: 372, endPoint y: 86, distance: 74.4
click at [378, 88] on div "A18+ Adult Readers - King Country Library - KCLS'26 - CT Duplicate" at bounding box center [452, 87] width 531 height 14
type input "A18+ Adult Readers - [GEOGRAPHIC_DATA] - KCLS'26 - TS"
click at [341, 88] on icon "button" at bounding box center [341, 86] width 7 height 7
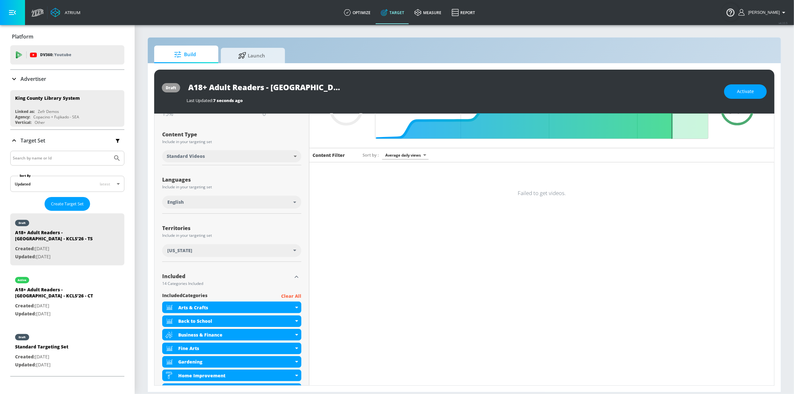
scroll to position [0, 0]
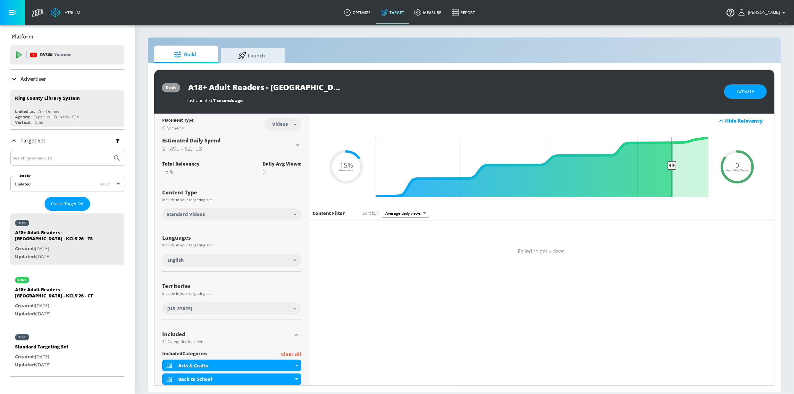
click at [730, 158] on icon at bounding box center [737, 166] width 38 height 38
click at [561, 248] on h6 "Failed to get videos." at bounding box center [542, 250] width 48 height 7
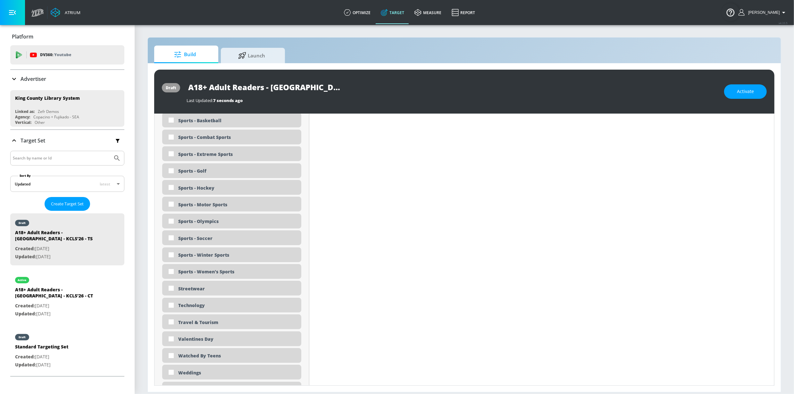
scroll to position [1782, 0]
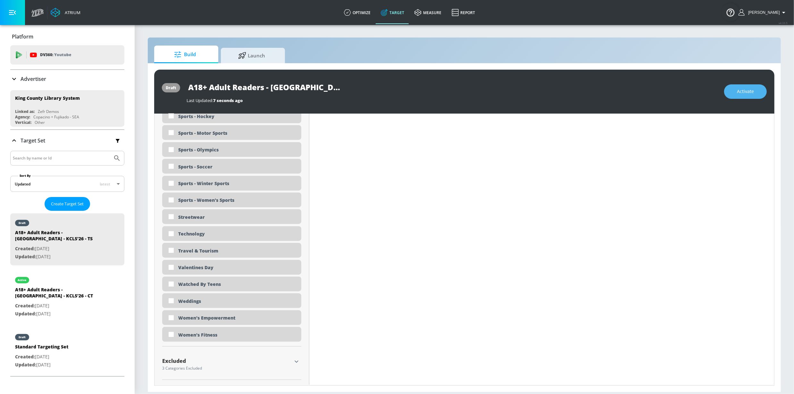
click at [737, 88] on span "Activate" at bounding box center [745, 92] width 17 height 8
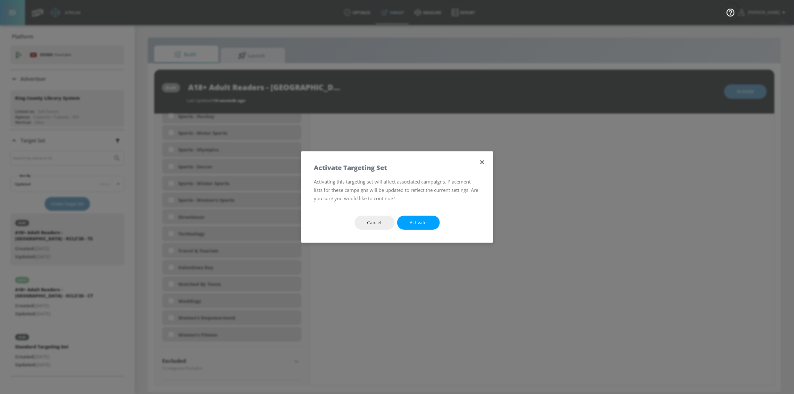
drag, startPoint x: 422, startPoint y: 222, endPoint x: 422, endPoint y: 214, distance: 7.4
click at [422, 222] on span "Activate" at bounding box center [418, 223] width 17 height 8
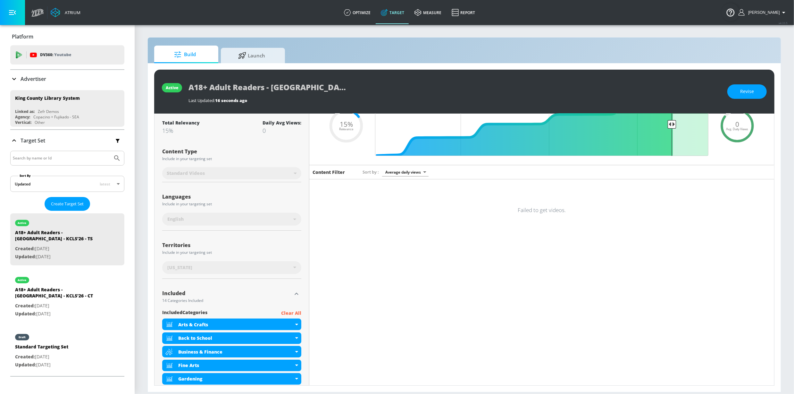
scroll to position [0, 0]
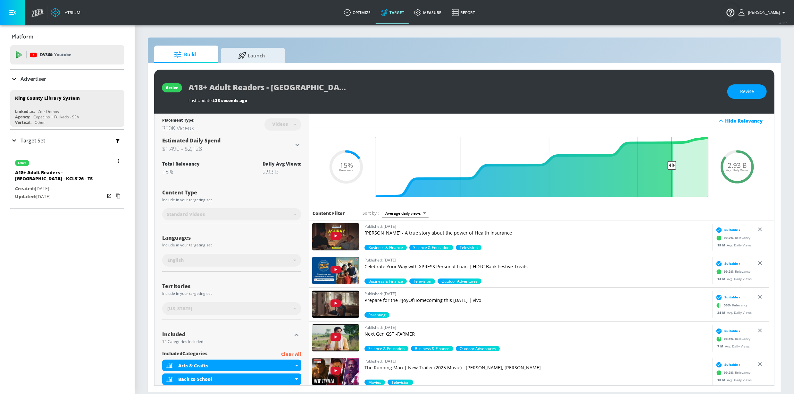
click at [118, 161] on icon "button" at bounding box center [118, 161] width 1 height 4
click at [97, 177] on li "Duplicate" at bounding box center [84, 174] width 63 height 11
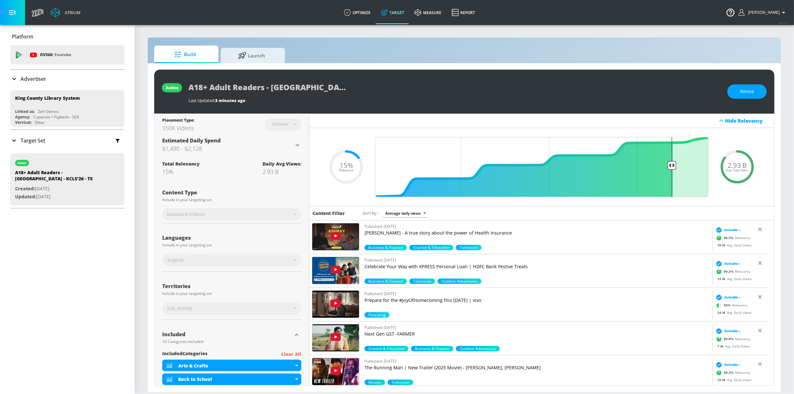
click at [57, 141] on div "Target Set" at bounding box center [67, 140] width 114 height 13
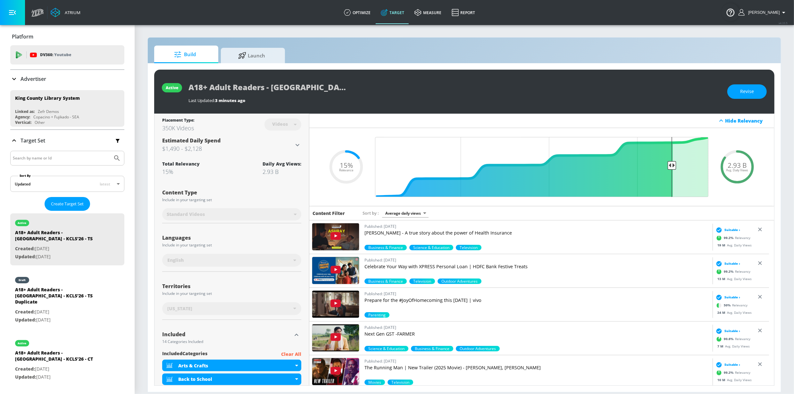
drag, startPoint x: 68, startPoint y: 297, endPoint x: 325, endPoint y: 143, distance: 299.1
click at [68, 297] on div "A18+ Adult Readers - [GEOGRAPHIC_DATA] - KCLS'26 - TS Duplicate" at bounding box center [60, 296] width 90 height 21
type input "A18+ Adult Readers - [GEOGRAPHIC_DATA] - KCLS'26 - TS Duplicate"
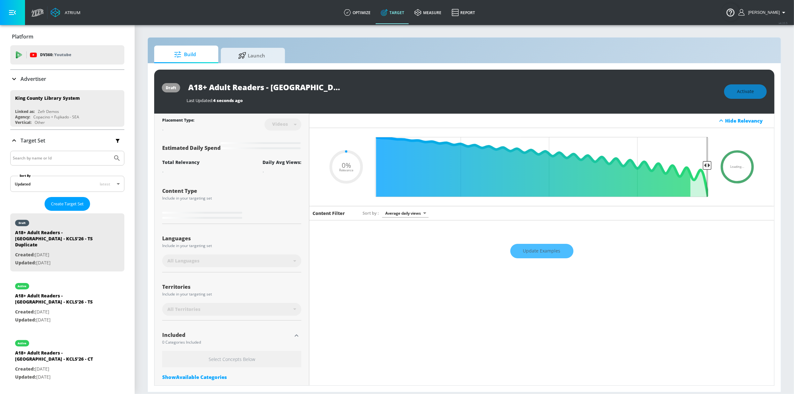
type input "0.15"
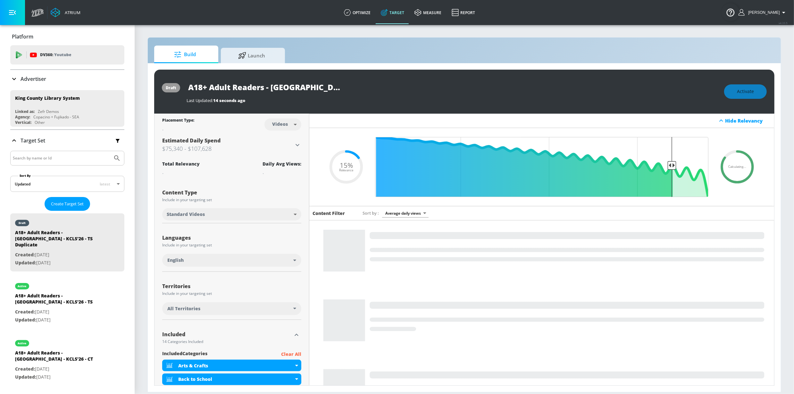
click at [265, 88] on input "A18+ Adult Readers - [GEOGRAPHIC_DATA] - KCLS'26 - TS Duplicate" at bounding box center [267, 87] width 160 height 14
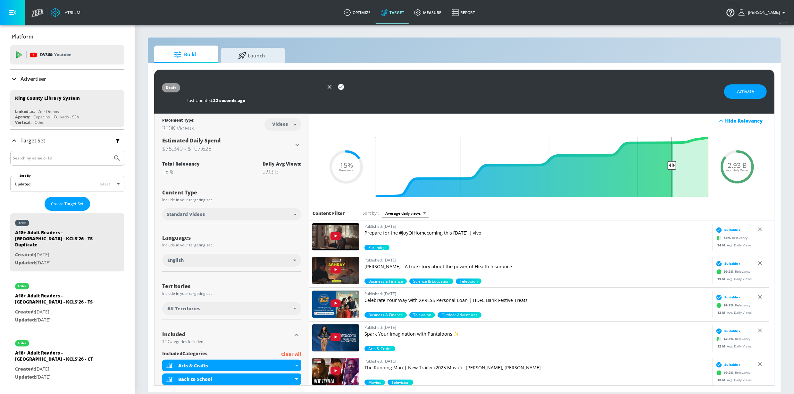
scroll to position [0, 145]
drag, startPoint x: 314, startPoint y: 87, endPoint x: 318, endPoint y: 84, distance: 4.8
click at [363, 88] on div "A18+ Adult Readers (Fall) - [GEOGRAPHIC_DATA] - KCLS'26 - TS Duplicate" at bounding box center [452, 87] width 531 height 14
drag, startPoint x: 308, startPoint y: 84, endPoint x: 285, endPoint y: 88, distance: 23.4
click at [308, 84] on input "A18+ Adult Readers (Fall) - [GEOGRAPHIC_DATA] - KCLS'26 - TS Duplicate" at bounding box center [255, 87] width 137 height 14
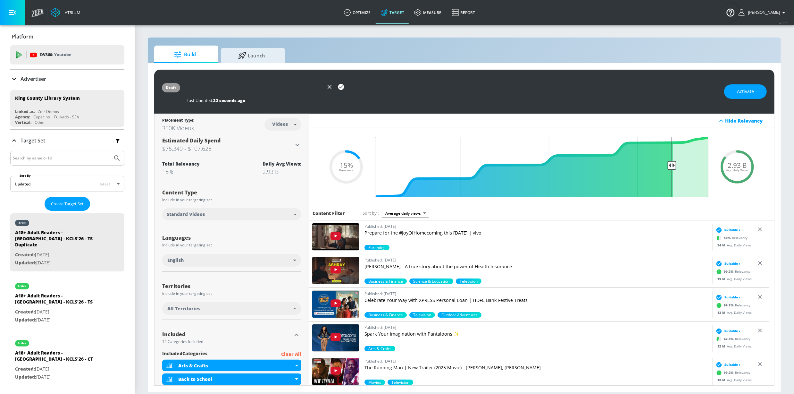
drag, startPoint x: 285, startPoint y: 88, endPoint x: 354, endPoint y: 90, distance: 68.6
click at [354, 90] on div "A18+ Adult Readers (Fall) - [GEOGRAPHIC_DATA] - KCLS'26 - TS Duplicate" at bounding box center [452, 87] width 531 height 14
type input "A18+ Adult Readers (Fall) - [GEOGRAPHIC_DATA] - KCLS'26 - TS"
click at [343, 87] on icon "button" at bounding box center [341, 87] width 6 height 6
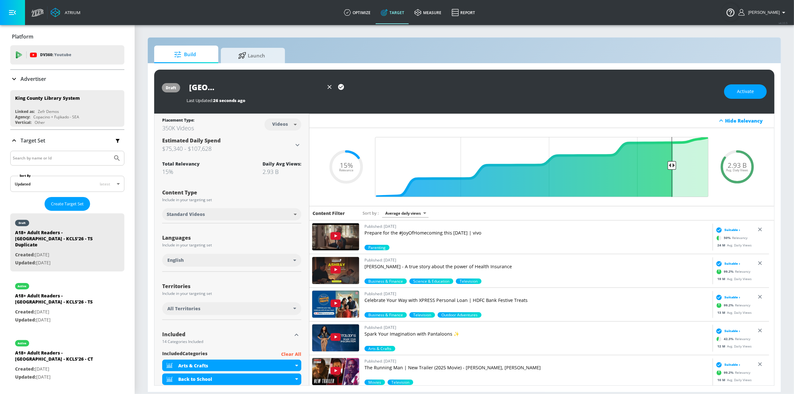
scroll to position [0, 0]
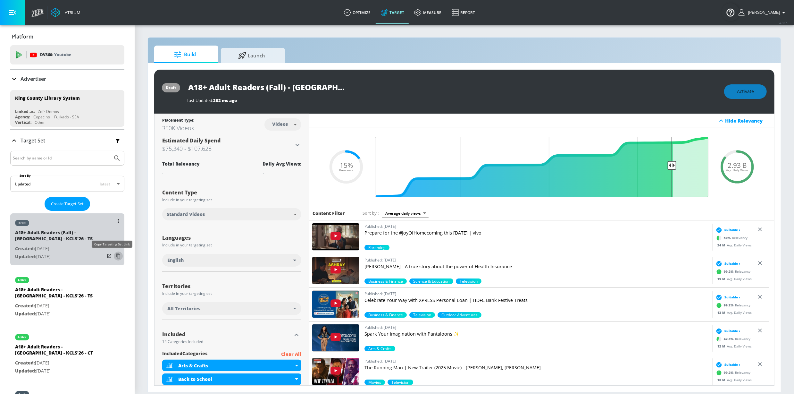
click at [114, 256] on icon "list of Target Set" at bounding box center [118, 256] width 10 height 10
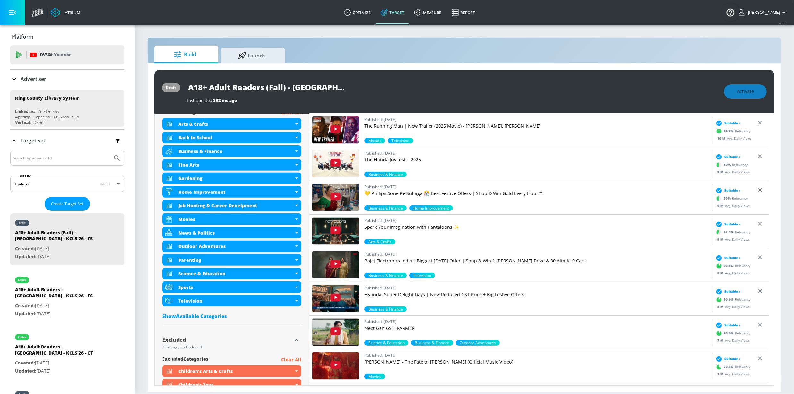
scroll to position [310, 0]
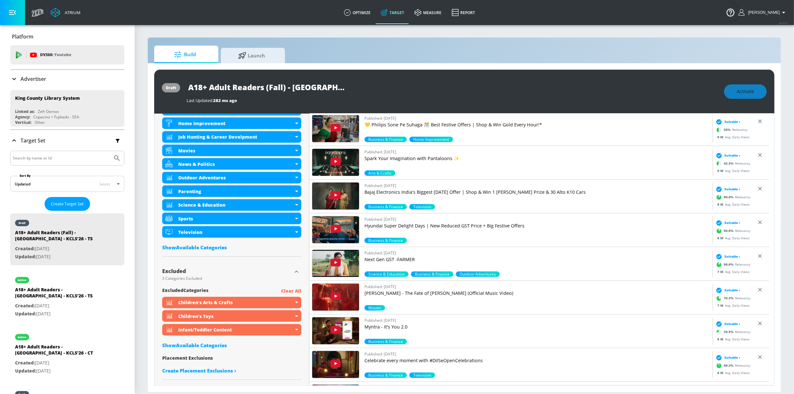
click at [216, 243] on div "included Categories Clear All Arts & Crafts Back to School Business & Finance F…" at bounding box center [231, 147] width 139 height 214
click at [220, 248] on div "Show Available Categories" at bounding box center [231, 247] width 139 height 6
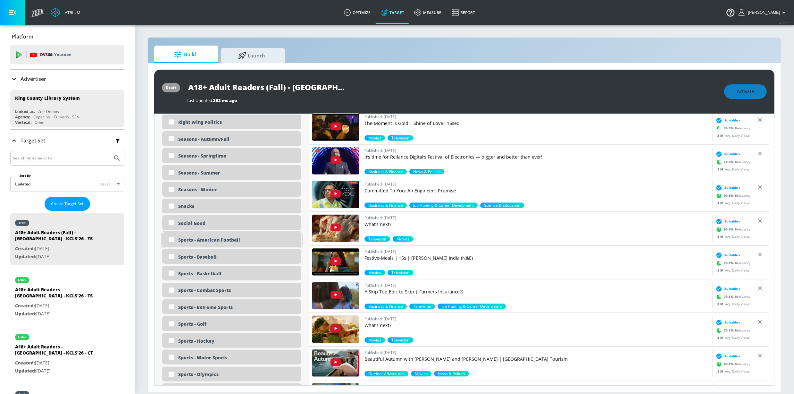
scroll to position [1521, 0]
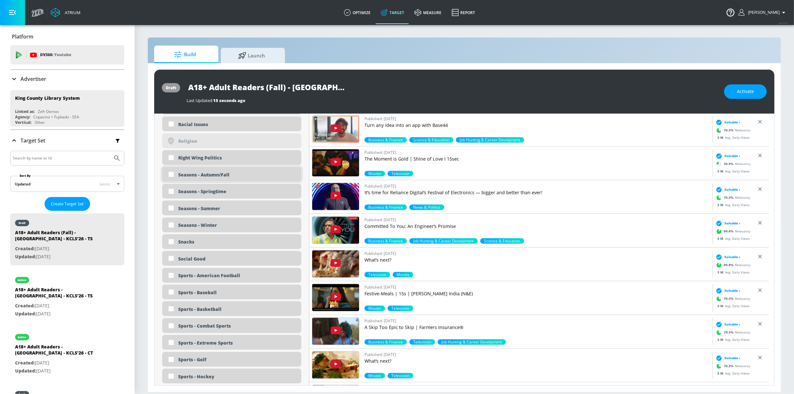
click at [240, 174] on div "Seasons - Autumn/Fall" at bounding box center [237, 174] width 118 height 6
checkbox input "true"
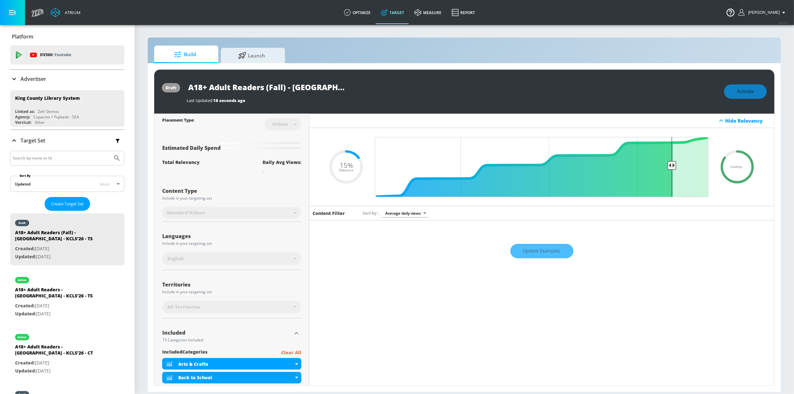
scroll to position [0, 0]
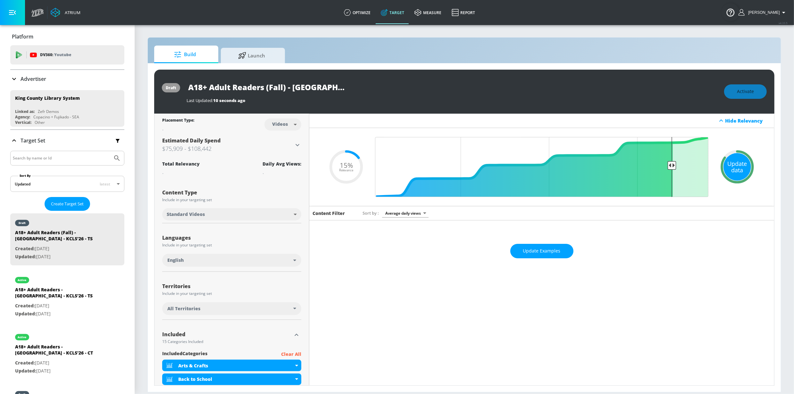
click at [731, 163] on div "Update data" at bounding box center [738, 167] width 28 height 28
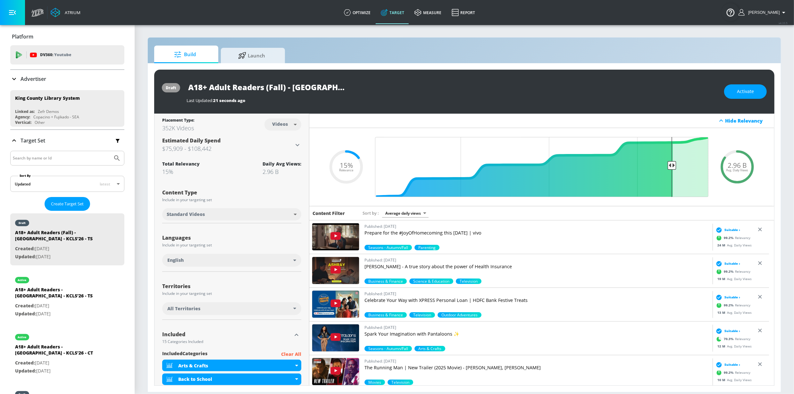
click at [220, 306] on div "All Territories" at bounding box center [230, 308] width 126 height 6
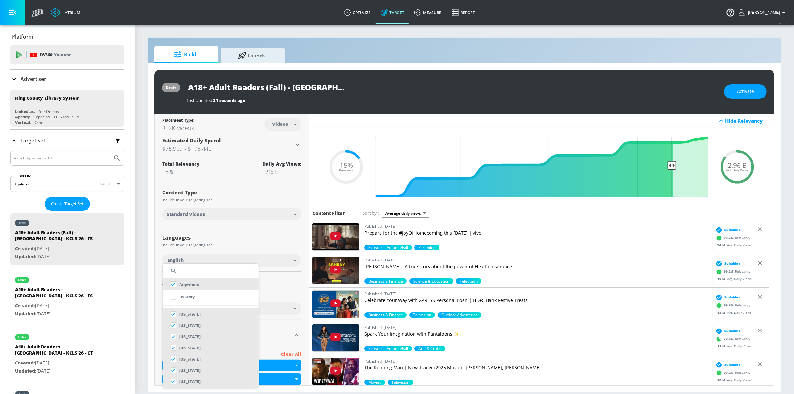
click at [205, 273] on input "text" at bounding box center [215, 271] width 72 height 8
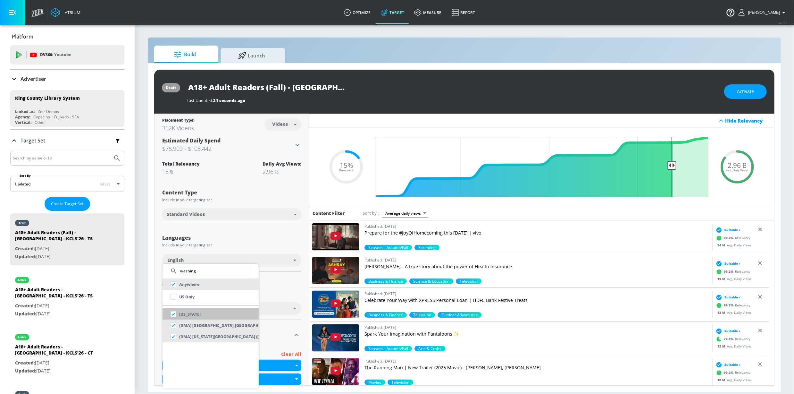
type input "washing"
click at [211, 319] on li "[US_STATE]" at bounding box center [211, 314] width 96 height 12
checkbox input "false"
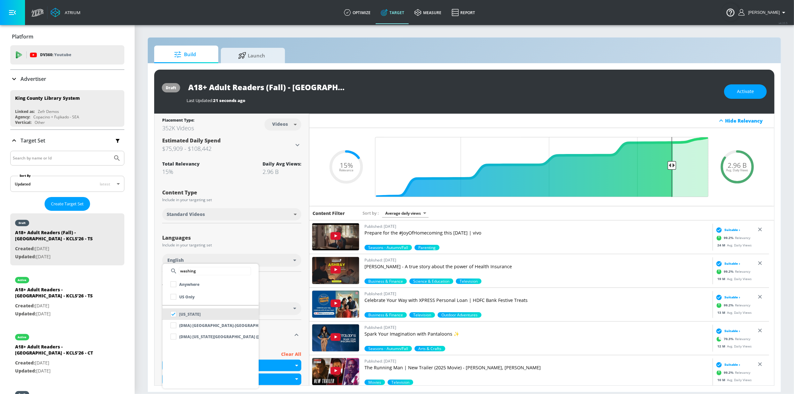
click at [310, 262] on div at bounding box center [397, 197] width 794 height 394
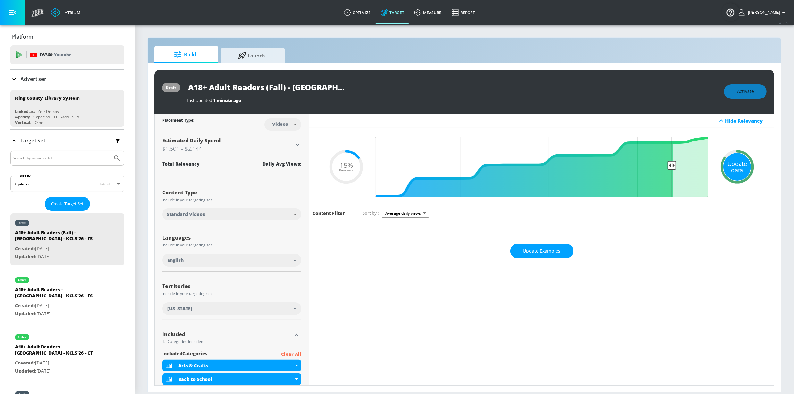
click at [734, 168] on div "Update data" at bounding box center [738, 167] width 28 height 28
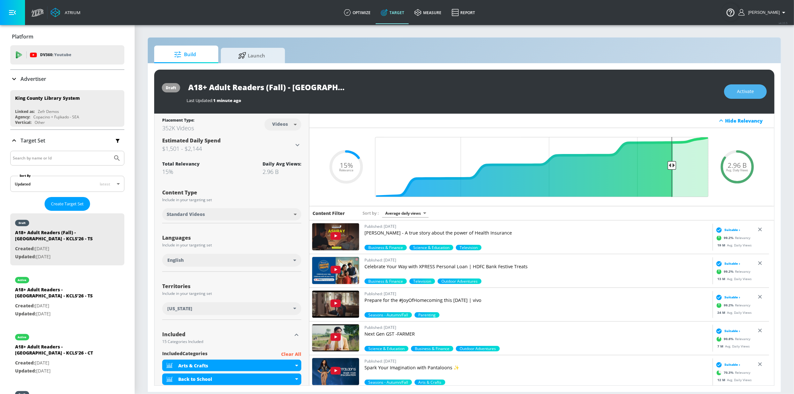
click at [742, 95] on span "Activate" at bounding box center [745, 92] width 17 height 8
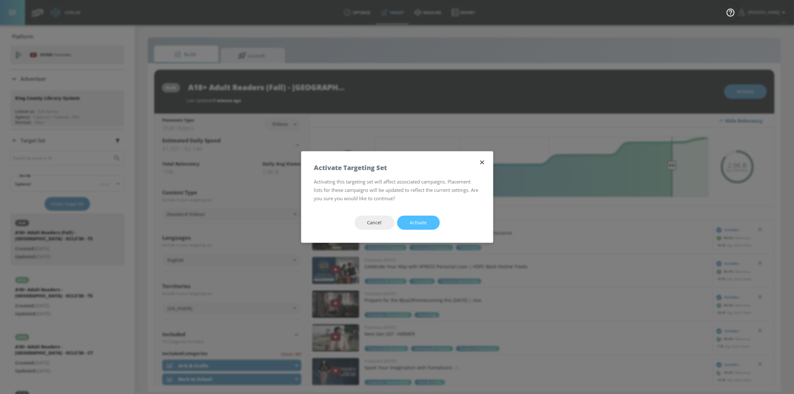
drag, startPoint x: 419, startPoint y: 217, endPoint x: 188, endPoint y: 60, distance: 279.3
click at [419, 218] on button "Activate" at bounding box center [418, 222] width 43 height 14
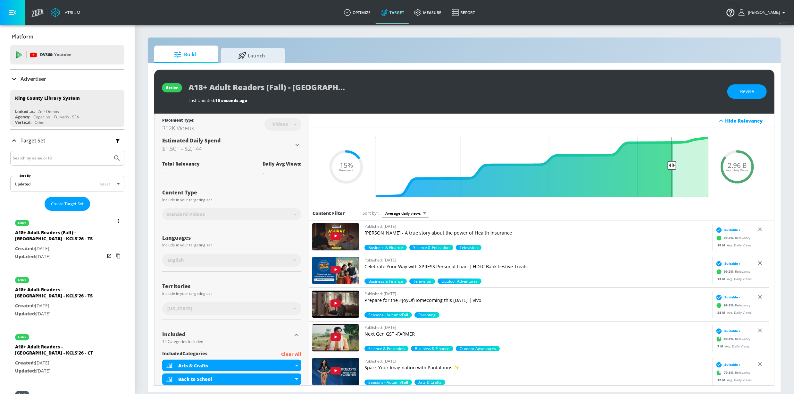
click at [118, 221] on icon "list of Target Set" at bounding box center [118, 221] width 1 height 4
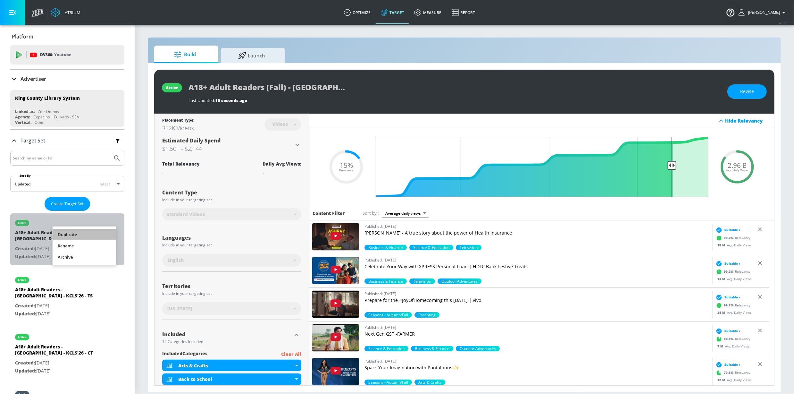
click at [92, 231] on li "Duplicate" at bounding box center [84, 234] width 63 height 11
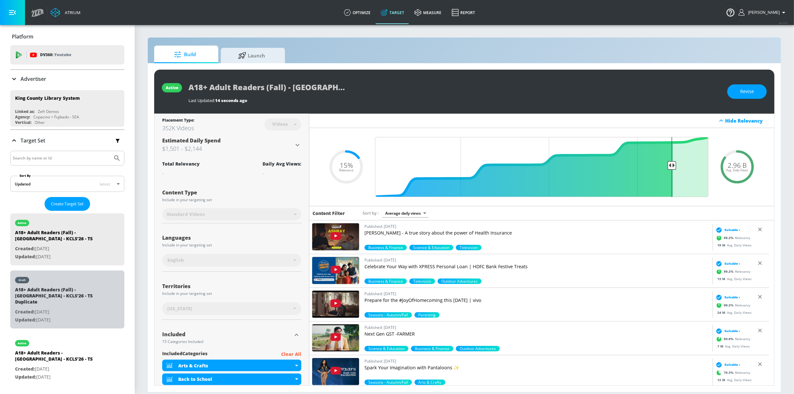
drag, startPoint x: 77, startPoint y: 299, endPoint x: 133, endPoint y: 312, distance: 58.0
click at [77, 299] on div "A18+ Adult Readers (Fall) - [GEOGRAPHIC_DATA] - KCLS'26 - TS Duplicate" at bounding box center [60, 296] width 90 height 21
type input "A18+ Adult Readers (Fall) - [GEOGRAPHIC_DATA] - KCLS'26 - TS Duplicate"
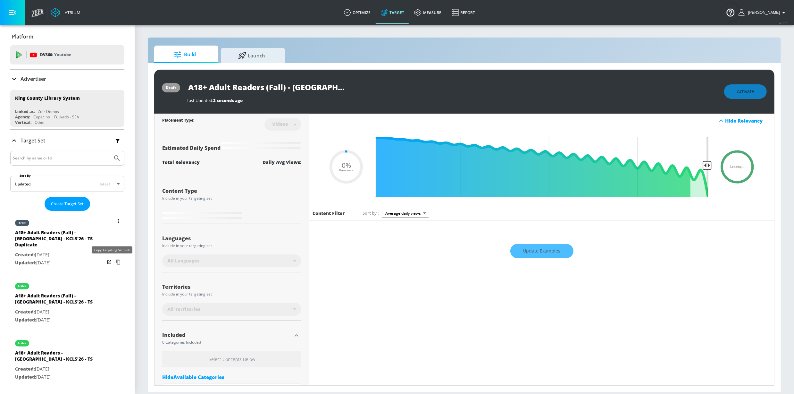
click at [116, 263] on icon "list of Target Set" at bounding box center [118, 262] width 4 height 5
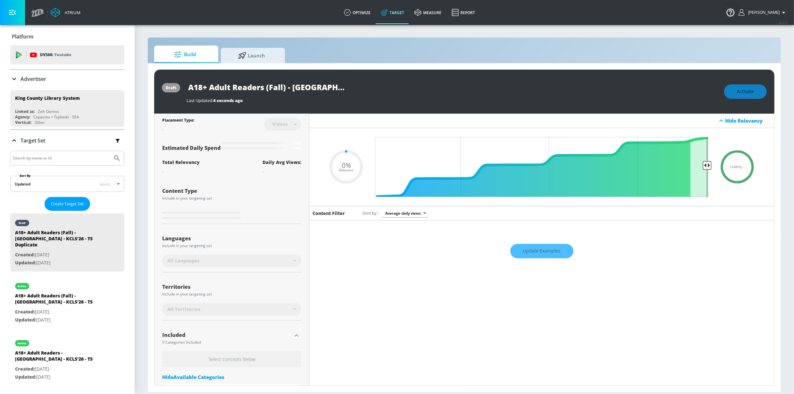
type input "0.15"
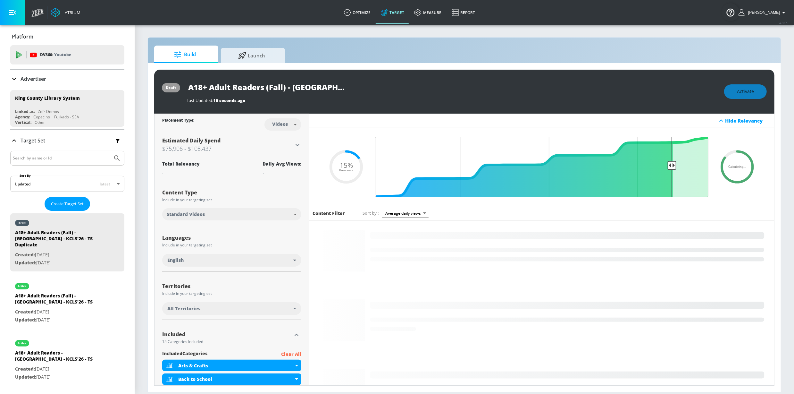
click at [281, 126] on body "Atrium optimize Target measure Report optimize Target measure Report v 4.33.5 S…" at bounding box center [397, 197] width 794 height 394
click at [284, 138] on div "Channels" at bounding box center [281, 138] width 23 height 7
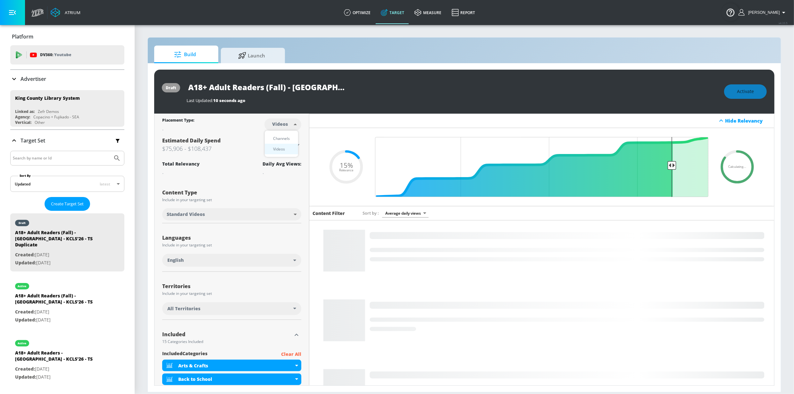
type input "channels"
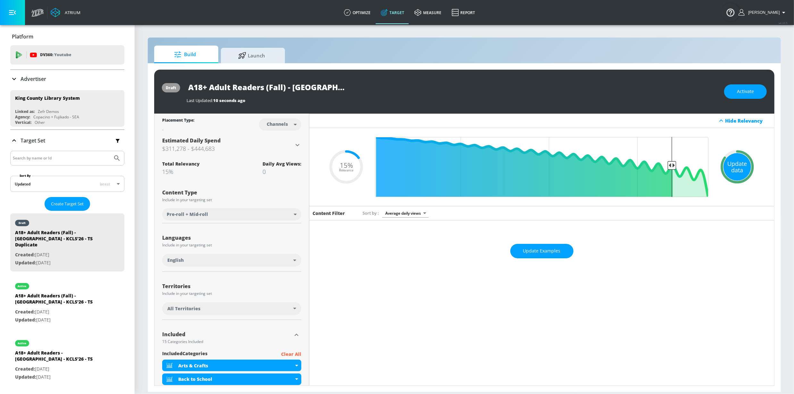
click at [733, 164] on div "Update data" at bounding box center [738, 167] width 28 height 28
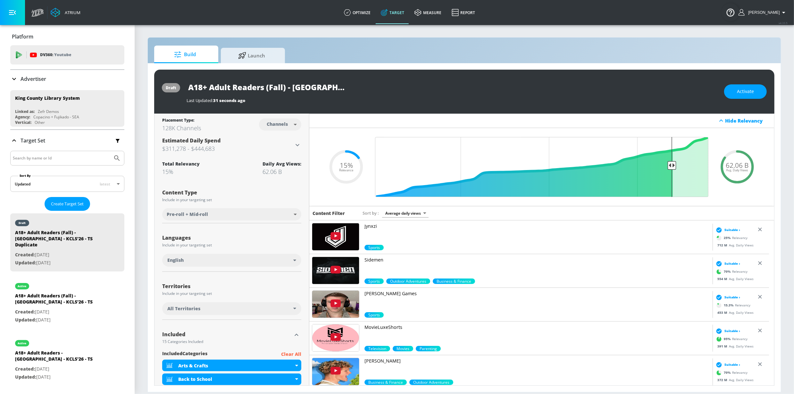
click at [298, 83] on input "A18+ Adult Readers (Fall) - [GEOGRAPHIC_DATA] - KCLS'26 - TS Duplicate" at bounding box center [267, 87] width 160 height 14
drag, startPoint x: 302, startPoint y: 84, endPoint x: 395, endPoint y: 90, distance: 93.2
click at [395, 91] on div "A18+ Adult Readers (Fall) - [GEOGRAPHIC_DATA] - KCLS'26 - TS Duplicate" at bounding box center [452, 87] width 531 height 14
drag, startPoint x: 321, startPoint y: 88, endPoint x: 301, endPoint y: 85, distance: 19.7
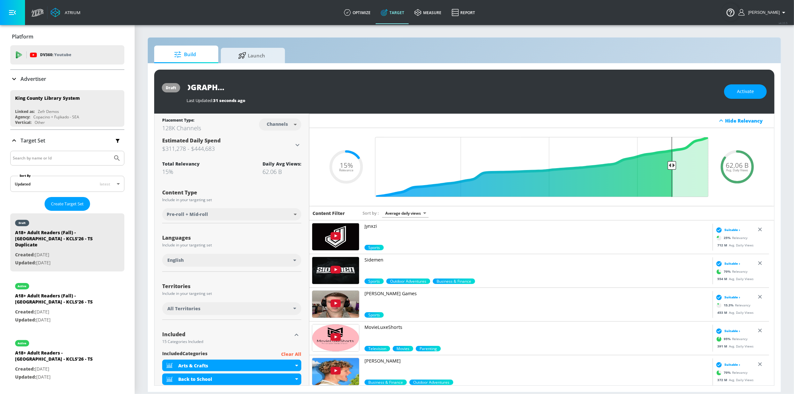
click at [321, 88] on input "A18+ Adult Readers (Fall) - [GEOGRAPHIC_DATA] - KCLS'26 - TS Duplicate" at bounding box center [267, 87] width 160 height 14
drag, startPoint x: 297, startPoint y: 86, endPoint x: 415, endPoint y: 89, distance: 117.7
click at [415, 89] on div "A18+ Adult Readers (Fall) - [GEOGRAPHIC_DATA] - KCLS'26 - TS Duplicate" at bounding box center [452, 87] width 531 height 14
click at [340, 86] on icon "button" at bounding box center [341, 87] width 6 height 6
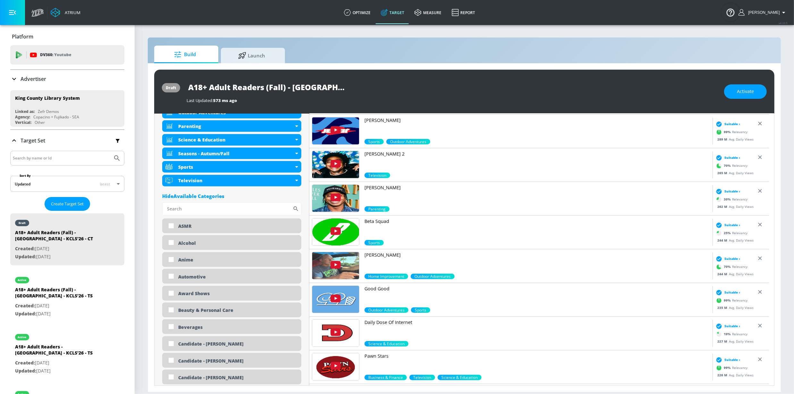
scroll to position [373, 0]
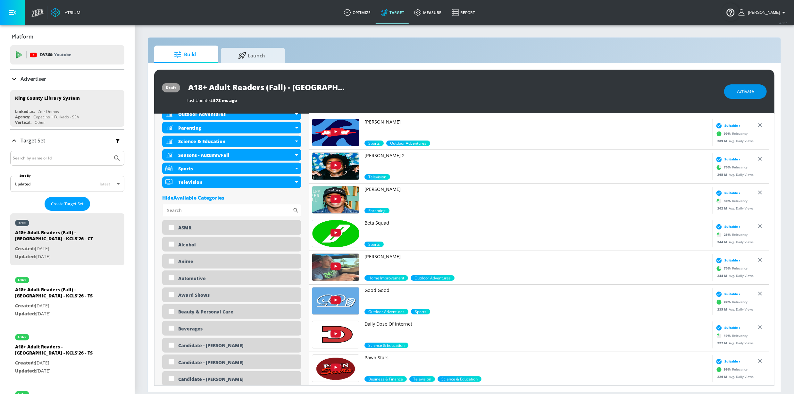
click at [743, 88] on span "Activate" at bounding box center [745, 92] width 17 height 8
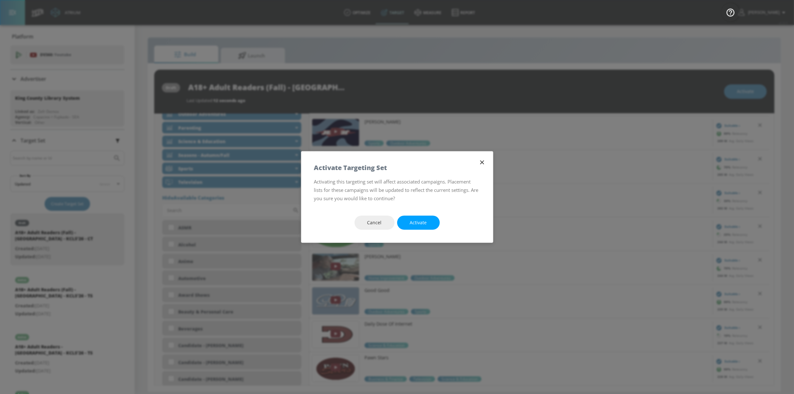
click at [429, 219] on button "Activate" at bounding box center [418, 222] width 43 height 14
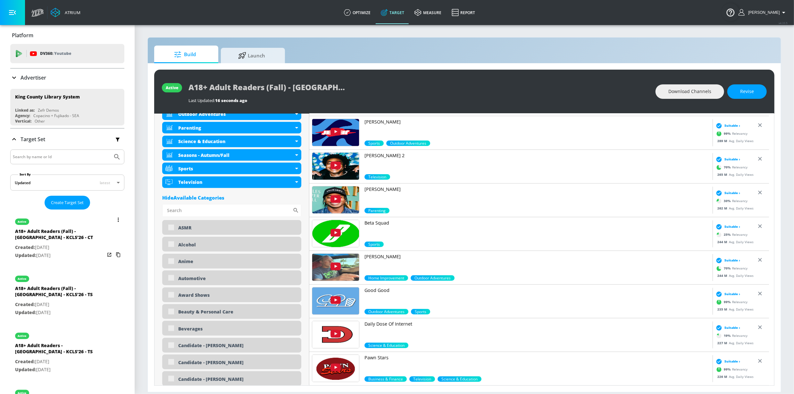
scroll to position [2, 0]
click at [118, 219] on icon "list of Target Set" at bounding box center [118, 219] width 1 height 4
click at [145, 260] on div at bounding box center [397, 197] width 794 height 394
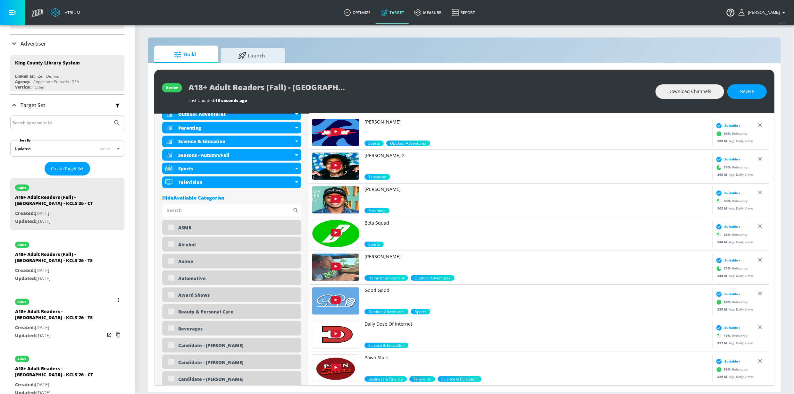
scroll to position [60, 0]
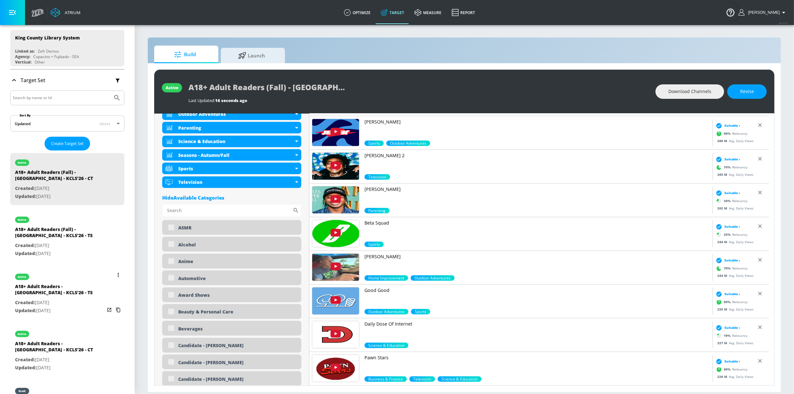
click at [118, 273] on icon "list of Target Set" at bounding box center [118, 274] width 1 height 4
click at [91, 285] on li "Duplicate" at bounding box center [84, 287] width 63 height 11
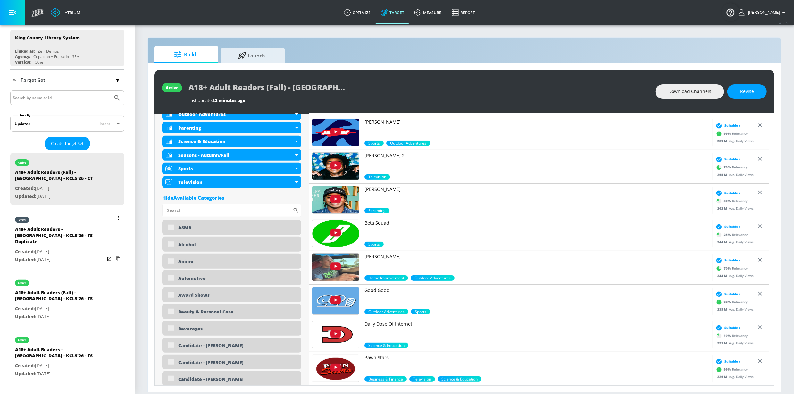
click at [45, 227] on div "A18+ Adult Readers - [GEOGRAPHIC_DATA] - KCLS'26 - TS Duplicate" at bounding box center [60, 236] width 90 height 21
type input "A18+ Adult Readers - [GEOGRAPHIC_DATA] - KCLS'26 - TS Duplicate"
type input "videos"
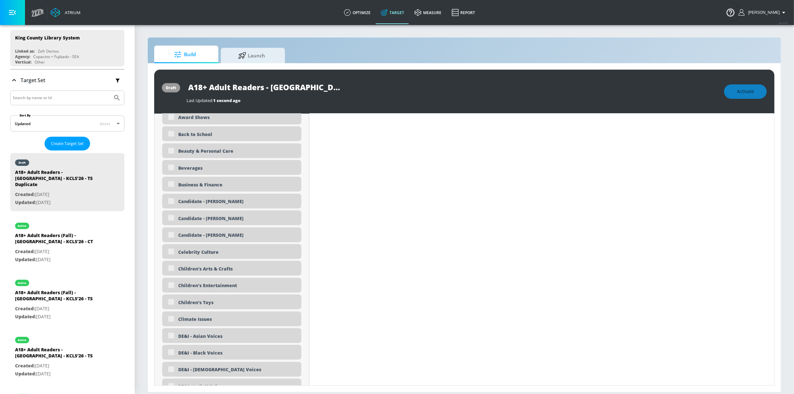
scroll to position [381, 0]
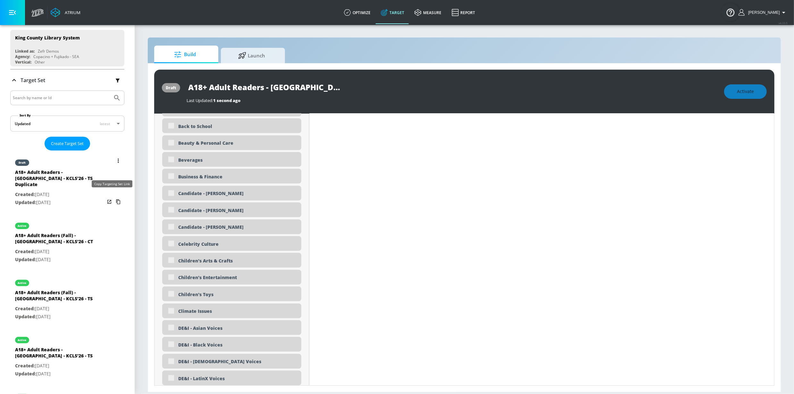
click at [114, 197] on icon "list of Target Set" at bounding box center [118, 202] width 10 height 10
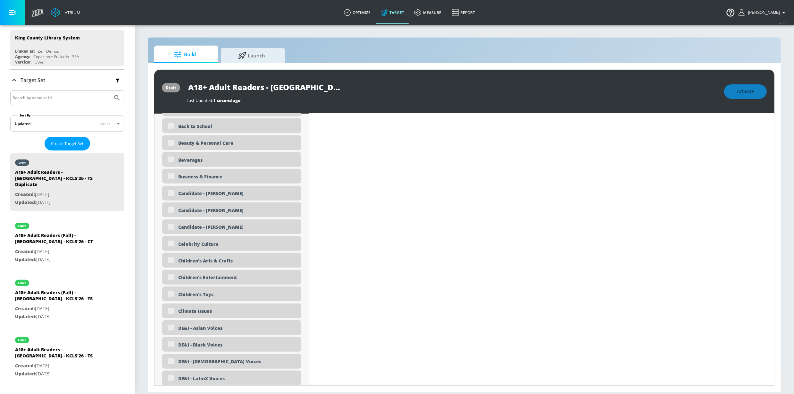
type input "0.15"
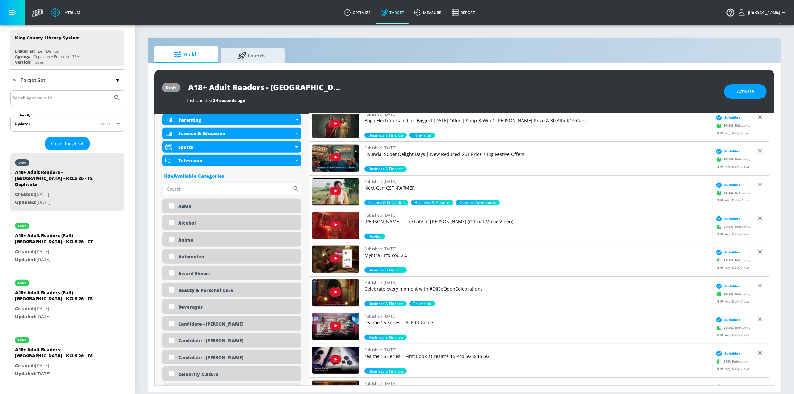
scroll to position [539, 0]
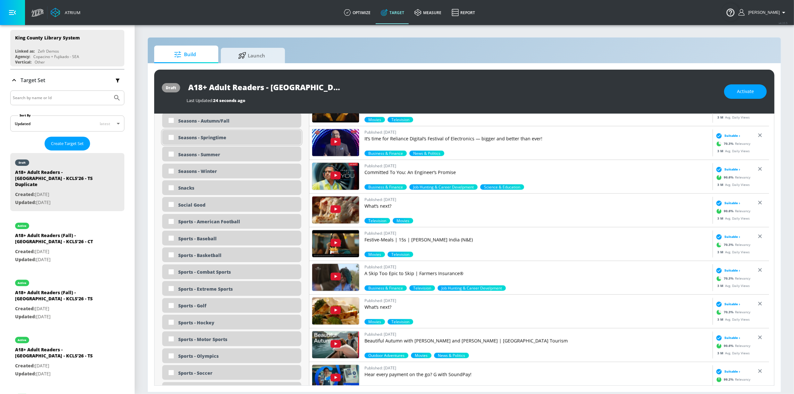
click at [228, 137] on div "Seasons - Springtime" at bounding box center [237, 137] width 118 height 6
checkbox input "true"
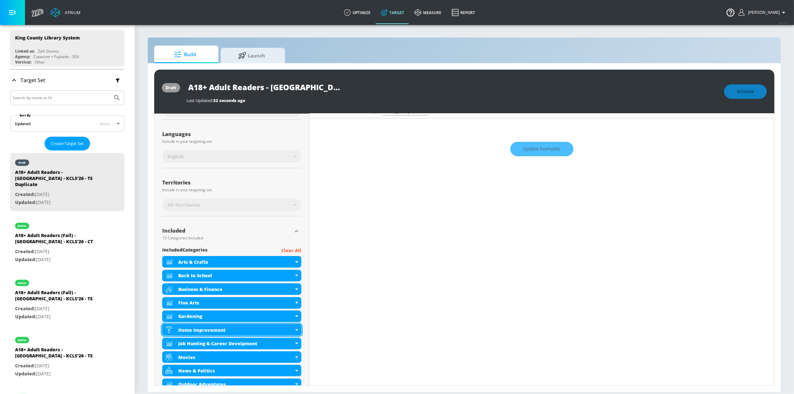
scroll to position [0, 0]
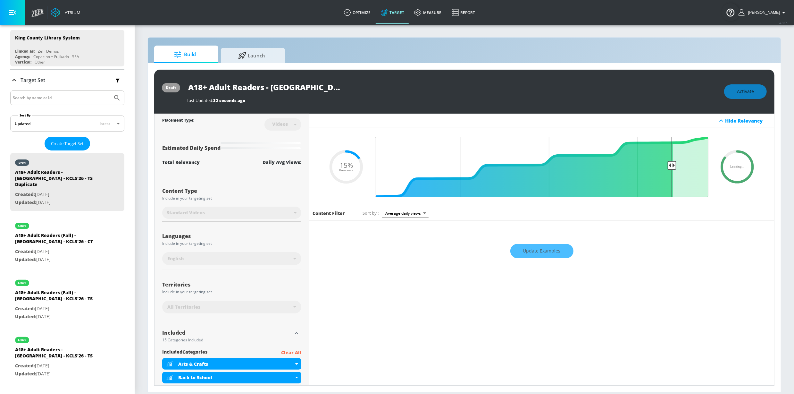
drag, startPoint x: 278, startPoint y: 92, endPoint x: 269, endPoint y: 90, distance: 9.7
click at [278, 92] on input "A18+ Adult Readers - [GEOGRAPHIC_DATA] - KCLS'26 - TS Duplicate" at bounding box center [267, 87] width 160 height 14
click at [264, 89] on input "A18+ Adult Readers - [GEOGRAPHIC_DATA] - KCLS'26 - TS Duplicate" at bounding box center [267, 87] width 160 height 14
drag, startPoint x: 339, startPoint y: 88, endPoint x: 339, endPoint y: 124, distance: 36.5
click at [339, 88] on icon "button" at bounding box center [341, 87] width 6 height 6
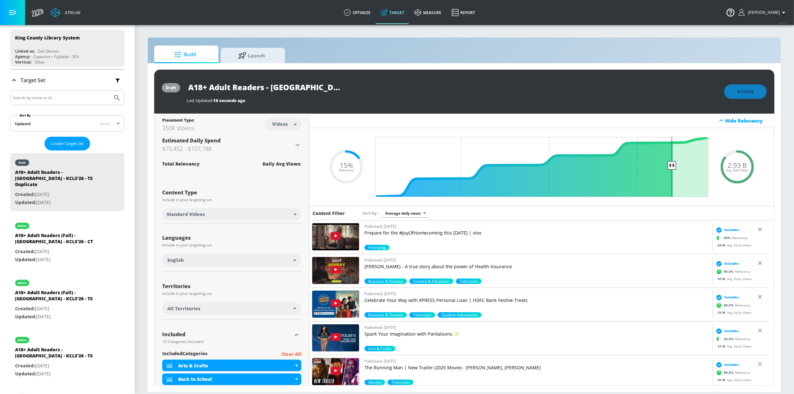
click at [301, 84] on input "A18+ Adult Readers - [GEOGRAPHIC_DATA] - KCLS'26 - TS Duplicate" at bounding box center [267, 87] width 160 height 14
drag, startPoint x: 362, startPoint y: 88, endPoint x: 395, endPoint y: 88, distance: 33.7
click at [399, 88] on div "A18+ Adult Readers - [GEOGRAPHIC_DATA] - KCLS'26 - TS Duplicate" at bounding box center [452, 87] width 531 height 14
click at [313, 89] on input "A18+ Adult Readers - [GEOGRAPHIC_DATA] - KCLS'26 - TS Duplicate" at bounding box center [267, 87] width 160 height 14
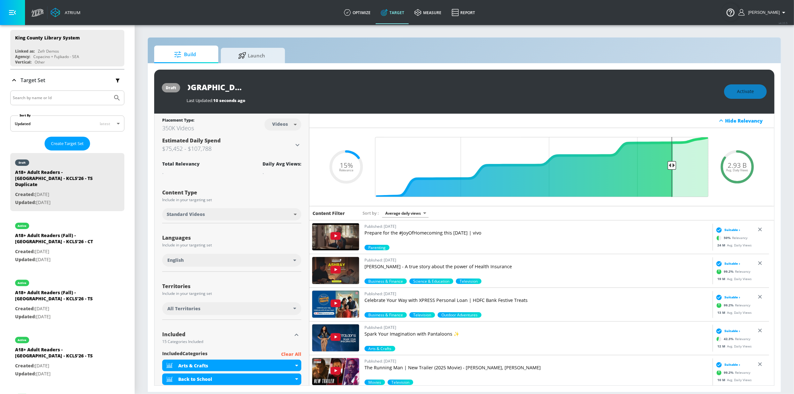
drag, startPoint x: 306, startPoint y: 88, endPoint x: 365, endPoint y: 87, distance: 59.6
click at [365, 87] on div "A18+ Adult Readers - [GEOGRAPHIC_DATA] - KCLS'26 - TS Duplicate" at bounding box center [452, 87] width 531 height 14
type input "A18+ Adult Readers - [GEOGRAPHIC_DATA] - KCLS'26 - TS"
click at [344, 85] on icon "button" at bounding box center [341, 86] width 7 height 7
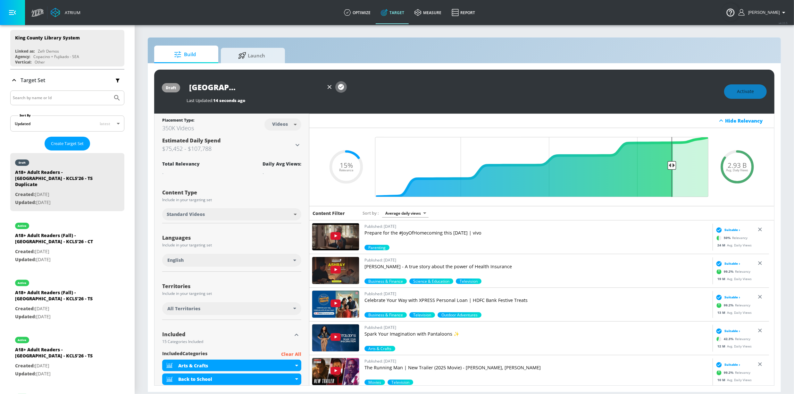
scroll to position [0, 0]
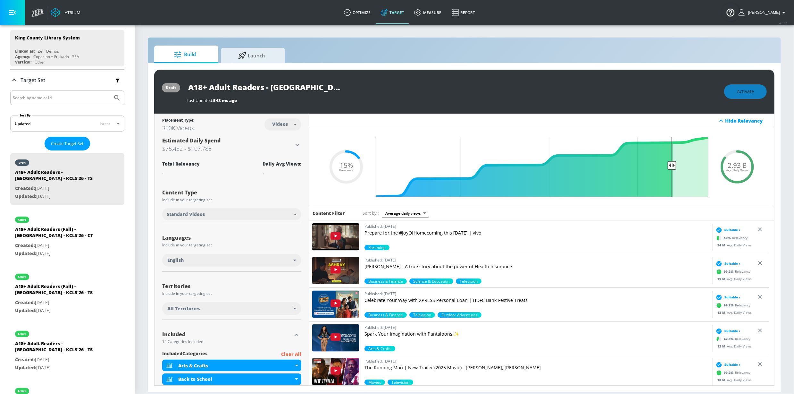
click at [208, 312] on div "All Territories" at bounding box center [231, 308] width 139 height 13
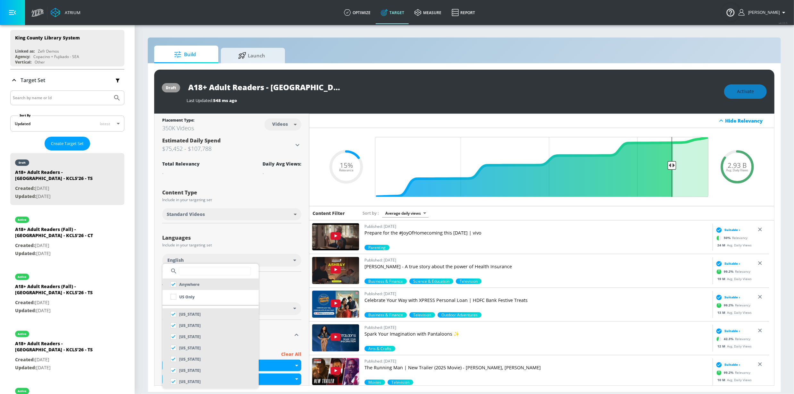
click at [211, 271] on input "text" at bounding box center [215, 271] width 72 height 8
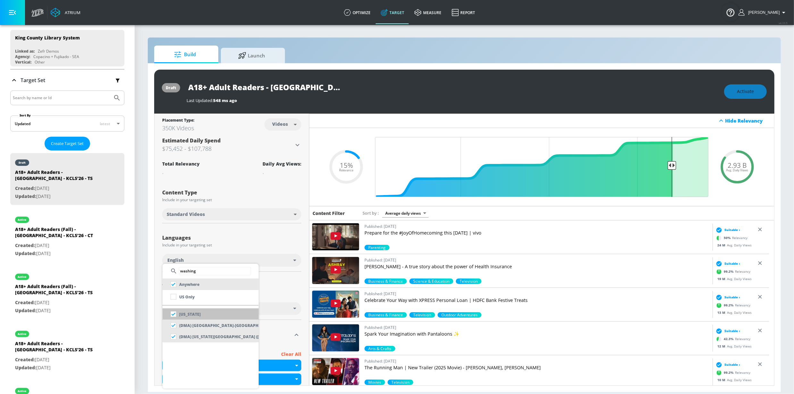
type input "washing"
drag, startPoint x: 197, startPoint y: 315, endPoint x: 207, endPoint y: 297, distance: 21.3
click at [197, 314] on p "[US_STATE]" at bounding box center [189, 314] width 21 height 7
checkbox input "false"
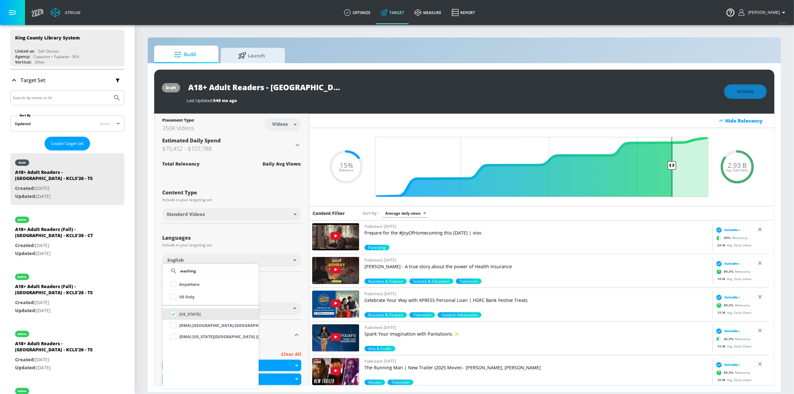
click at [263, 239] on div at bounding box center [397, 197] width 794 height 394
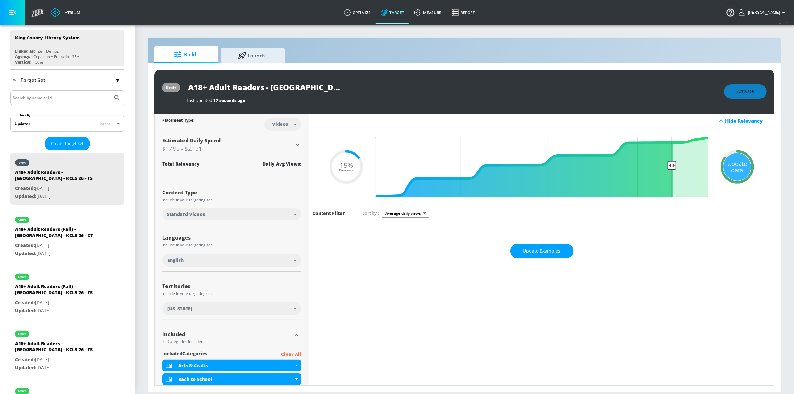
click at [745, 167] on div "Update data" at bounding box center [738, 167] width 28 height 28
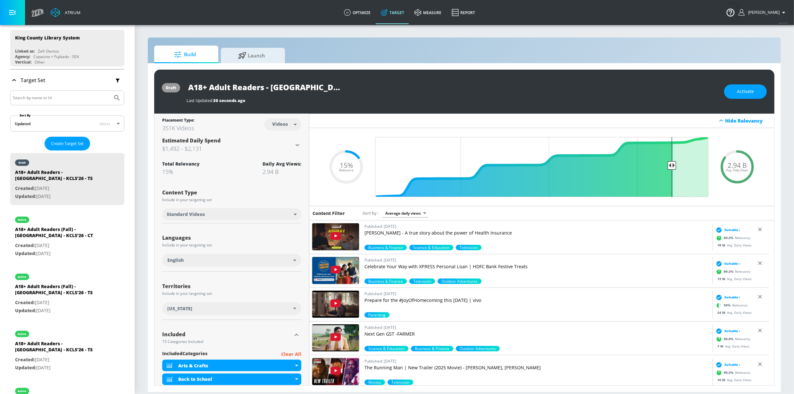
click at [267, 88] on input "A18+ Adult Readers - [GEOGRAPHIC_DATA] - KCLS'26 - TS" at bounding box center [267, 87] width 160 height 14
click at [339, 85] on icon "button" at bounding box center [341, 86] width 7 height 7
click at [746, 91] on span "Activate" at bounding box center [745, 92] width 17 height 8
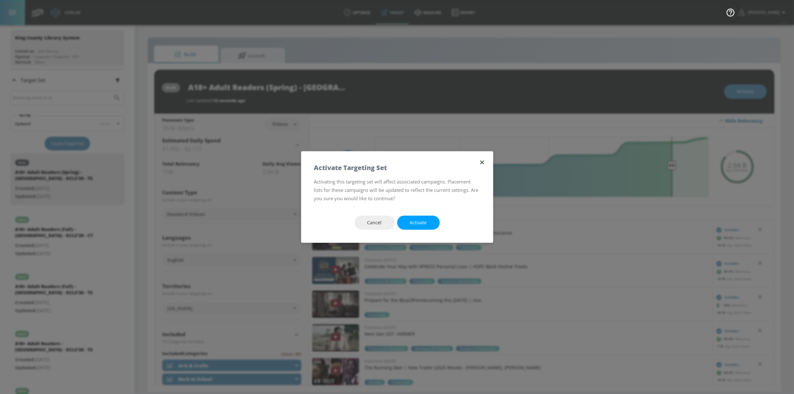
click at [422, 222] on span "Activate" at bounding box center [418, 223] width 17 height 8
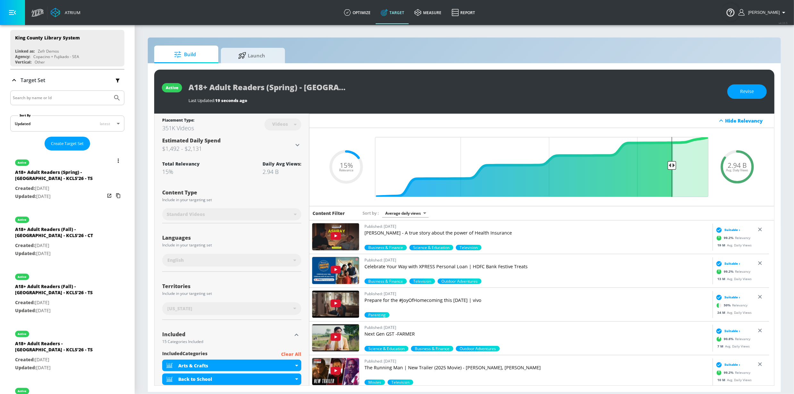
click at [118, 160] on icon "list of Target Set" at bounding box center [118, 160] width 1 height 4
click at [88, 172] on li "Duplicate" at bounding box center [84, 174] width 63 height 11
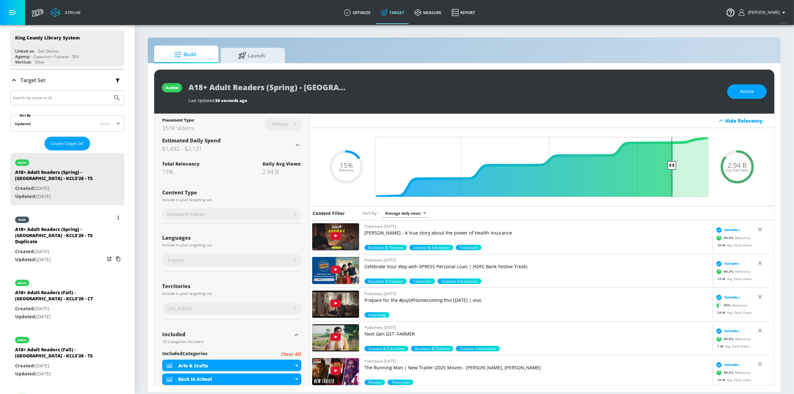
click at [60, 234] on div "A18+ Adult Readers (Spring) - [GEOGRAPHIC_DATA] - KCLS'26 - TS Duplicate" at bounding box center [60, 236] width 90 height 21
type input "A18+ Adult Readers (Spring) - [GEOGRAPHIC_DATA] - KCLS'26 - TS Duplicate"
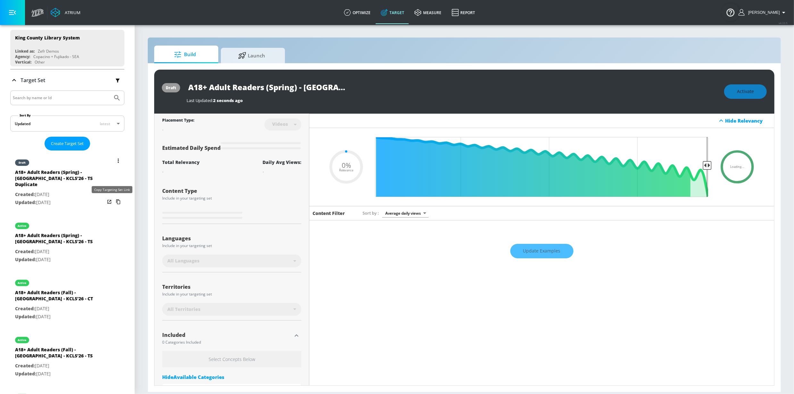
click at [113, 202] on icon "list of Target Set" at bounding box center [118, 202] width 10 height 10
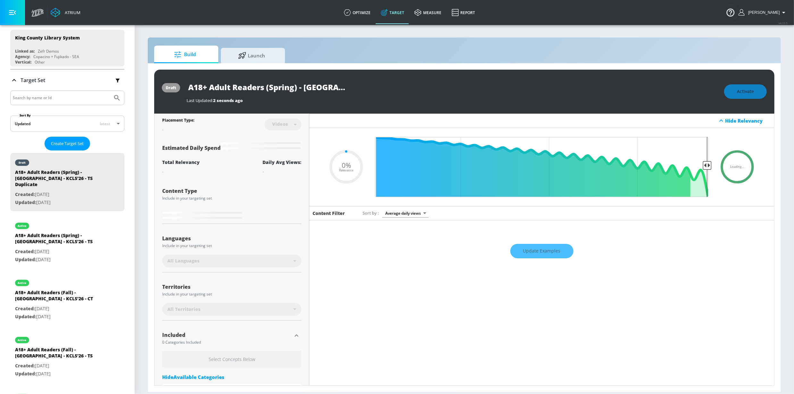
type input "0.15"
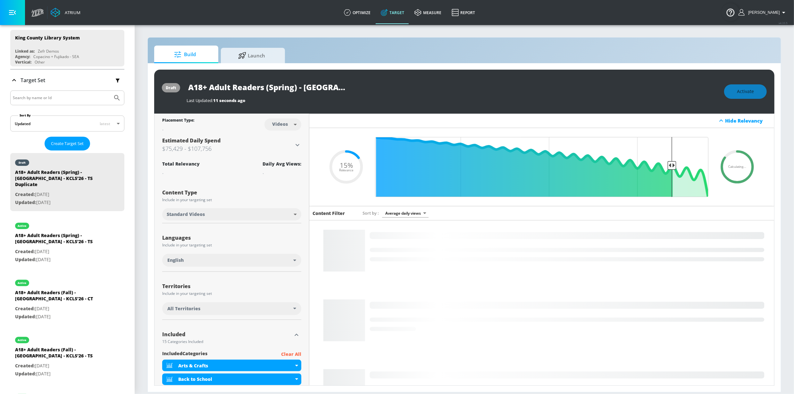
click at [281, 85] on input "A18+ Adult Readers (Spring) - [GEOGRAPHIC_DATA] - KCLS'26 - TS Duplicate" at bounding box center [267, 87] width 160 height 14
drag, startPoint x: 324, startPoint y: 92, endPoint x: 371, endPoint y: 87, distance: 46.7
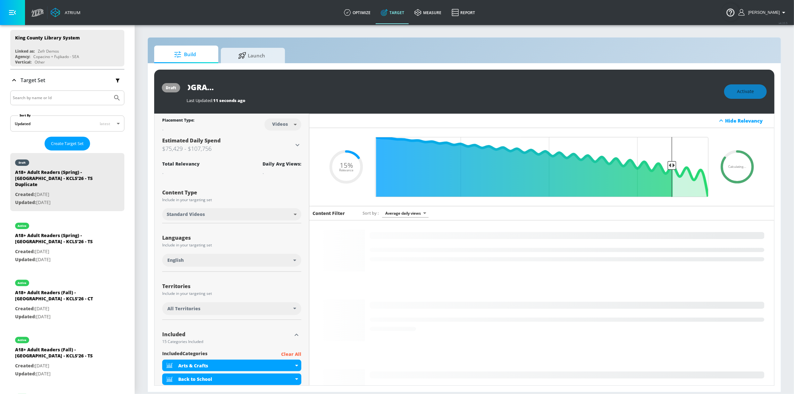
click at [398, 90] on div "A18+ Adult Readers (Spring) - [GEOGRAPHIC_DATA] - KCLS'26 - TS Duplicate" at bounding box center [452, 87] width 531 height 14
drag, startPoint x: 316, startPoint y: 89, endPoint x: 297, endPoint y: 89, distance: 19.6
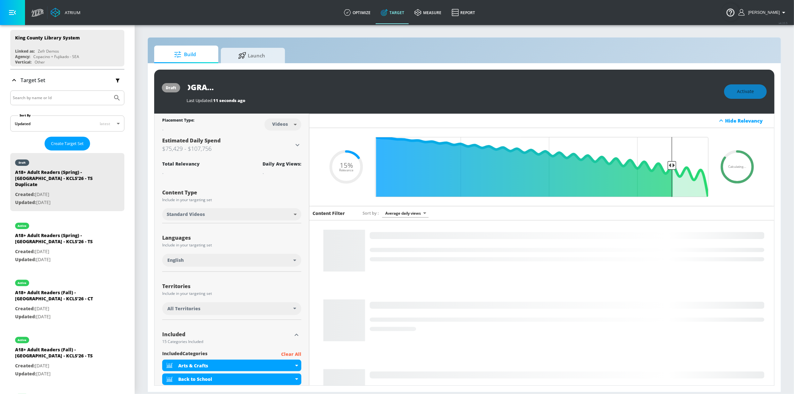
click at [316, 89] on input "A18+ Adult Readers (Spring) - [GEOGRAPHIC_DATA] - KCLS'26 - TS Duplicate" at bounding box center [267, 87] width 160 height 14
drag, startPoint x: 297, startPoint y: 88, endPoint x: 408, endPoint y: 91, distance: 110.3
click at [408, 91] on div "A18+ Adult Readers (Spring) - [GEOGRAPHIC_DATA] - KCLS'26 - TS Duplicate" at bounding box center [452, 87] width 531 height 14
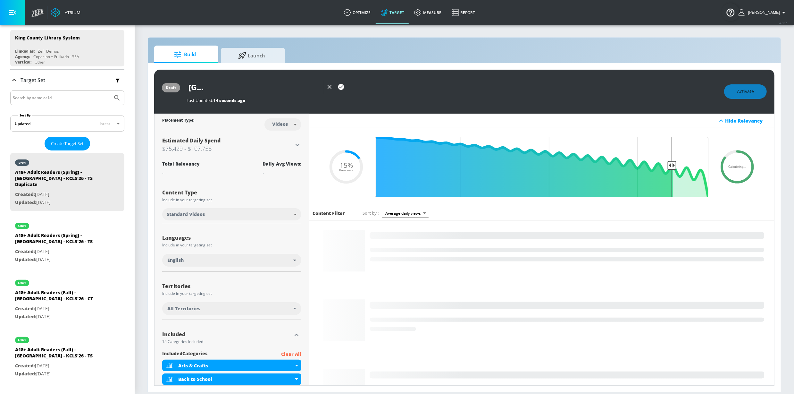
type input "A18+ Adult Readers (Spring) - [GEOGRAPHIC_DATA] - KCLS'26 - CT"
click at [338, 87] on icon "button" at bounding box center [341, 87] width 6 height 6
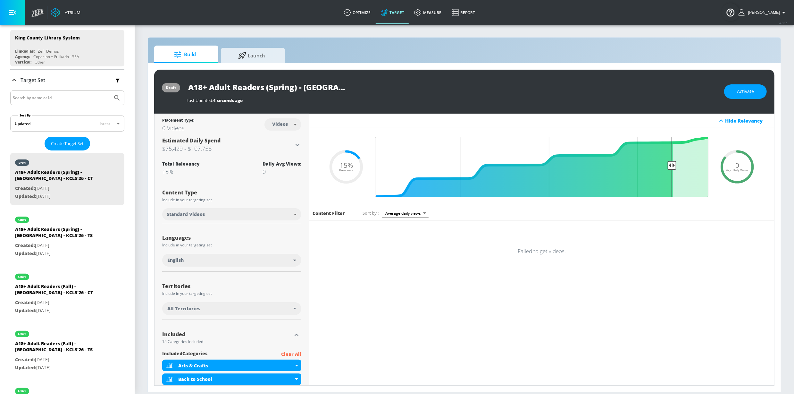
click at [295, 87] on input "A18+ Adult Readers (Spring) - [GEOGRAPHIC_DATA] - KCLS'26 - CT" at bounding box center [267, 87] width 160 height 14
drag, startPoint x: 324, startPoint y: 91, endPoint x: 379, endPoint y: 91, distance: 55.1
click at [380, 92] on div "A18+ Adult Readers (Spring) - [GEOGRAPHIC_DATA] - KCLS'26 - CT" at bounding box center [452, 87] width 531 height 14
click at [290, 124] on body "Atrium optimize Target measure Report optimize Target measure Report v 4.33.5 S…" at bounding box center [397, 197] width 794 height 394
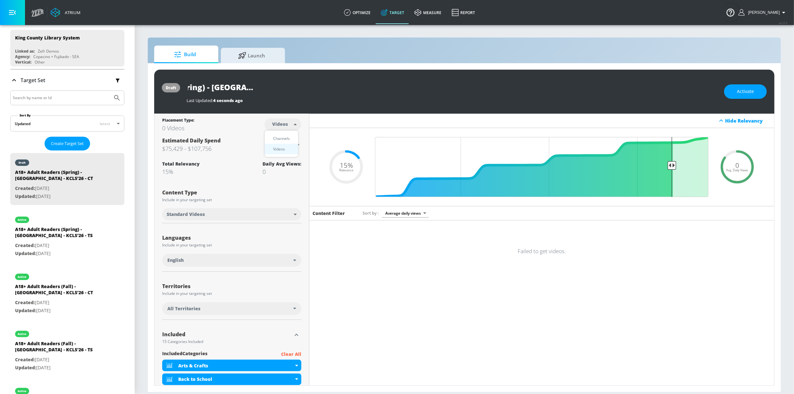
scroll to position [0, 0]
click at [286, 138] on div "Channels" at bounding box center [281, 138] width 23 height 7
type input "channels"
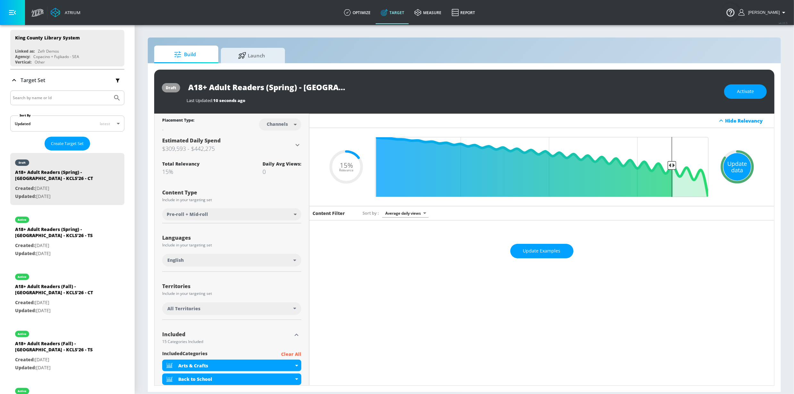
click at [730, 164] on div "Update data" at bounding box center [738, 167] width 28 height 28
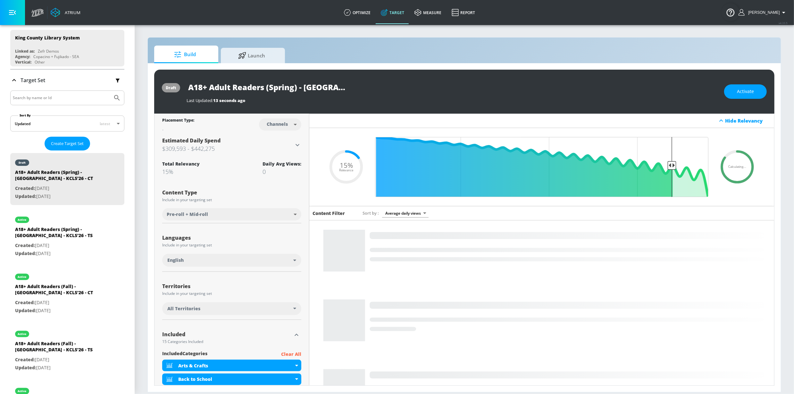
click at [275, 312] on div "All Territories" at bounding box center [231, 308] width 139 height 13
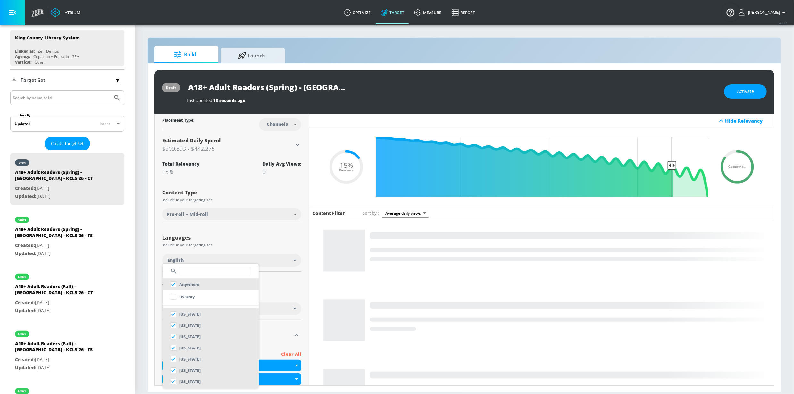
click at [219, 273] on input "text" at bounding box center [215, 271] width 72 height 8
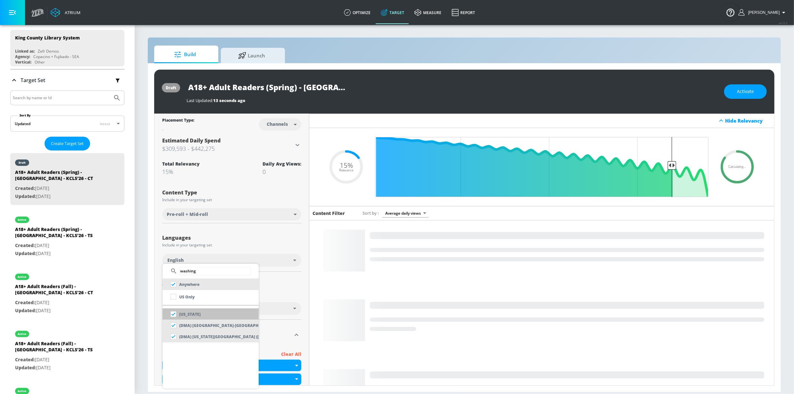
type input "washing"
click at [206, 314] on li "[US_STATE]" at bounding box center [211, 314] width 96 height 12
checkbox input "false"
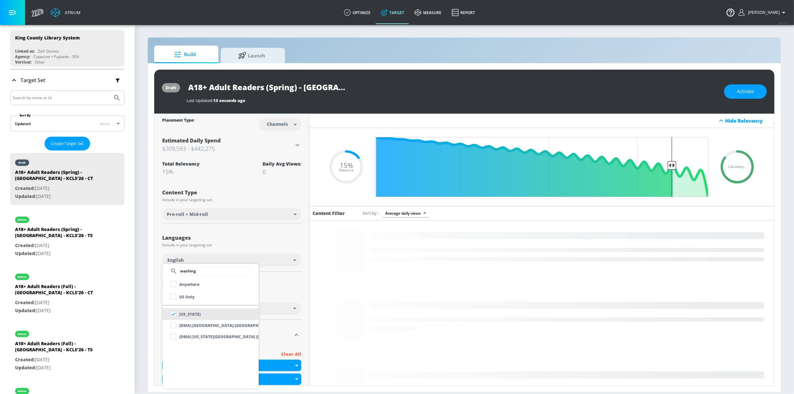
click at [292, 280] on div at bounding box center [397, 197] width 794 height 394
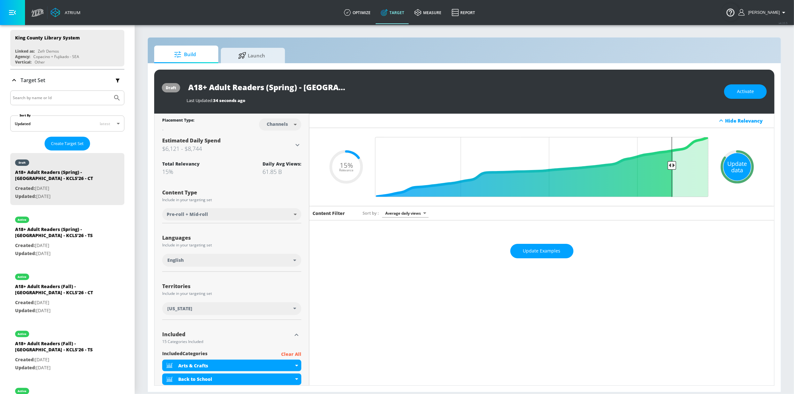
click at [728, 163] on div "Update data" at bounding box center [738, 167] width 28 height 28
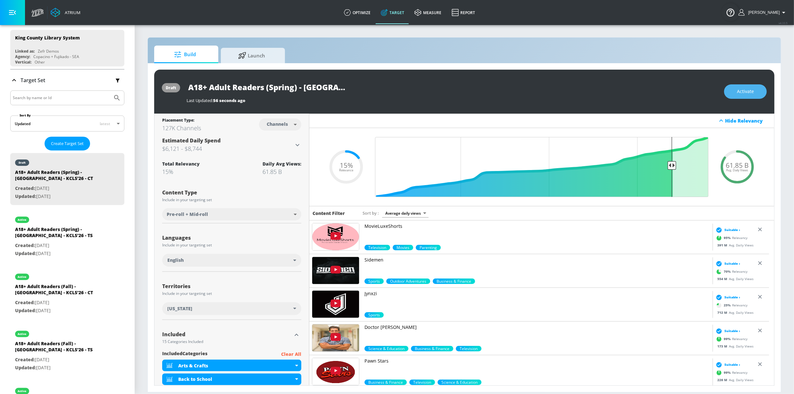
click at [744, 86] on button "Activate" at bounding box center [745, 91] width 43 height 14
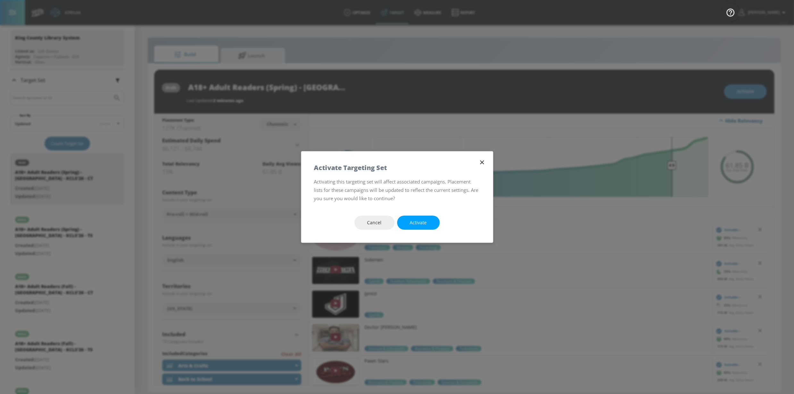
click at [417, 222] on span "Activate" at bounding box center [418, 223] width 17 height 8
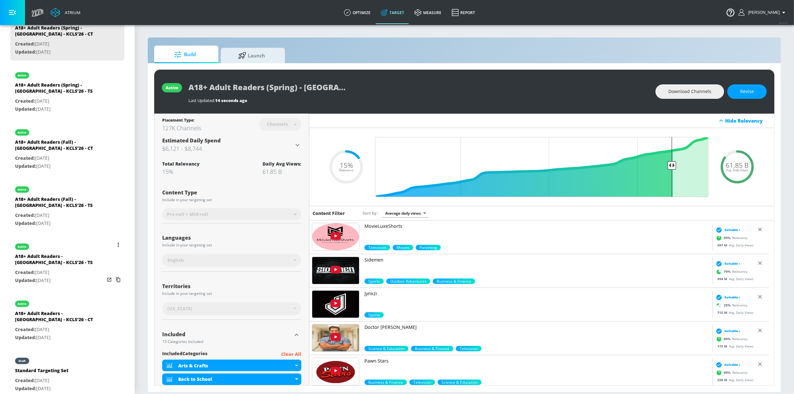
scroll to position [213, 0]
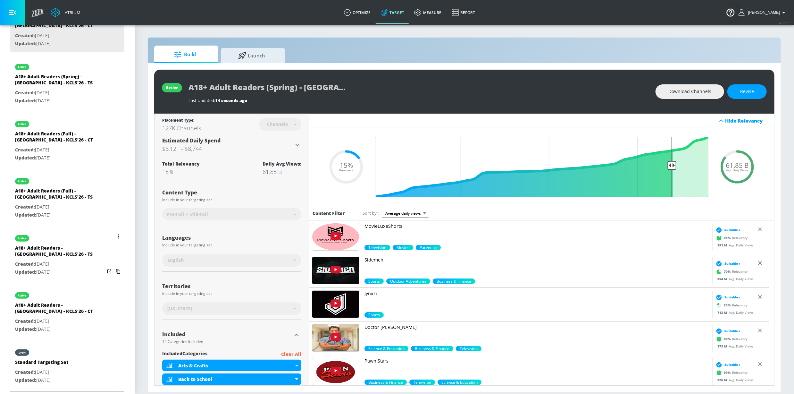
click at [114, 236] on button "list of Target Set" at bounding box center [118, 236] width 9 height 9
click at [86, 246] on li "Duplicate" at bounding box center [84, 249] width 63 height 11
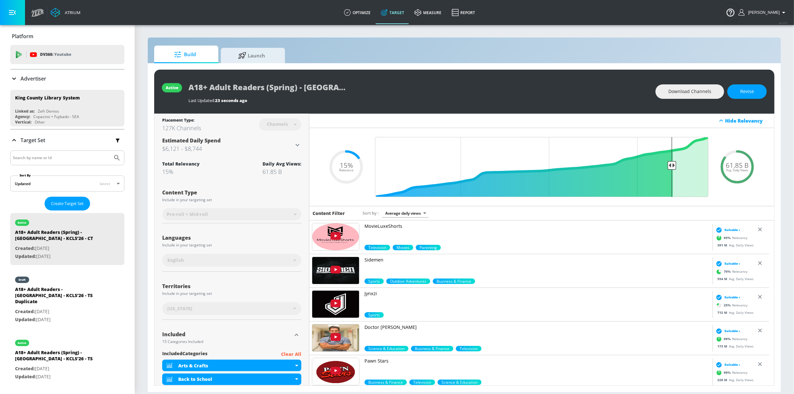
scroll to position [0, 0]
click at [60, 292] on div "A18+ Adult Readers - [GEOGRAPHIC_DATA] - KCLS'26 - TS Duplicate" at bounding box center [60, 296] width 90 height 21
type input "A18+ Adult Readers - [GEOGRAPHIC_DATA] - KCLS'26 - TS Duplicate"
type input "videos"
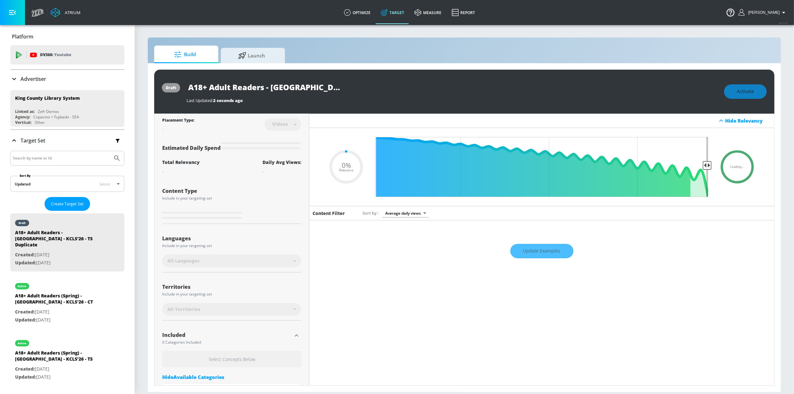
type input "0.15"
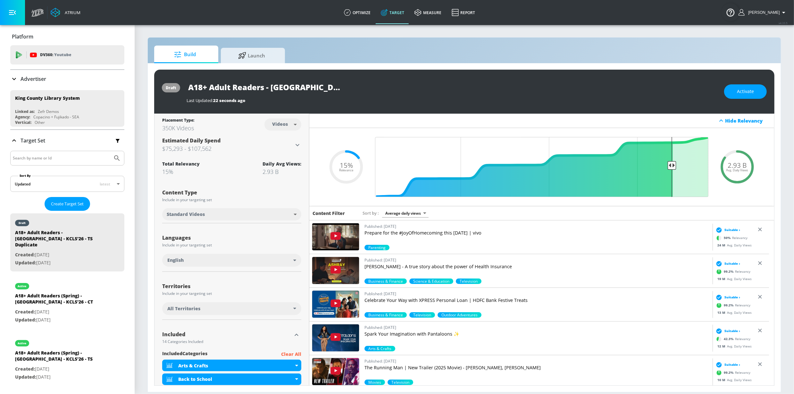
click at [266, 89] on input "A18+ Adult Readers - [GEOGRAPHIC_DATA] - KCLS'26 - TS Duplicate" at bounding box center [267, 87] width 160 height 14
type input "A18+ Adult Readers (Summer) - [GEOGRAPHIC_DATA] - KCLS'26 - TS Duplicate"
drag, startPoint x: 339, startPoint y: 86, endPoint x: 187, endPoint y: 284, distance: 249.7
click at [339, 86] on icon "button" at bounding box center [341, 87] width 6 height 6
drag, startPoint x: 111, startPoint y: 261, endPoint x: 125, endPoint y: 200, distance: 62.5
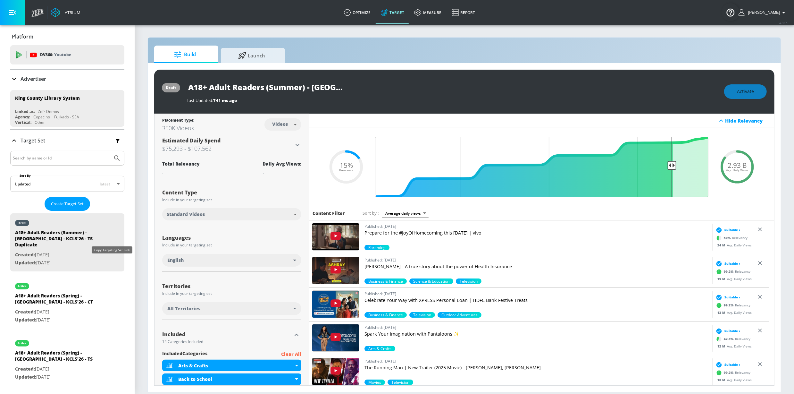
click at [113, 261] on icon "list of Target Set" at bounding box center [118, 262] width 10 height 10
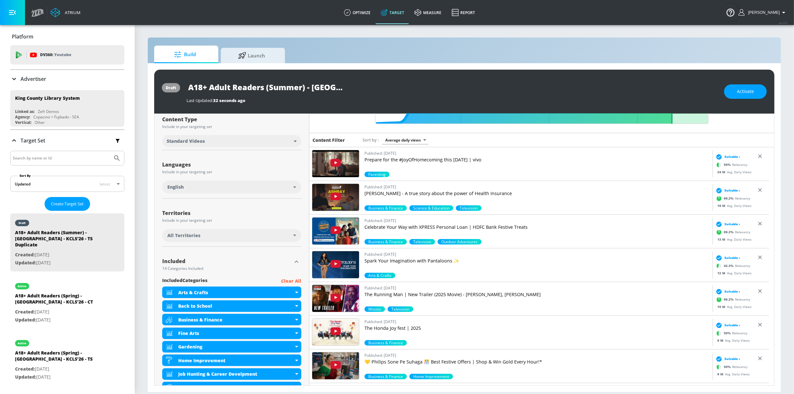
click at [257, 232] on div "All Territories" at bounding box center [230, 235] width 126 height 6
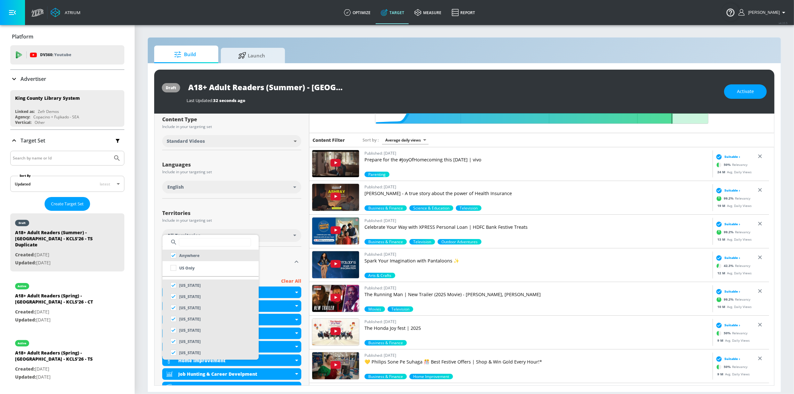
scroll to position [81, 0]
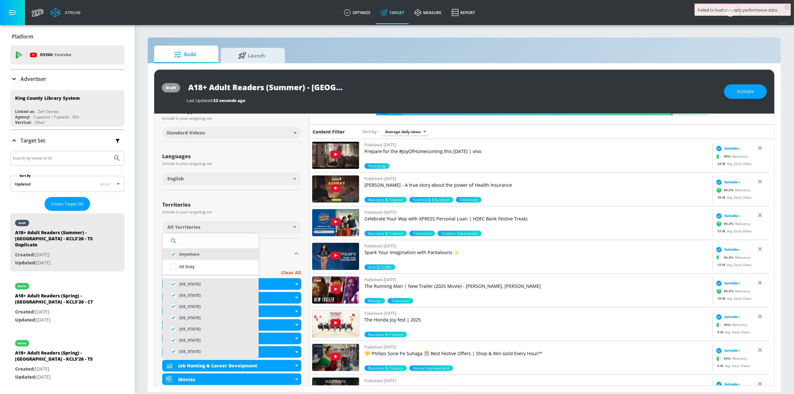
click at [228, 239] on input "text" at bounding box center [215, 241] width 72 height 8
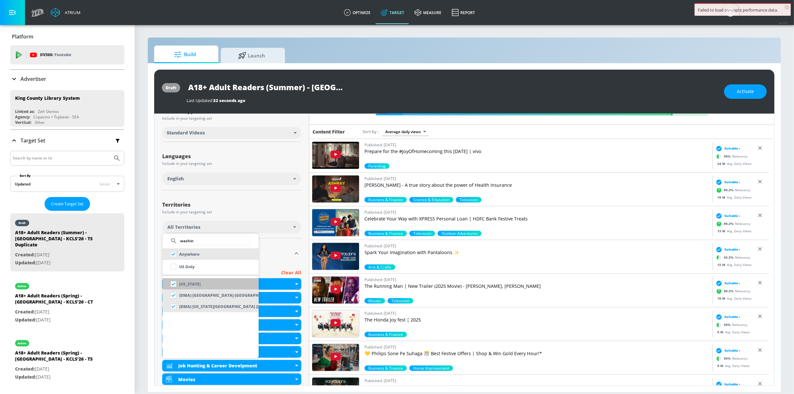
type input "washin"
click at [208, 282] on li "[US_STATE]" at bounding box center [211, 284] width 96 height 12
checkbox input "false"
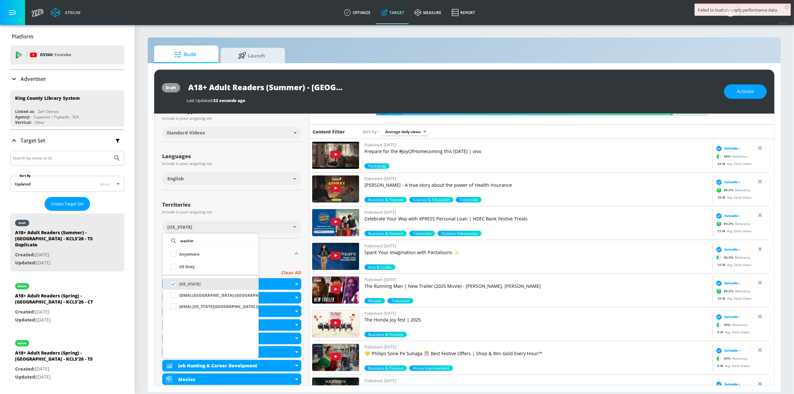
drag, startPoint x: 286, startPoint y: 245, endPoint x: 280, endPoint y: 208, distance: 37.3
click at [286, 245] on div at bounding box center [397, 197] width 794 height 394
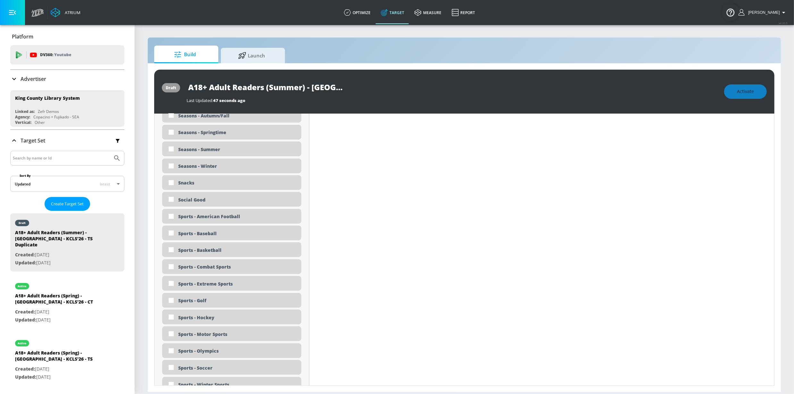
scroll to position [1575, 0]
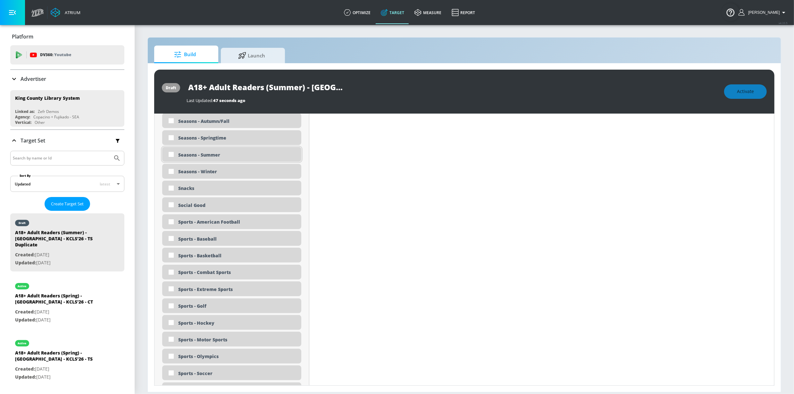
click at [229, 154] on div "Seasons - Summer" at bounding box center [237, 155] width 118 height 6
checkbox input "true"
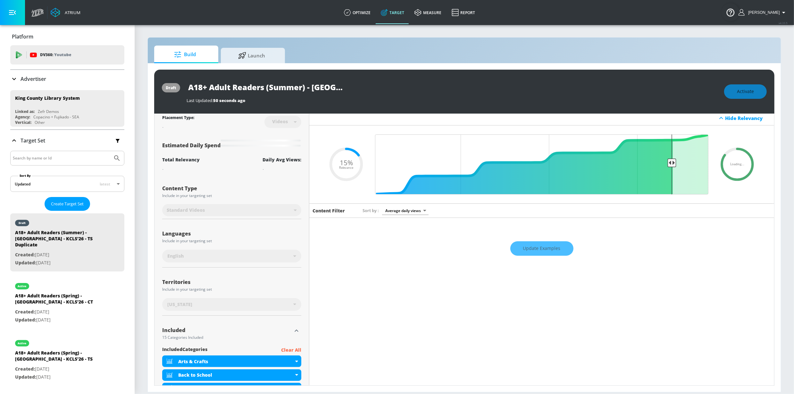
scroll to position [0, 0]
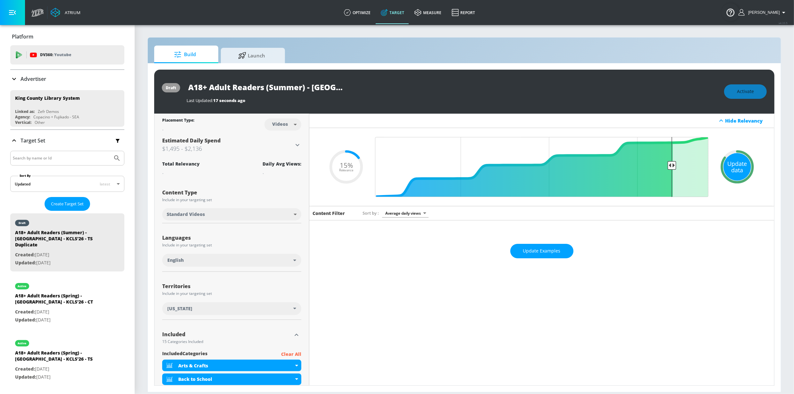
click at [736, 165] on div "Update data" at bounding box center [738, 167] width 28 height 28
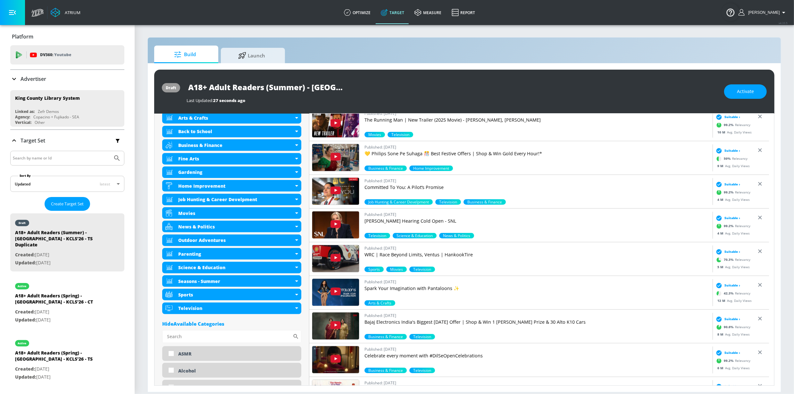
scroll to position [258, 0]
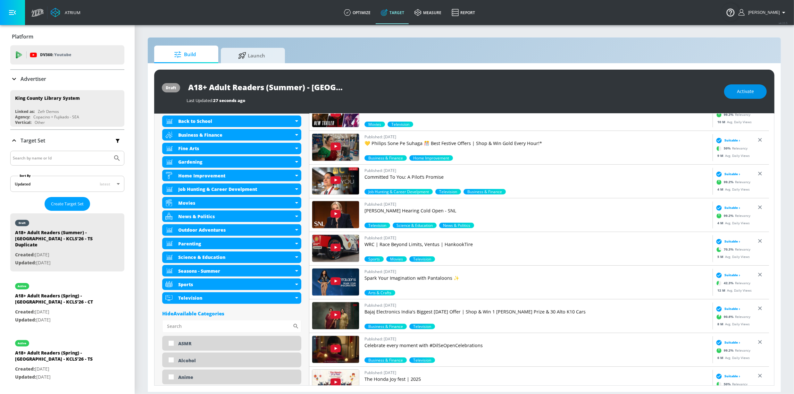
click at [746, 94] on span "Activate" at bounding box center [745, 92] width 17 height 8
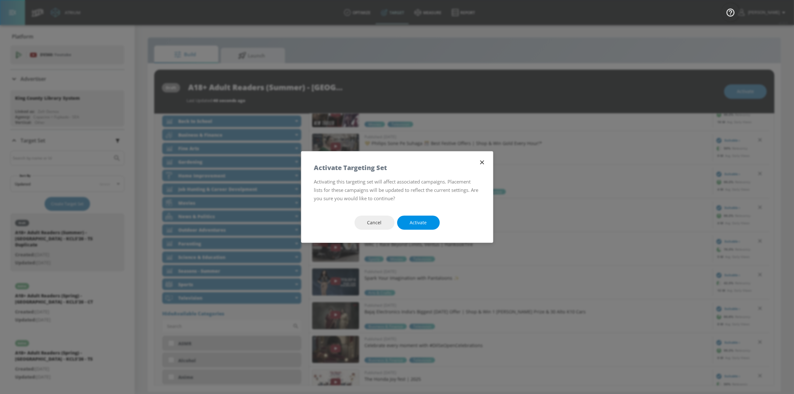
drag, startPoint x: 421, startPoint y: 225, endPoint x: 189, endPoint y: 210, distance: 231.9
click at [421, 224] on span "Activate" at bounding box center [418, 223] width 17 height 8
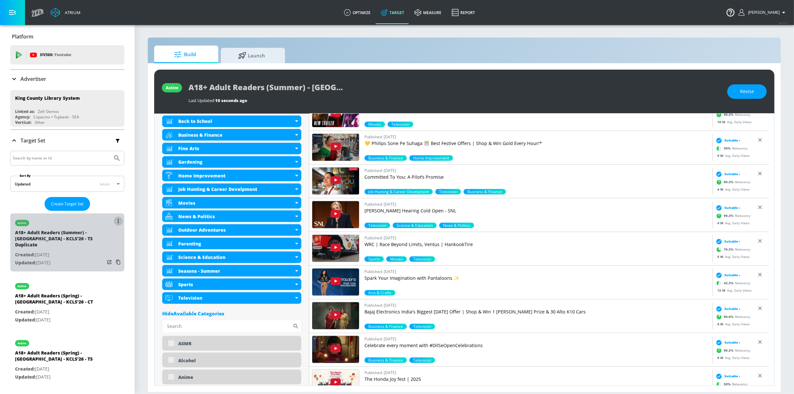
click at [118, 222] on icon "list of Target Set" at bounding box center [118, 221] width 1 height 4
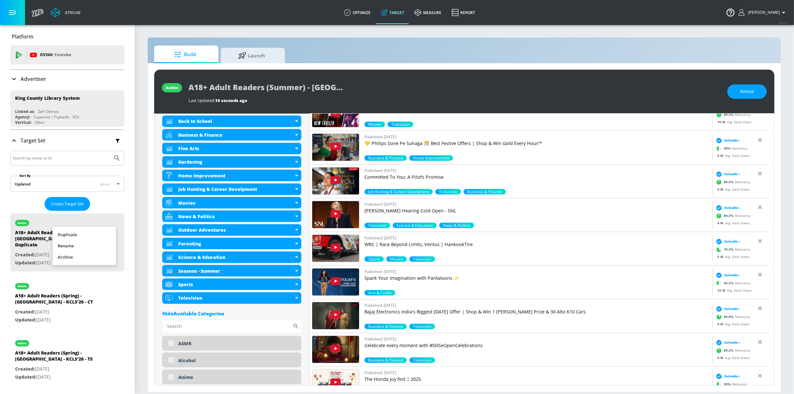
click at [88, 234] on li "Duplicate" at bounding box center [84, 234] width 63 height 11
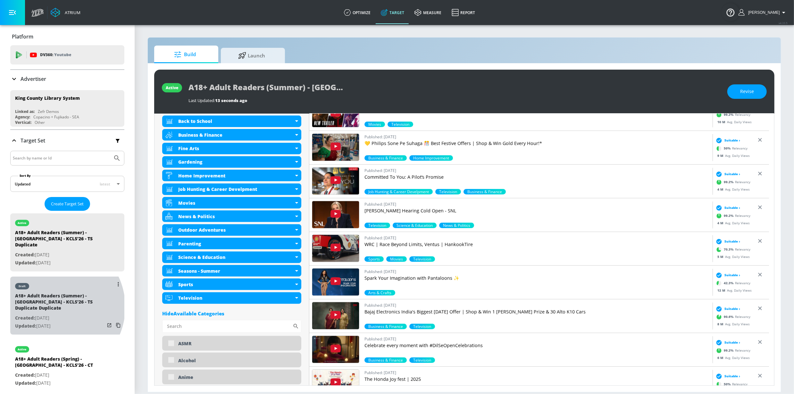
click at [54, 307] on div "A18+ Adult Readers (Summer) - [GEOGRAPHIC_DATA] - KCLS'26 - TS Duplicate Duplic…" at bounding box center [60, 302] width 90 height 21
type input "A18+ Adult Readers (Summer) - [GEOGRAPHIC_DATA] - KCLS'26 - TS Duplicate Duplic…"
type input "0.05"
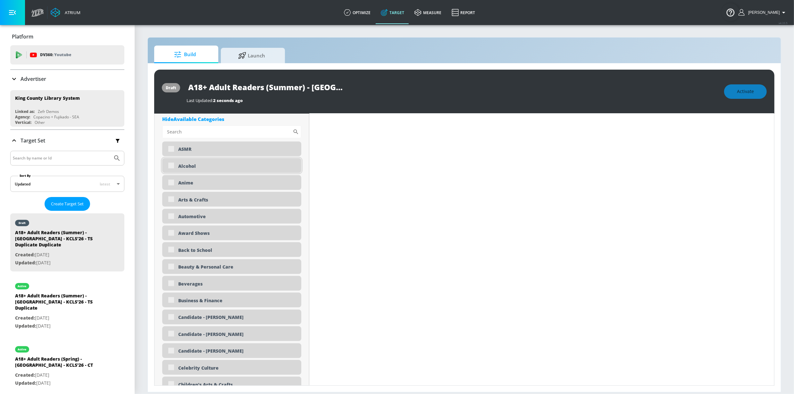
scroll to position [266, 0]
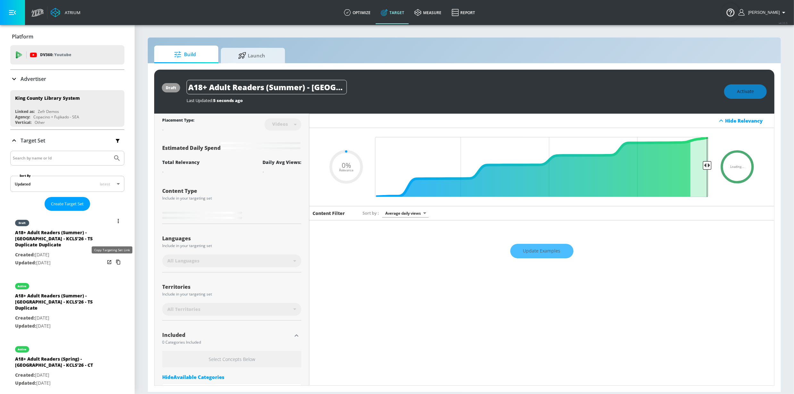
click at [113, 263] on icon "list of Target Set" at bounding box center [118, 262] width 10 height 10
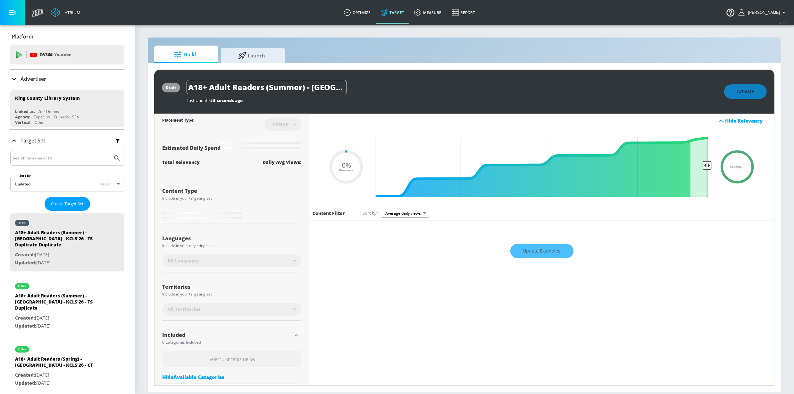
type input "0.15"
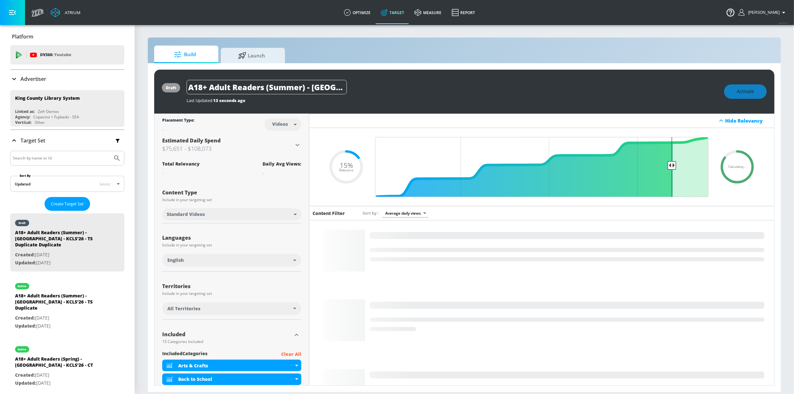
click at [286, 125] on body "Atrium optimize Target measure Report optimize Target measure Report v 4.33.5 S…" at bounding box center [397, 197] width 794 height 394
click at [283, 138] on div "Channels" at bounding box center [281, 138] width 23 height 7
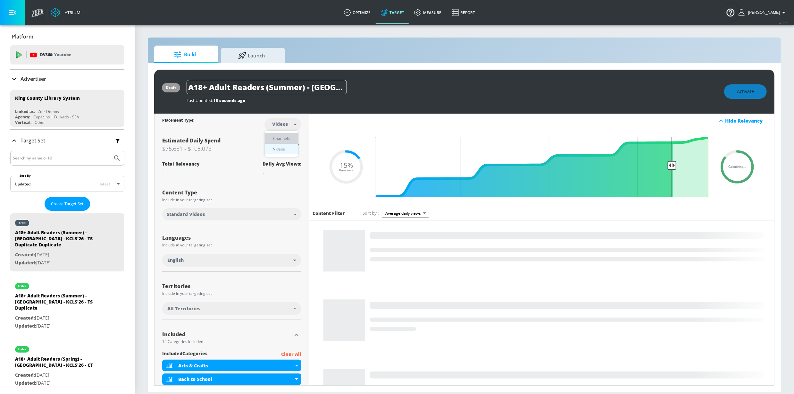
type input "channels"
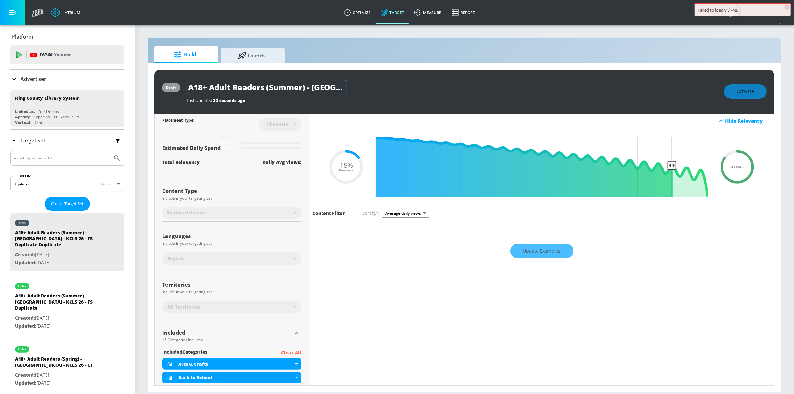
click at [304, 90] on input "A18+ Adult Readers (Summer) - [GEOGRAPHIC_DATA] - KCLS'26 - TS Duplicate Duplic…" at bounding box center [267, 87] width 160 height 14
drag, startPoint x: 318, startPoint y: 89, endPoint x: 344, endPoint y: 87, distance: 26.0
click at [406, 90] on div "A18+ Adult Readers (Summer) - [GEOGRAPHIC_DATA] - KCLS'26 - TS Duplicate Duplic…" at bounding box center [452, 87] width 531 height 14
click at [320, 87] on input "A18+ Adult Readers (Summer) - [GEOGRAPHIC_DATA] - KCLS'26 - TS Duplicate Duplic…" at bounding box center [267, 87] width 160 height 14
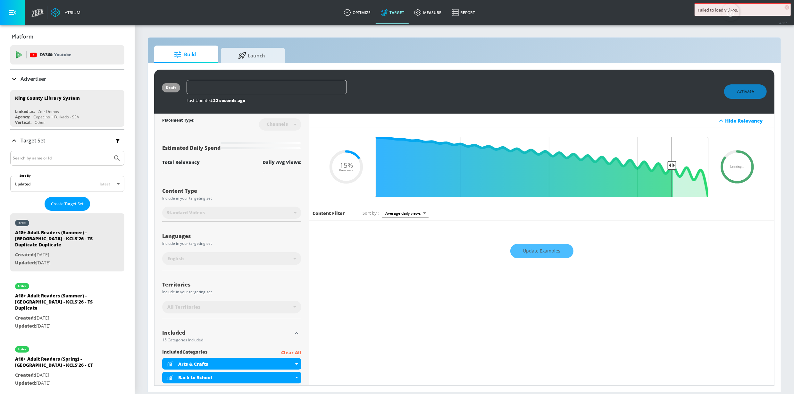
drag, startPoint x: 258, startPoint y: 86, endPoint x: 449, endPoint y: 87, distance: 190.7
click at [449, 87] on div "A18+ Adult Readers (Summer) - [GEOGRAPHIC_DATA] - KCLS'26 - TS Duplicate Duplic…" at bounding box center [452, 87] width 531 height 14
click at [342, 88] on icon "button" at bounding box center [341, 87] width 6 height 6
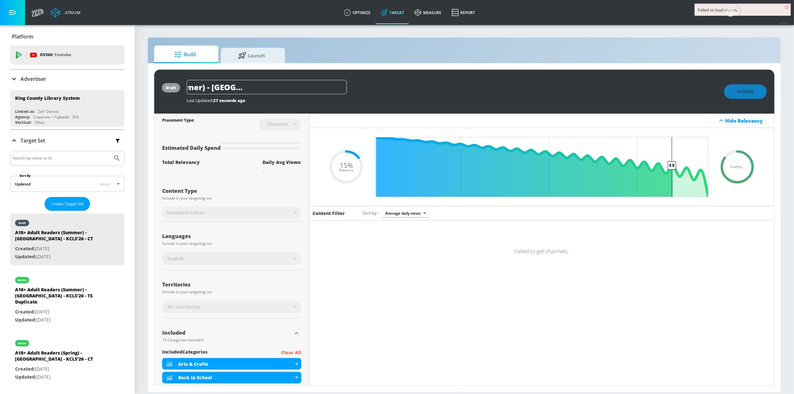
scroll to position [0, 0]
drag, startPoint x: 72, startPoint y: 289, endPoint x: 193, endPoint y: 173, distance: 167.8
click at [72, 289] on div "A18+ Adult Readers (Summer) - [GEOGRAPHIC_DATA] - KCLS'26 - TS Duplicate" at bounding box center [60, 296] width 90 height 21
type input "A18+ Adult Readers (Summer) - [GEOGRAPHIC_DATA] - KCLS'26 - TS Duplicate"
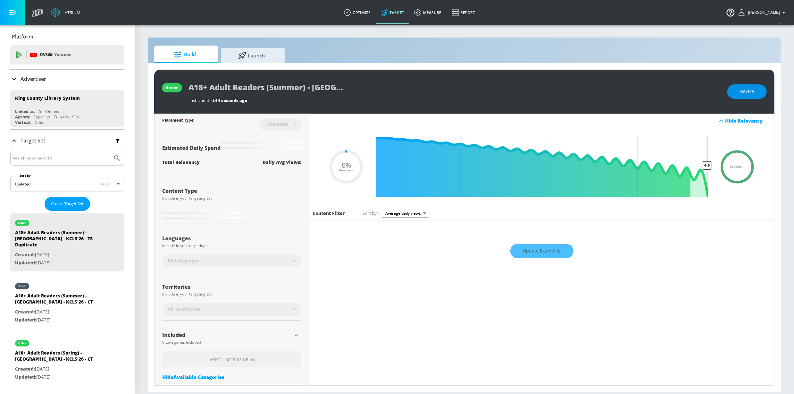
click at [739, 97] on button "Revise" at bounding box center [746, 91] width 39 height 14
type input "0.05"
click at [297, 82] on input "A18+ Adult Readers (Summer) - [GEOGRAPHIC_DATA] - KCLS'26 - TS Duplicate" at bounding box center [268, 87] width 160 height 14
drag, startPoint x: 326, startPoint y: 88, endPoint x: 410, endPoint y: 87, distance: 84.0
click at [430, 89] on div "A18+ Adult Readers (Summer) - [GEOGRAPHIC_DATA] - KCLS'26 - TS Duplicate" at bounding box center [443, 87] width 510 height 14
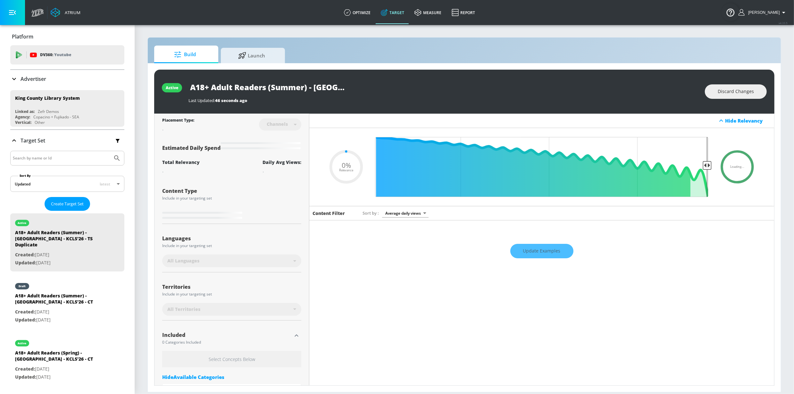
scroll to position [0, 141]
drag, startPoint x: 325, startPoint y: 86, endPoint x: 328, endPoint y: 81, distance: 4.9
click at [413, 87] on div "A18+ Adult Readers (Summer) - [GEOGRAPHIC_DATA] - KCLS'26 - TS Duplicate" at bounding box center [443, 87] width 510 height 14
drag, startPoint x: 325, startPoint y: 81, endPoint x: 314, endPoint y: 81, distance: 10.9
click at [324, 81] on input "A18+ Adult Readers (Summer) - [GEOGRAPHIC_DATA] - KCLS'26 - TS Duplicate" at bounding box center [268, 87] width 160 height 14
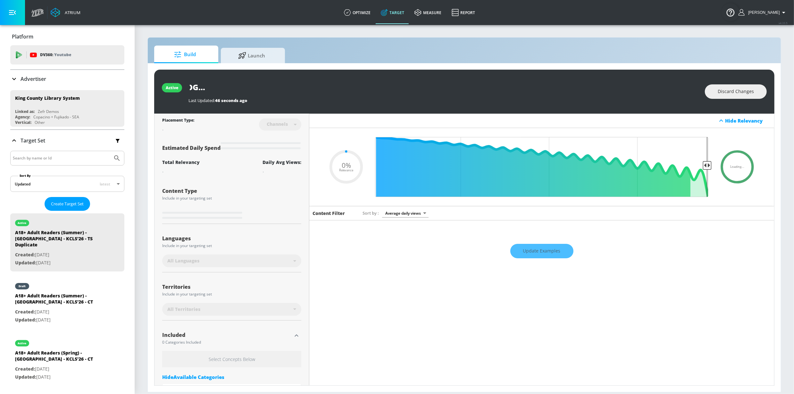
drag, startPoint x: 312, startPoint y: 85, endPoint x: 434, endPoint y: 89, distance: 122.2
click at [434, 90] on div "A18+ Adult Readers (Summer) - [GEOGRAPHIC_DATA] - KCLS'26 - TS Duplicate" at bounding box center [443, 87] width 510 height 14
type input "A18+ Adult Readers (Summer) - King Country Library - KCLS'26 - TS"
type input "0.05"
type input "A18+ Adult Readers (Summer) - King Country Library - KCLS'26 - TS"
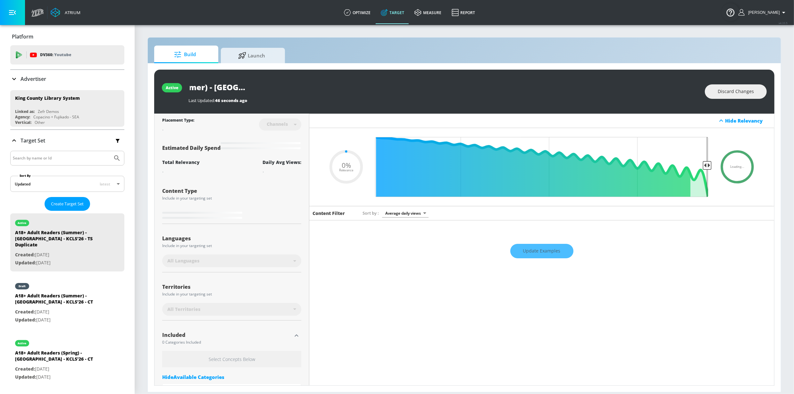
type input "0.05"
type input "A18+ Adult Readers (Summer) - King Country Library - KCLS'26 - TS"
click at [345, 87] on icon "button" at bounding box center [343, 87] width 6 height 6
type input "0.05"
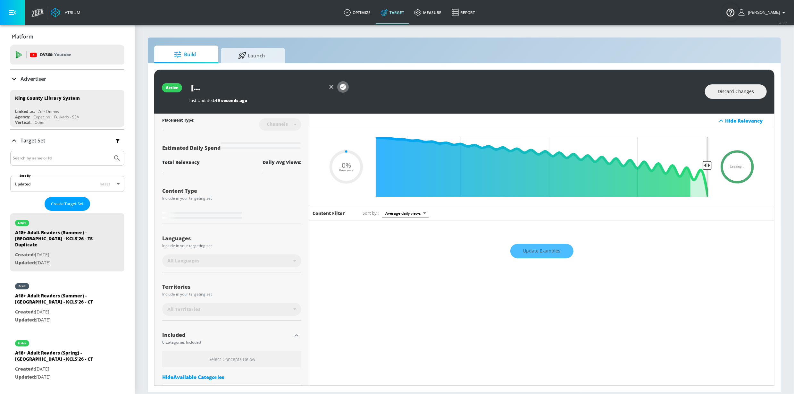
scroll to position [0, 0]
type input "A18+ Adult Readers (Summer) - [GEOGRAPHIC_DATA] - KCLS'26 - TS Duplicate"
type input "0.05"
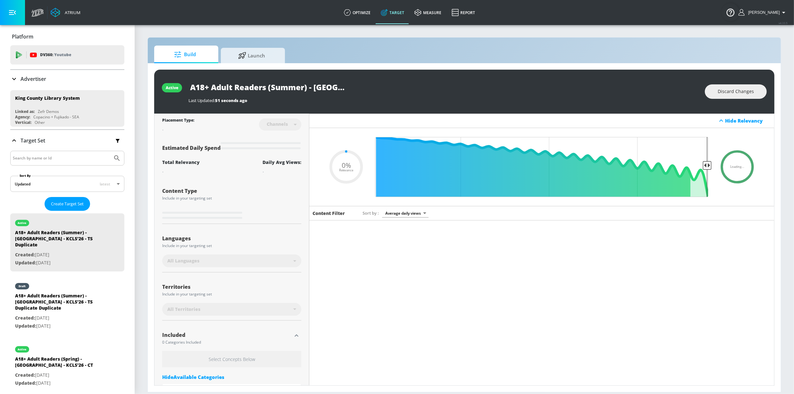
type input "A18+ Adult Readers (Summer) - King Country Library - KCLS'26 - TS"
type input "0.05"
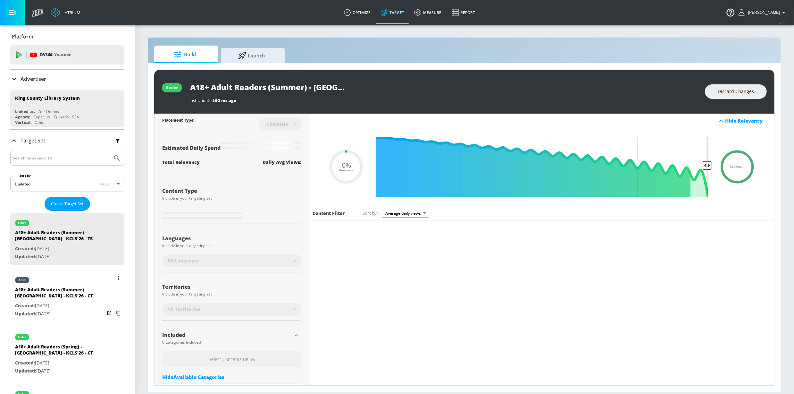
click at [43, 306] on p "Created: Oct. 14, 2025" at bounding box center [60, 306] width 90 height 8
type input "A18+ Adult Readers (Summer) - King Country Library - KCLS'26 - CT"
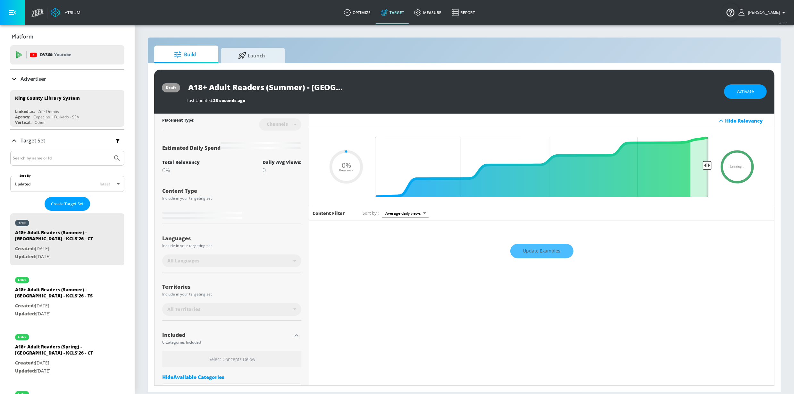
type input "0.15"
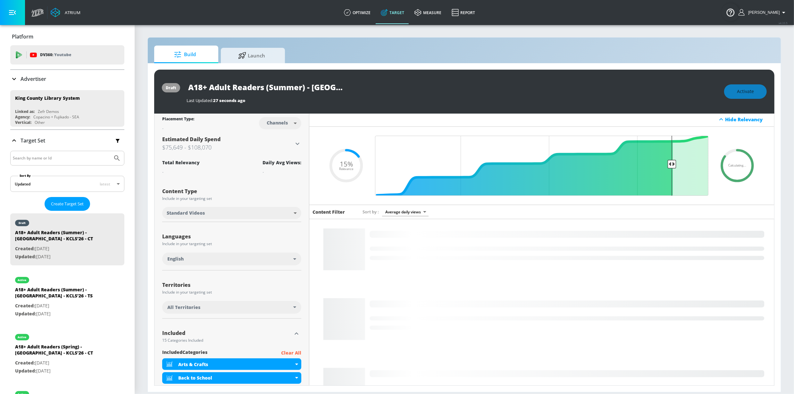
scroll to position [2, 0]
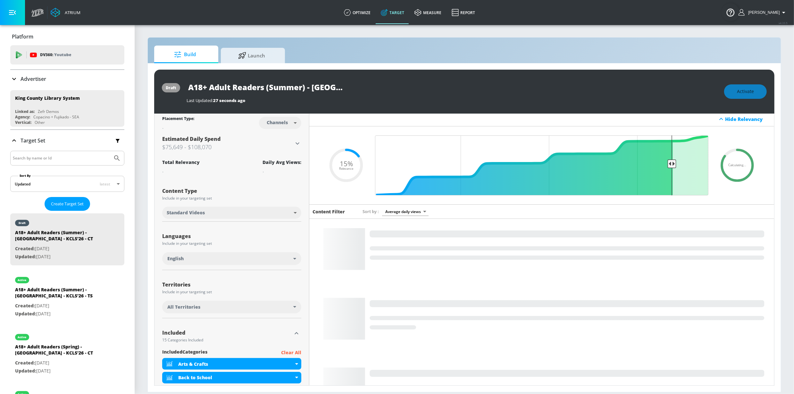
click at [247, 305] on div "All Territories" at bounding box center [230, 307] width 126 height 6
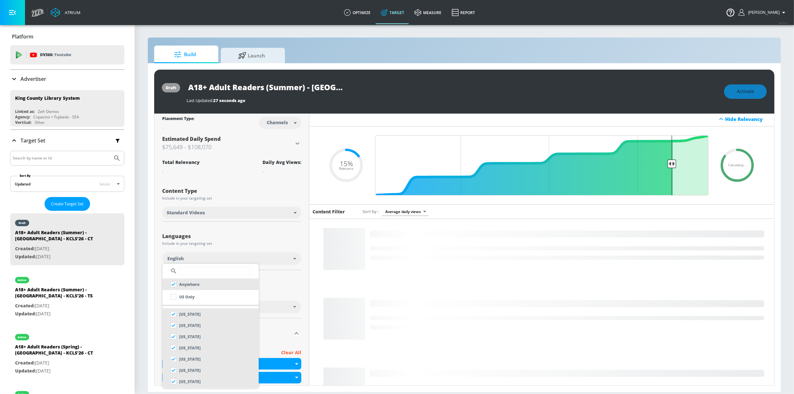
click at [237, 271] on input "text" at bounding box center [215, 271] width 72 height 8
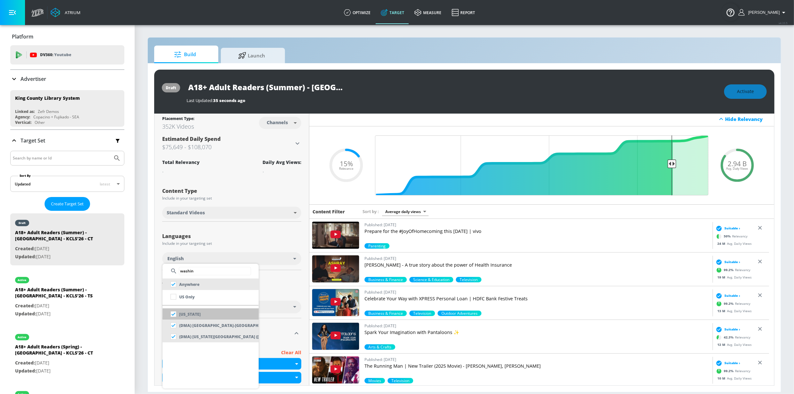
type input "washin"
click at [221, 310] on li "[US_STATE]" at bounding box center [211, 314] width 96 height 12
checkbox input "false"
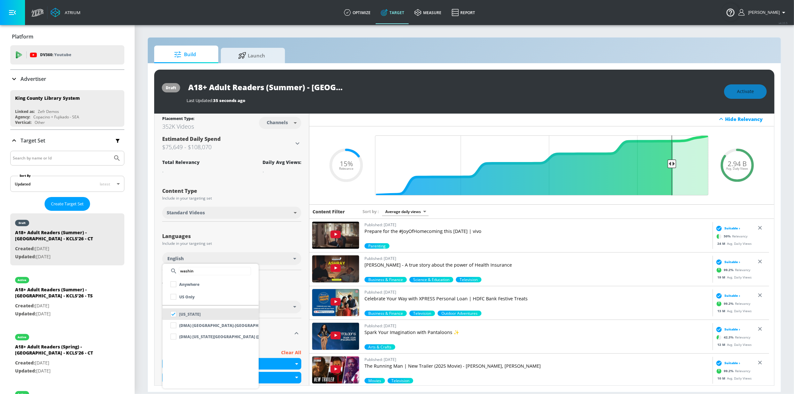
click at [260, 241] on div at bounding box center [397, 197] width 794 height 394
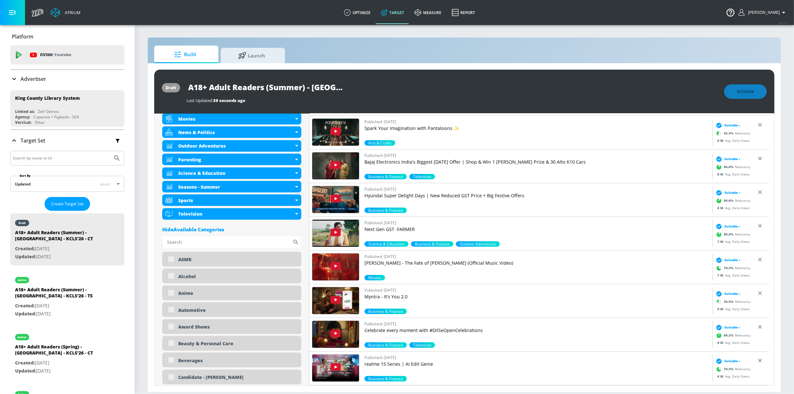
scroll to position [0, 0]
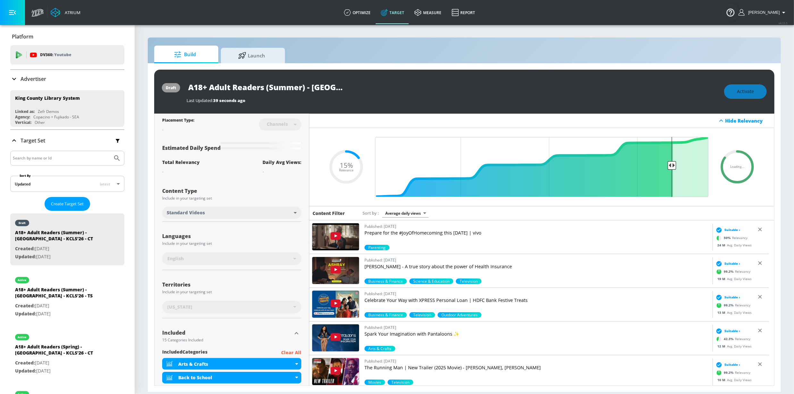
click at [282, 224] on body "Atrium optimize Target measure Report optimize Target measure Report v 4.33.5 S…" at bounding box center [397, 197] width 794 height 394
click at [292, 122] on div at bounding box center [397, 197] width 794 height 394
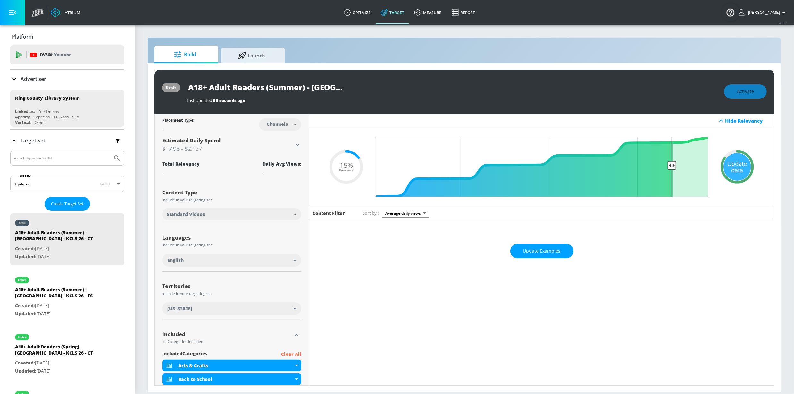
click at [289, 124] on body "Atrium optimize Target measure Report optimize Target measure Report v 4.33.5 S…" at bounding box center [397, 197] width 794 height 394
click at [737, 172] on div at bounding box center [397, 197] width 794 height 394
click at [729, 171] on div "Update data" at bounding box center [738, 167] width 28 height 28
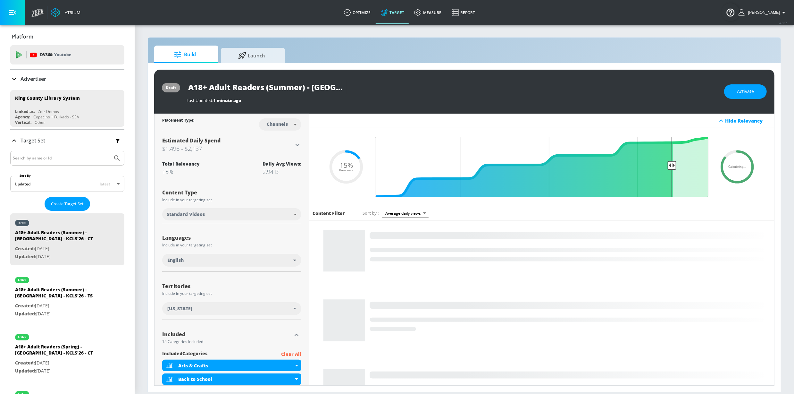
click at [275, 127] on body "Atrium optimize Target measure Report optimize Target measure Report v 4.33.5 S…" at bounding box center [397, 197] width 794 height 394
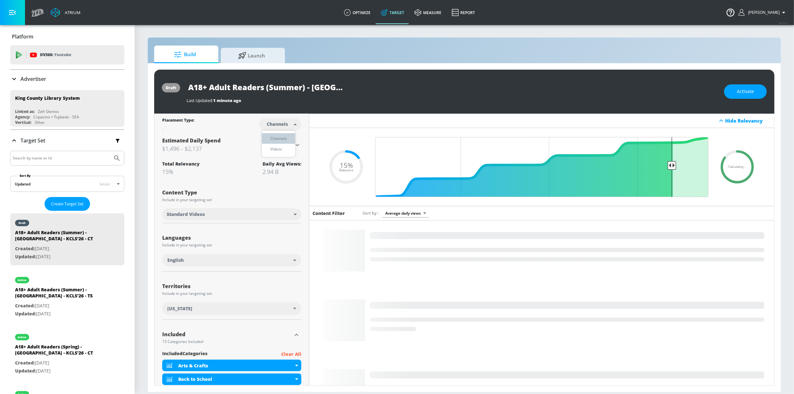
click at [276, 137] on div "Channels" at bounding box center [278, 138] width 23 height 7
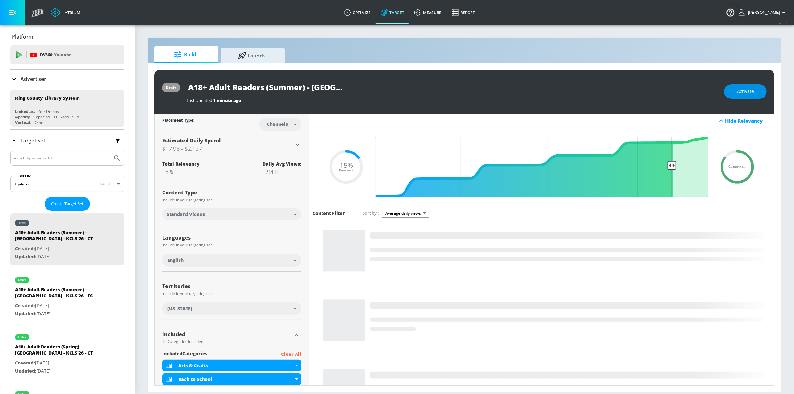
click at [748, 94] on span "Activate" at bounding box center [745, 92] width 17 height 8
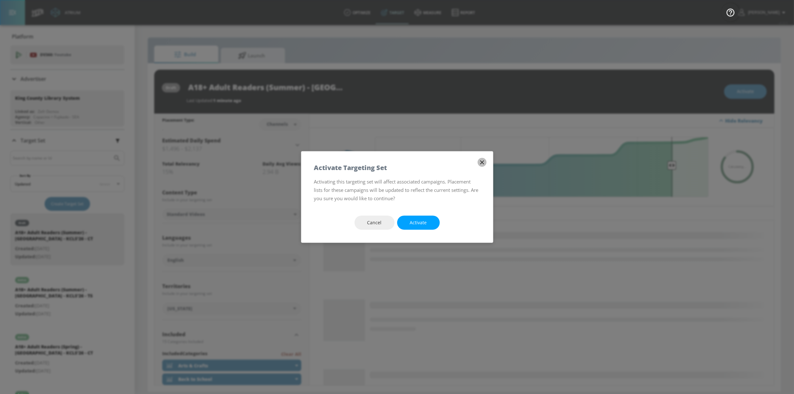
click at [481, 162] on icon "button" at bounding box center [482, 162] width 4 height 4
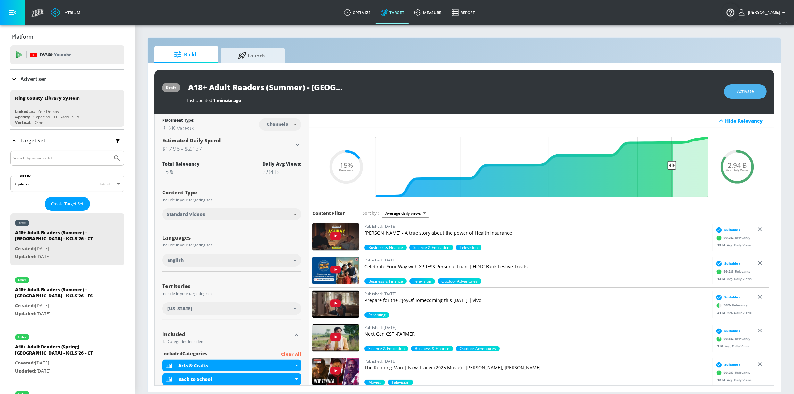
click at [745, 86] on button "Activate" at bounding box center [745, 91] width 43 height 14
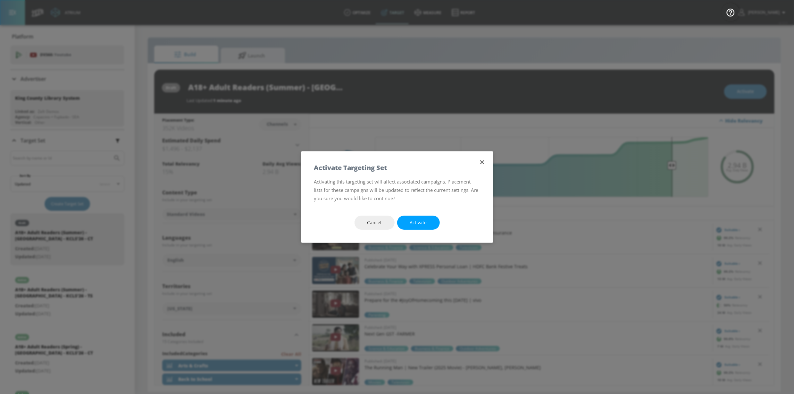
click at [428, 219] on button "Activate" at bounding box center [418, 222] width 43 height 14
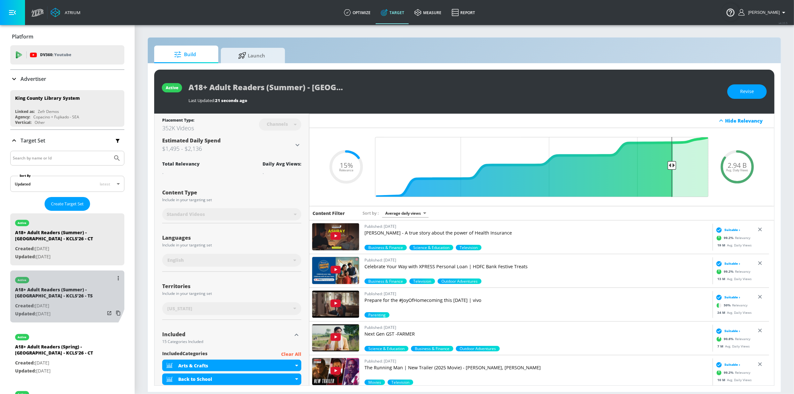
drag, startPoint x: 52, startPoint y: 285, endPoint x: 55, endPoint y: 227, distance: 57.5
click at [52, 285] on div "active" at bounding box center [60, 278] width 90 height 16
type input "A18+ Adult Readers (Summer) - King Country Library - KCLS'26 - TS"
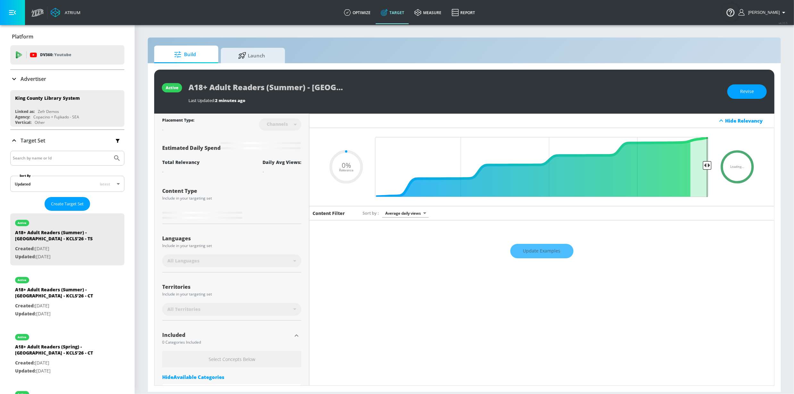
type input "0.15"
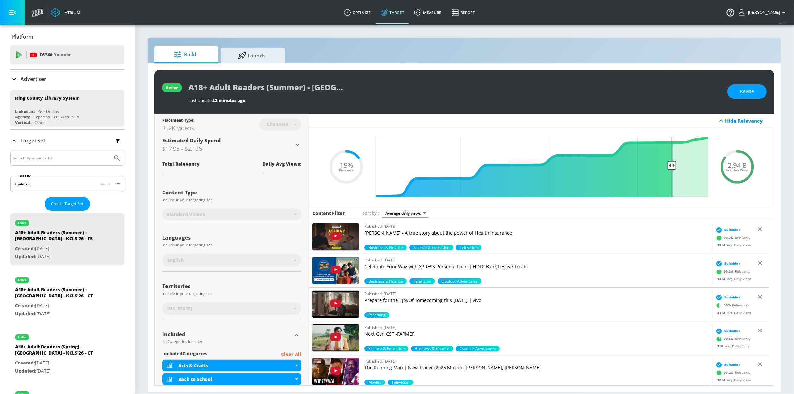
click at [755, 95] on button "Revise" at bounding box center [746, 91] width 39 height 14
click at [278, 125] on body "Atrium optimize Target measure Report optimize Target measure Report v 4.33.5 S…" at bounding box center [397, 197] width 794 height 394
click at [276, 146] on div "Videos" at bounding box center [276, 149] width 18 height 7
type input "videos"
click at [261, 138] on div "Estimated Daily Spend $1,495 - $2,136" at bounding box center [227, 145] width 131 height 16
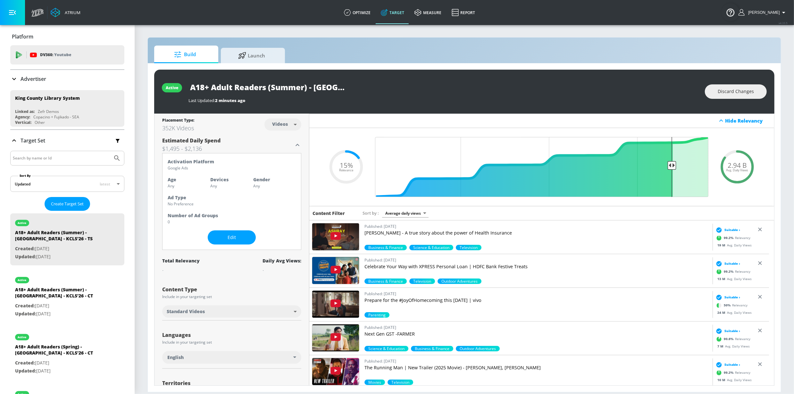
click at [615, 93] on div "A18+ Adult Readers (Summer) - King Country Library - KCLS'26 - TS" at bounding box center [443, 87] width 510 height 14
drag, startPoint x: 679, startPoint y: 94, endPoint x: 698, endPoint y: 94, distance: 19.6
click at [679, 94] on div "Last Updated: 2 minutes ago" at bounding box center [443, 98] width 510 height 9
drag, startPoint x: 730, startPoint y: 94, endPoint x: 728, endPoint y: 116, distance: 21.9
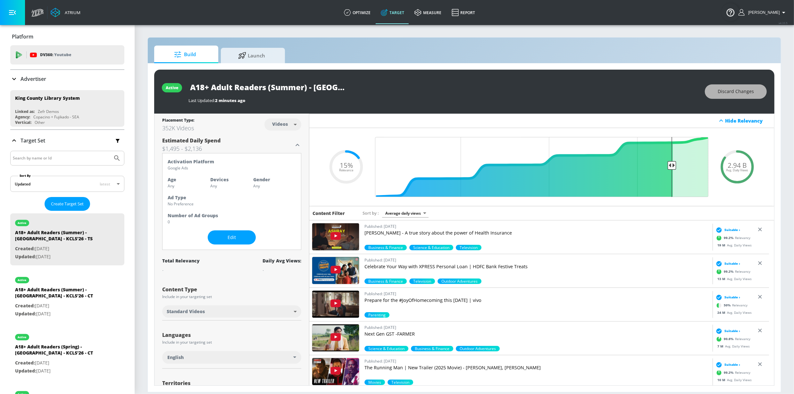
click at [731, 94] on span "Discard Changes" at bounding box center [736, 92] width 36 height 8
click at [75, 292] on div "A18+ Adult Readers (Summer) - King Country Library - KCLS'26 - CT" at bounding box center [60, 293] width 90 height 15
type input "A18+ Adult Readers (Summer) - King Country Library - KCLS'26 - CT"
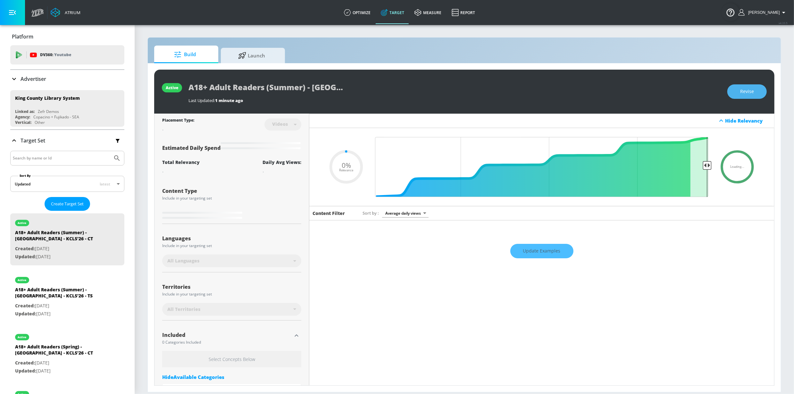
click at [743, 89] on span "Revise" at bounding box center [747, 92] width 14 height 8
type input "0.15"
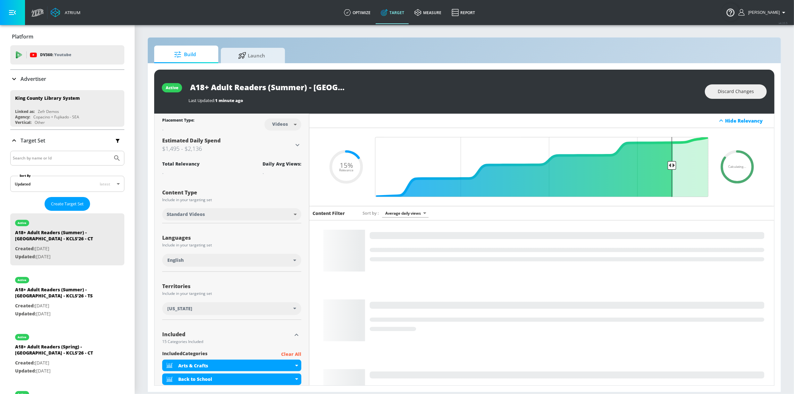
click at [285, 127] on body "Atrium optimize Target measure Report optimize Target measure Report v 4.33.5 S…" at bounding box center [397, 197] width 794 height 394
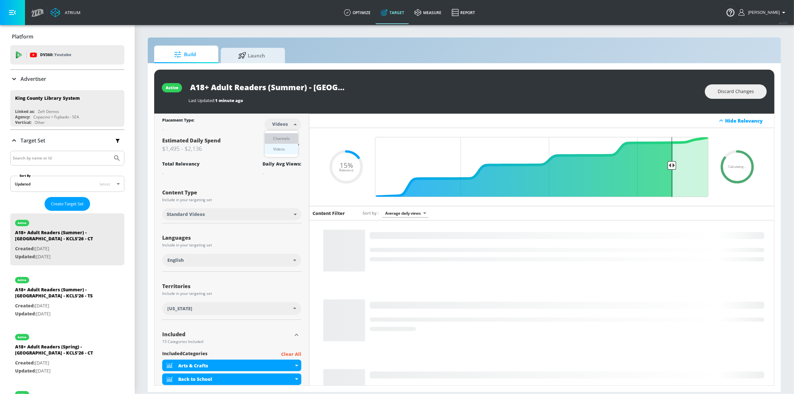
click at [274, 141] on div "Channels" at bounding box center [281, 138] width 23 height 7
type input "channels"
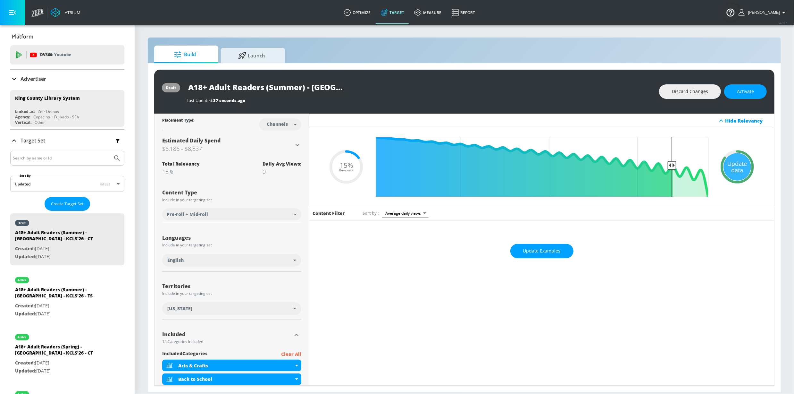
click at [729, 153] on circle at bounding box center [737, 166] width 31 height 31
click at [735, 163] on div "Update data" at bounding box center [738, 167] width 28 height 28
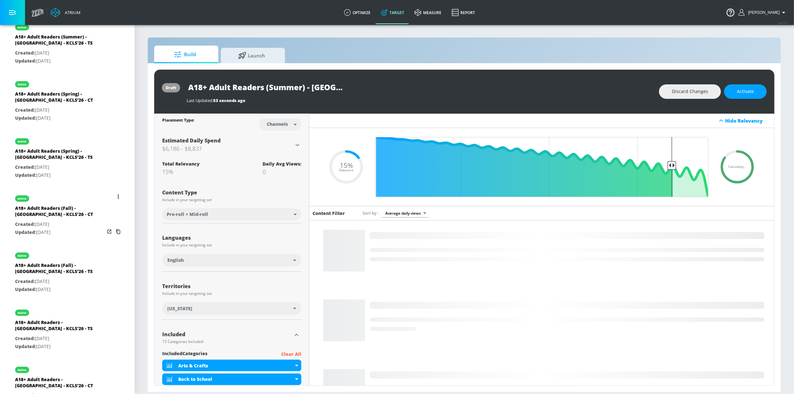
scroll to position [326, 0]
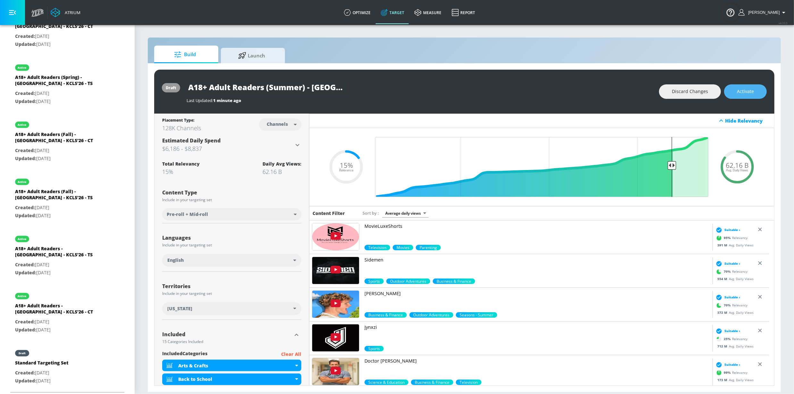
click at [749, 95] on span "Activate" at bounding box center [745, 92] width 17 height 8
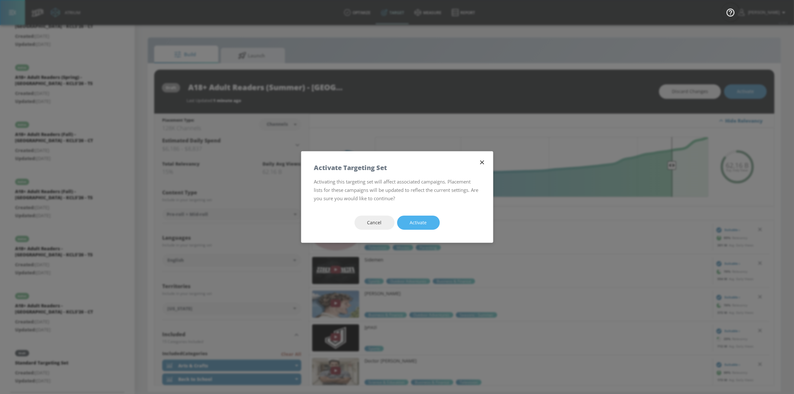
click at [415, 222] on span "Activate" at bounding box center [418, 223] width 17 height 8
